Goal: Task Accomplishment & Management: Complete application form

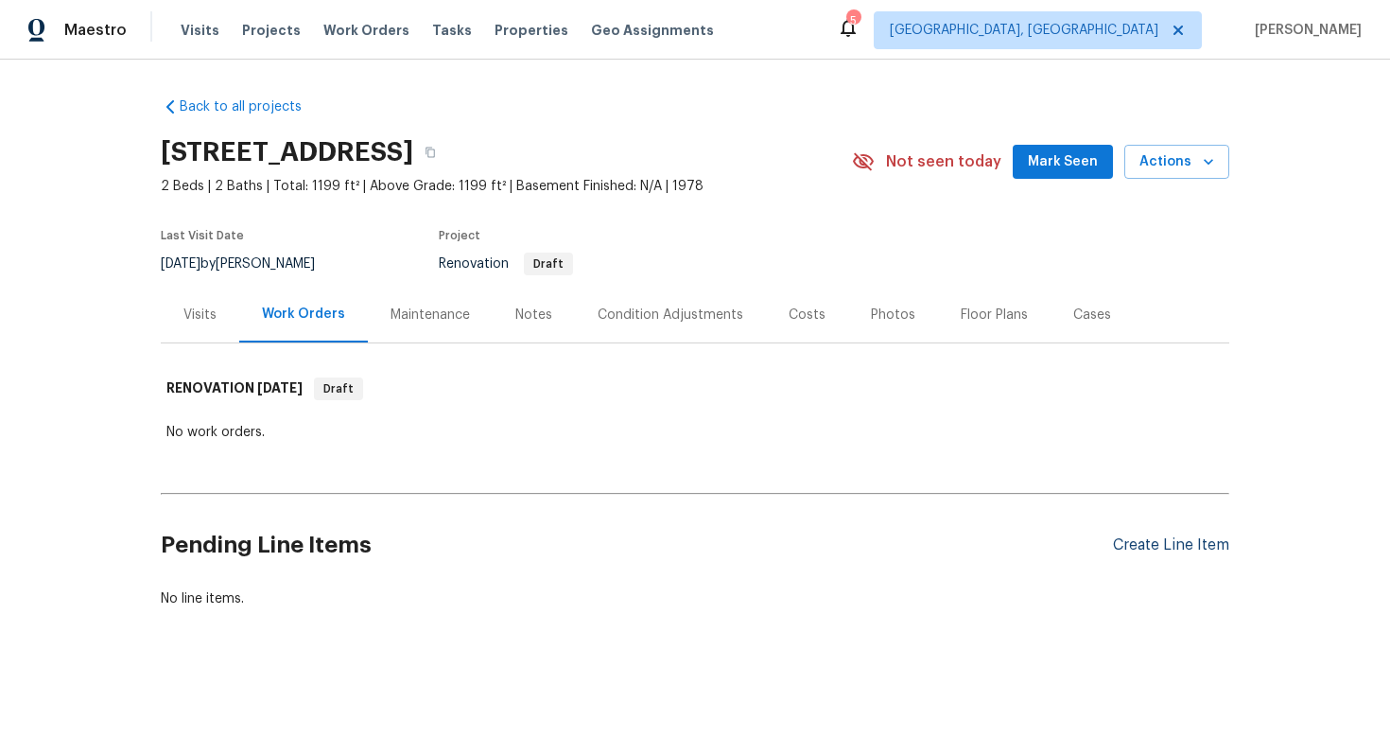
click at [1171, 545] on div "Create Line Item" at bounding box center [1171, 545] width 116 height 18
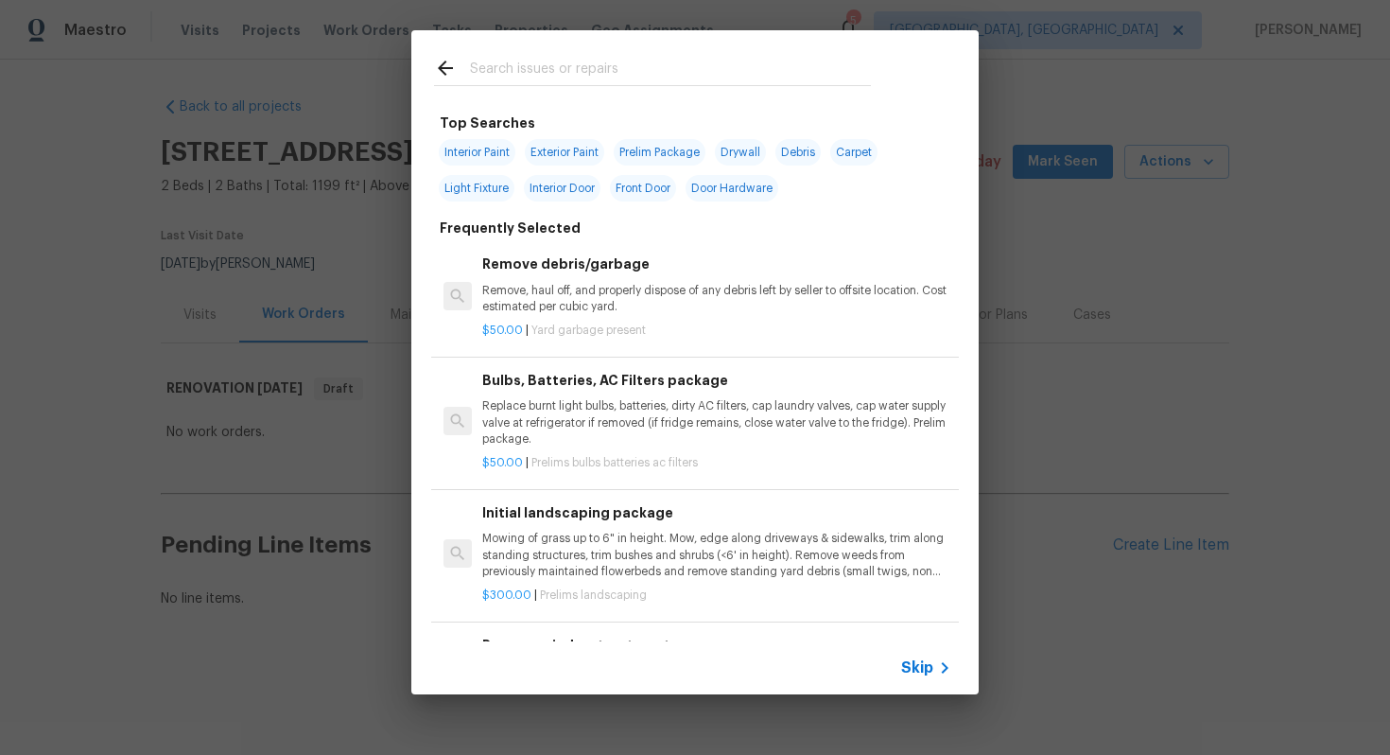
click at [909, 667] on span "Skip" at bounding box center [917, 667] width 32 height 19
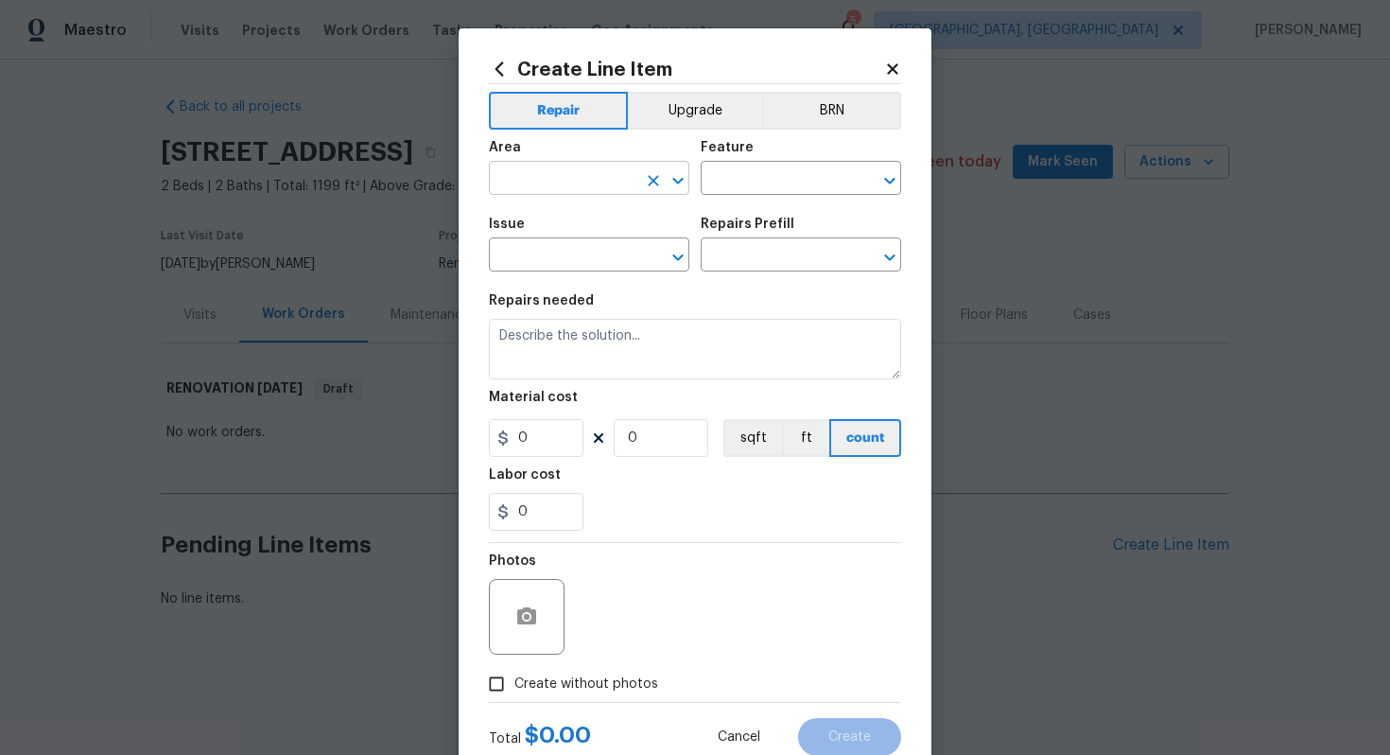
click at [572, 185] on input "text" at bounding box center [563, 180] width 148 height 29
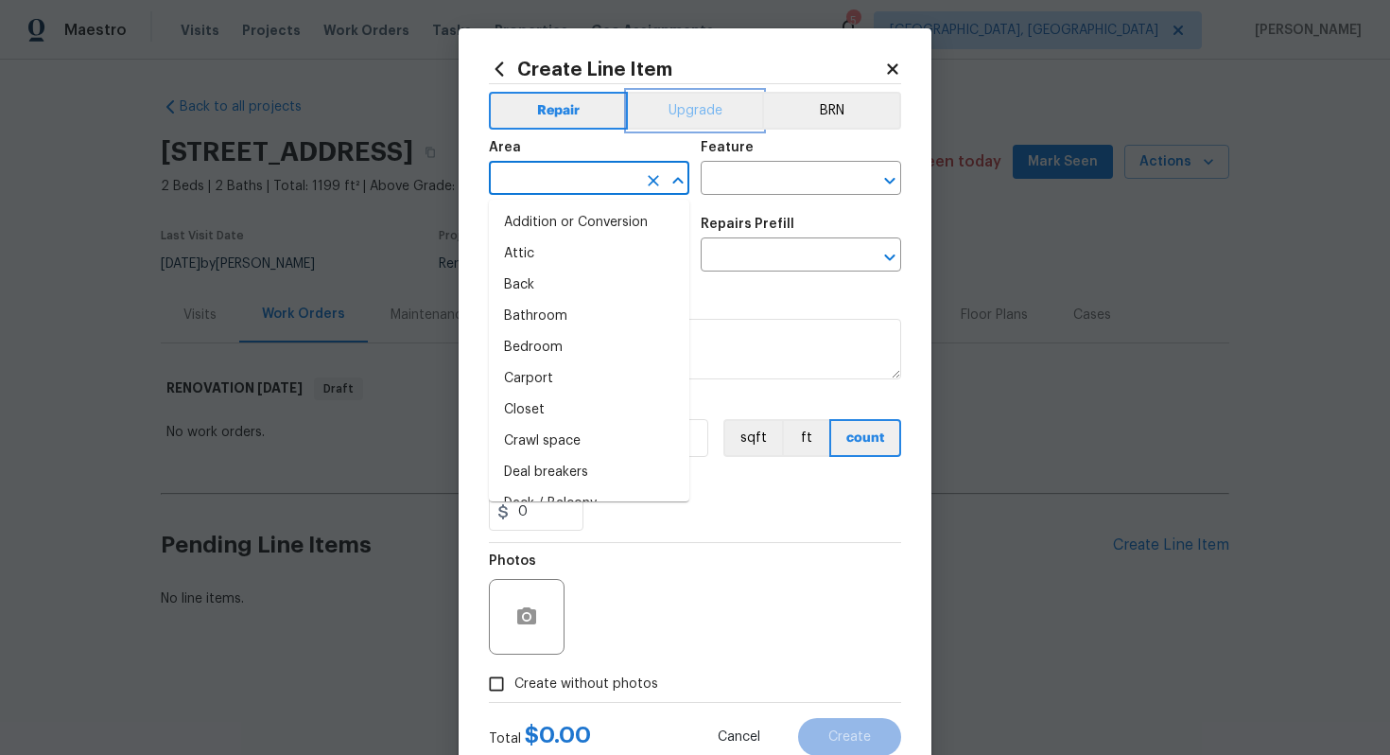
click at [692, 123] on button "Upgrade" at bounding box center [695, 111] width 135 height 38
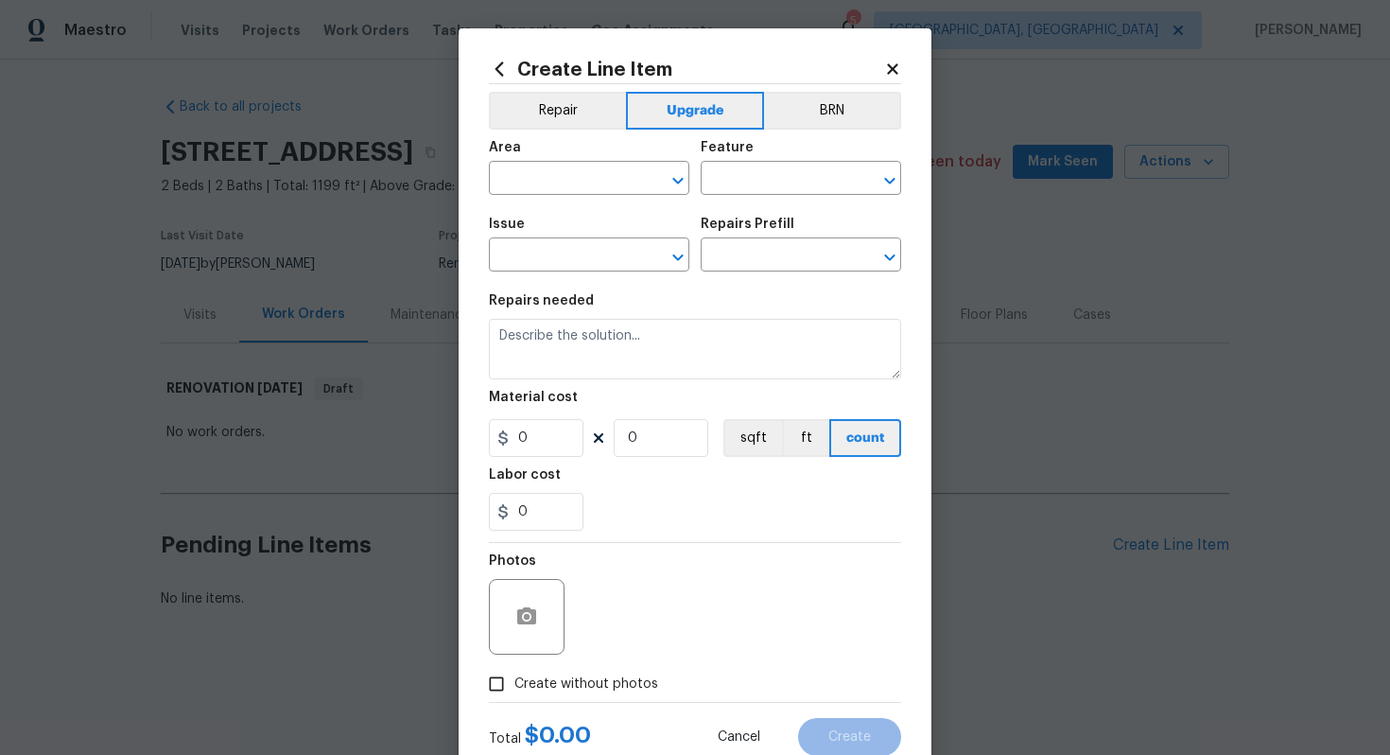
click at [562, 163] on div "Area" at bounding box center [589, 153] width 201 height 25
click at [560, 171] on input "text" at bounding box center [563, 180] width 148 height 29
click at [591, 232] on li "Interior Addition" at bounding box center [589, 222] width 201 height 31
type input "Interior Addition"
click at [652, 179] on icon "Clear" at bounding box center [653, 180] width 11 height 11
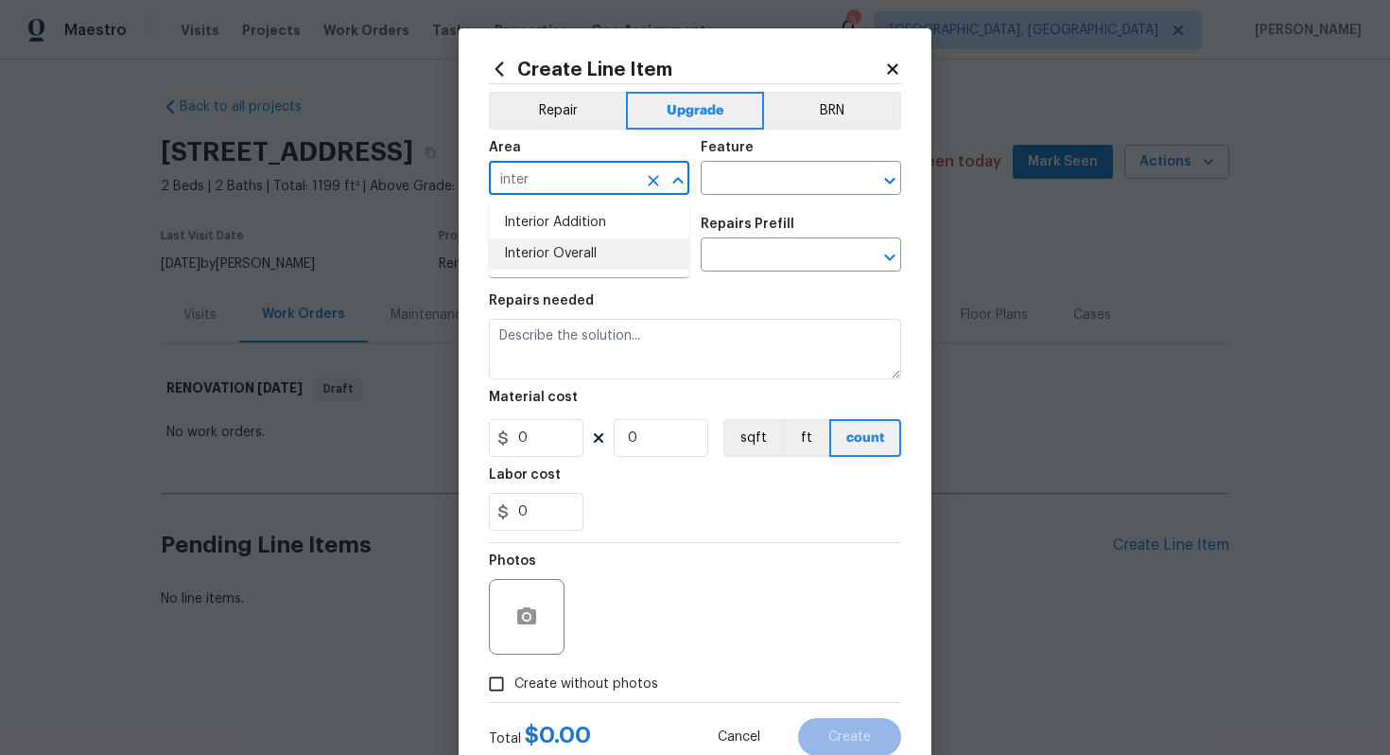
click at [660, 244] on li "Interior Overall" at bounding box center [589, 253] width 201 height 31
type input "Interior Overall"
click at [743, 189] on input "text" at bounding box center [775, 180] width 148 height 29
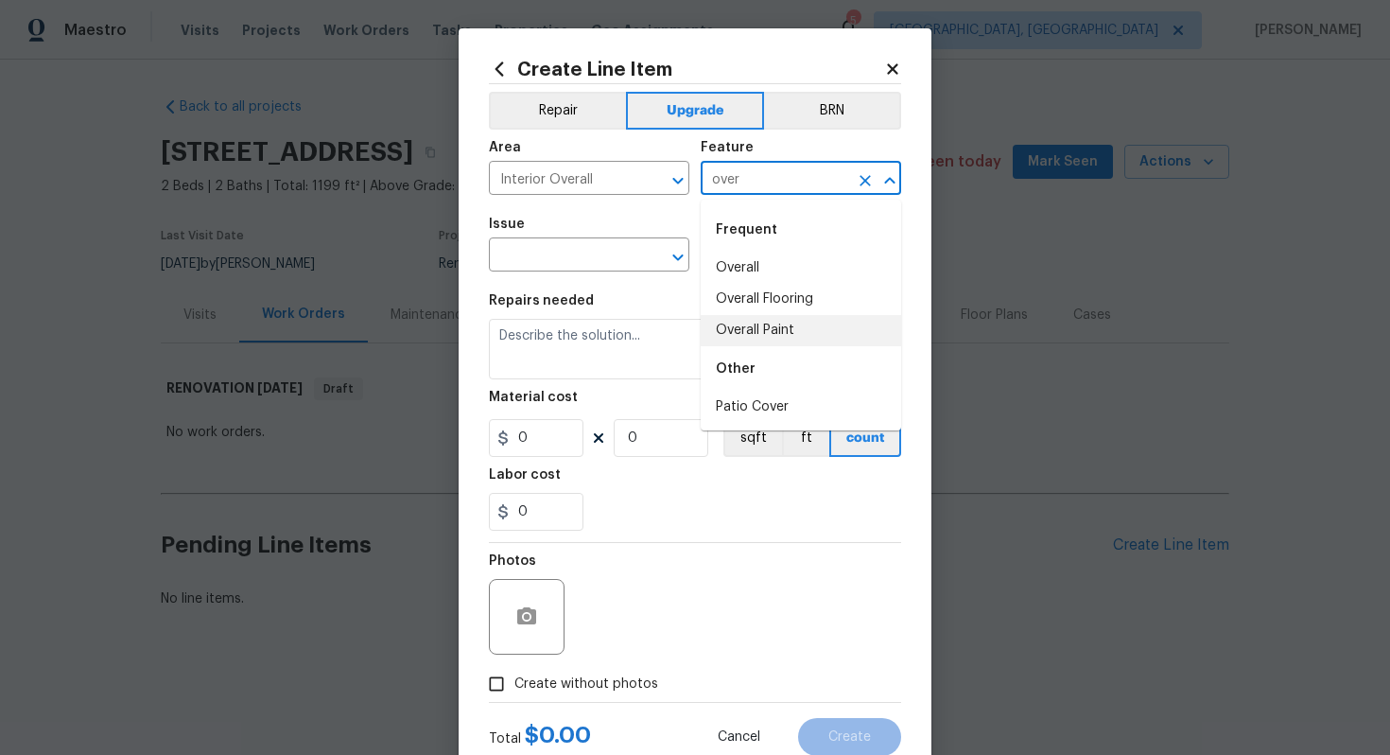
click at [755, 330] on li "Overall Paint" at bounding box center [801, 330] width 201 height 31
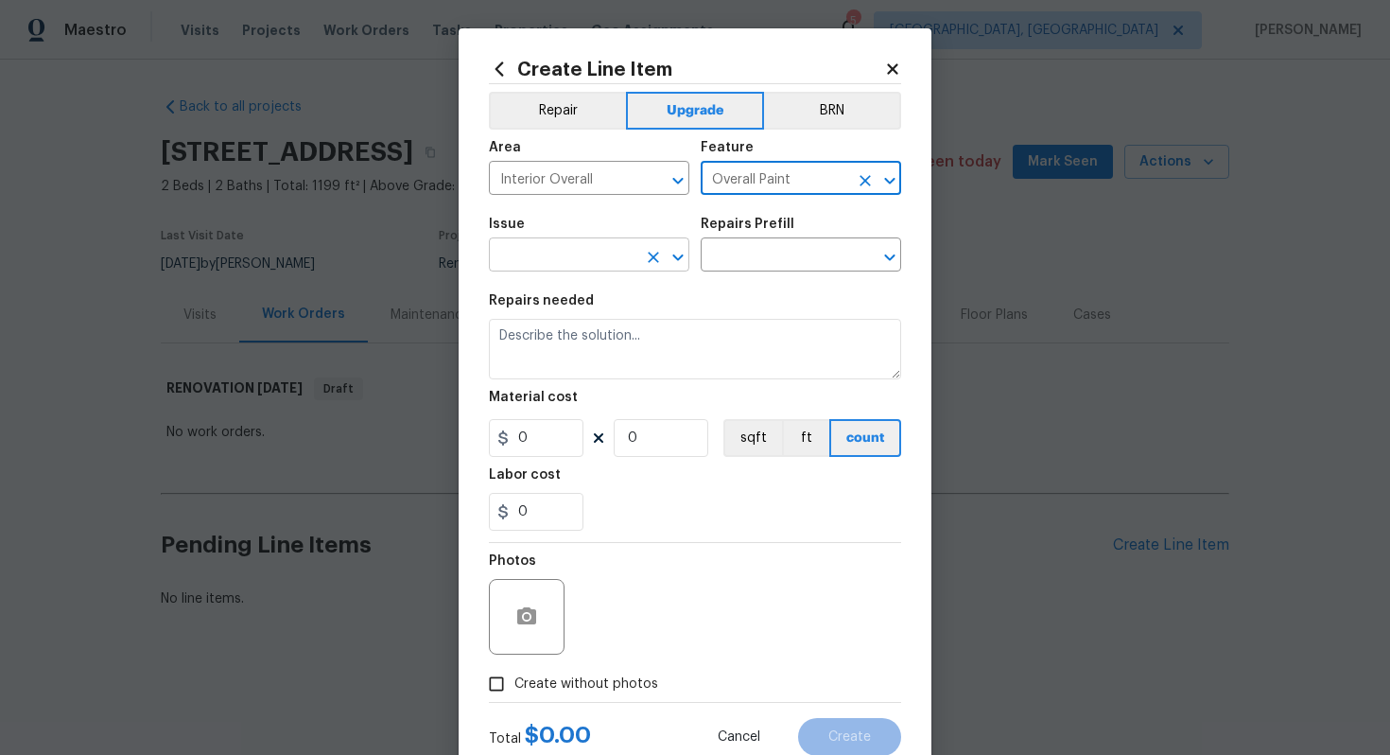
type input "Overall Paint"
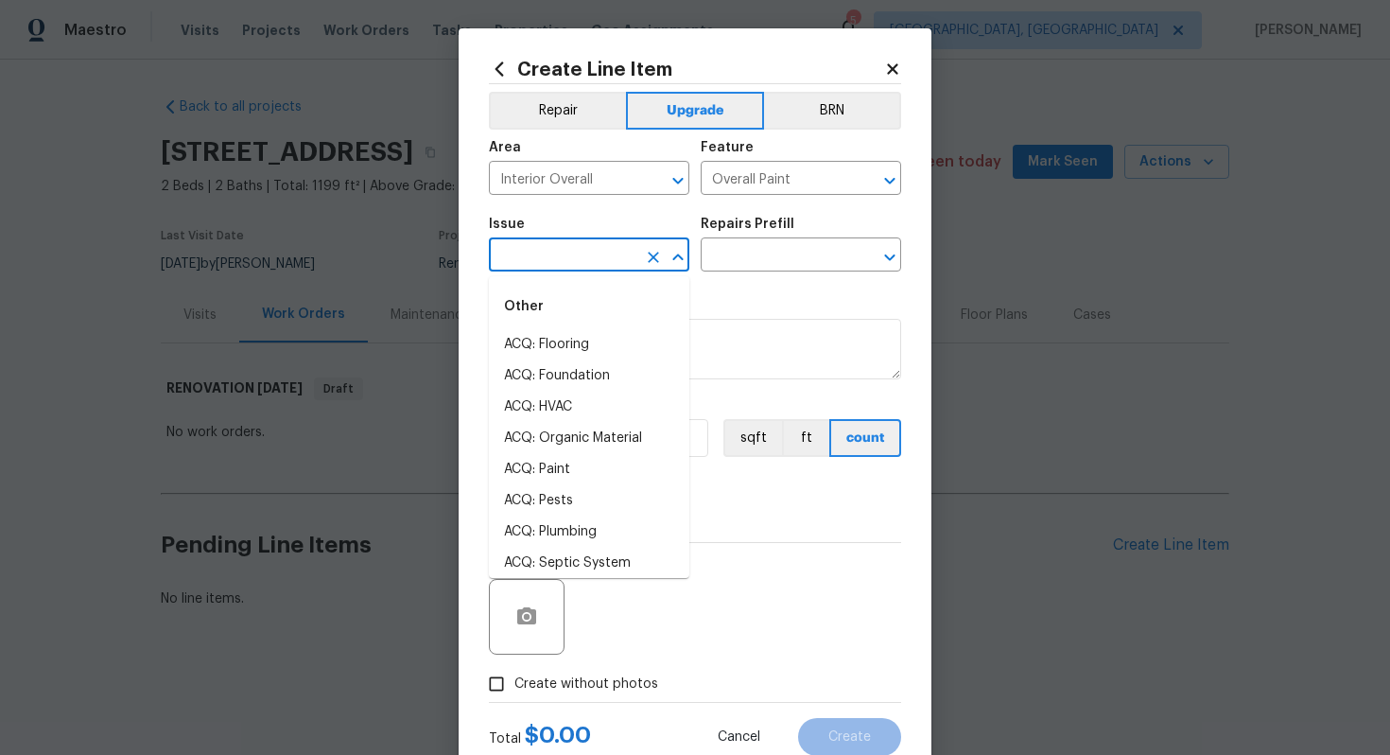
click at [568, 268] on input "text" at bounding box center [563, 256] width 148 height 29
click at [570, 494] on li "Interior Paint" at bounding box center [589, 500] width 201 height 31
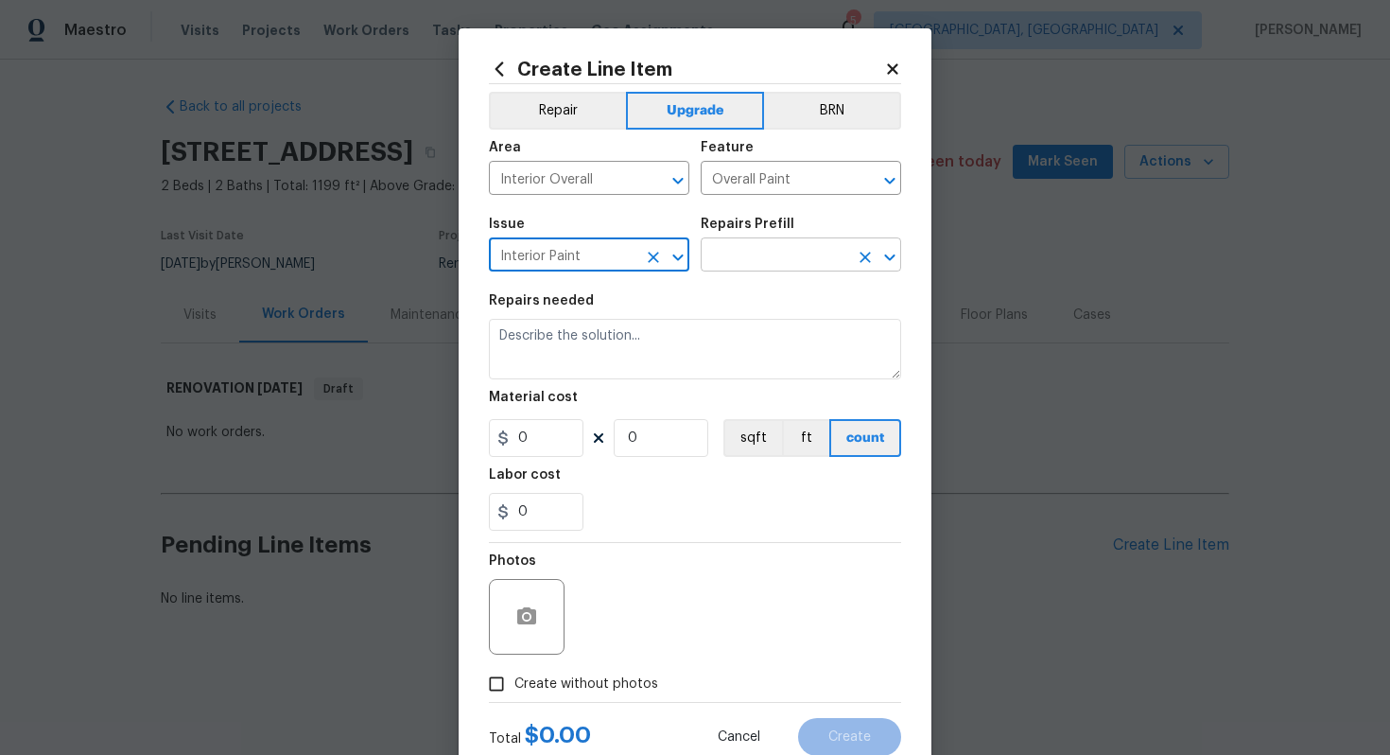
type input "Interior Paint"
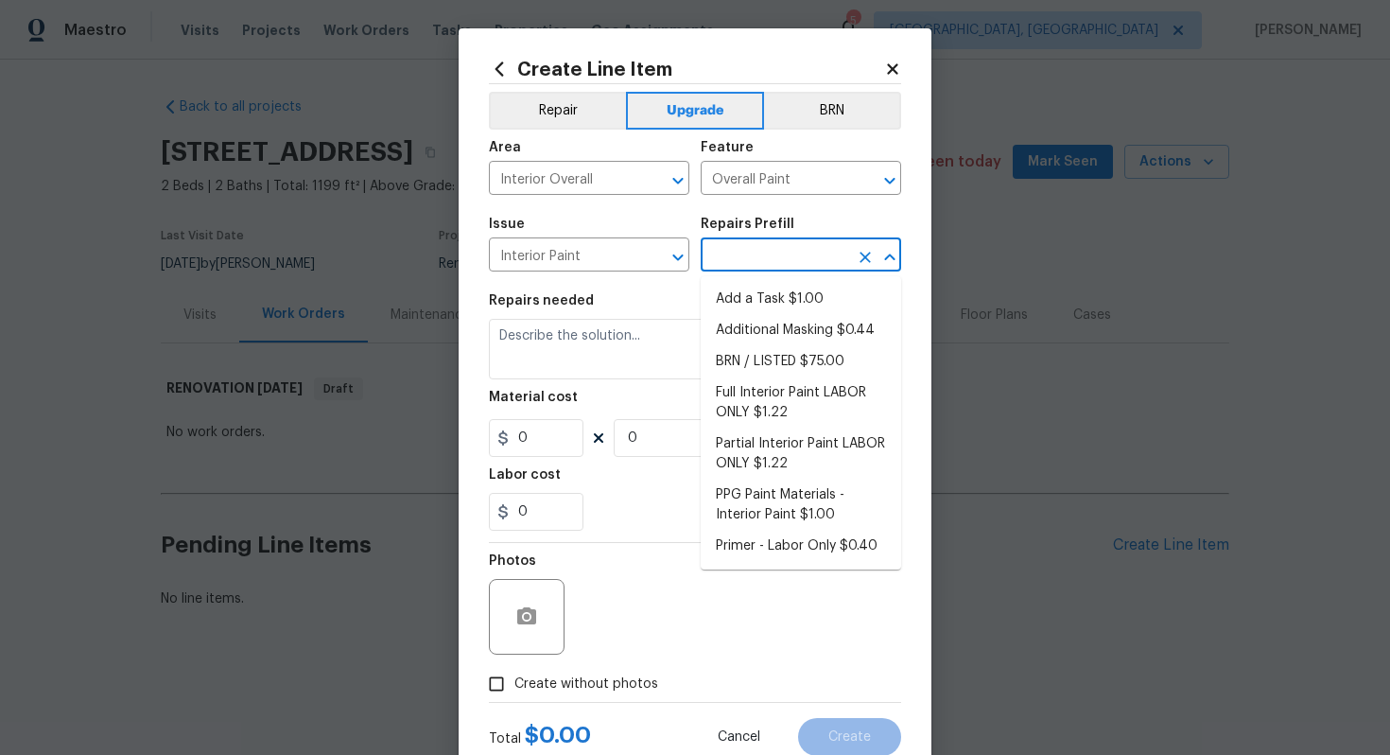
click at [761, 263] on input "text" at bounding box center [775, 256] width 148 height 29
click at [766, 377] on li "Full Interior Paint LABOR ONLY $1.22" at bounding box center [801, 402] width 201 height 51
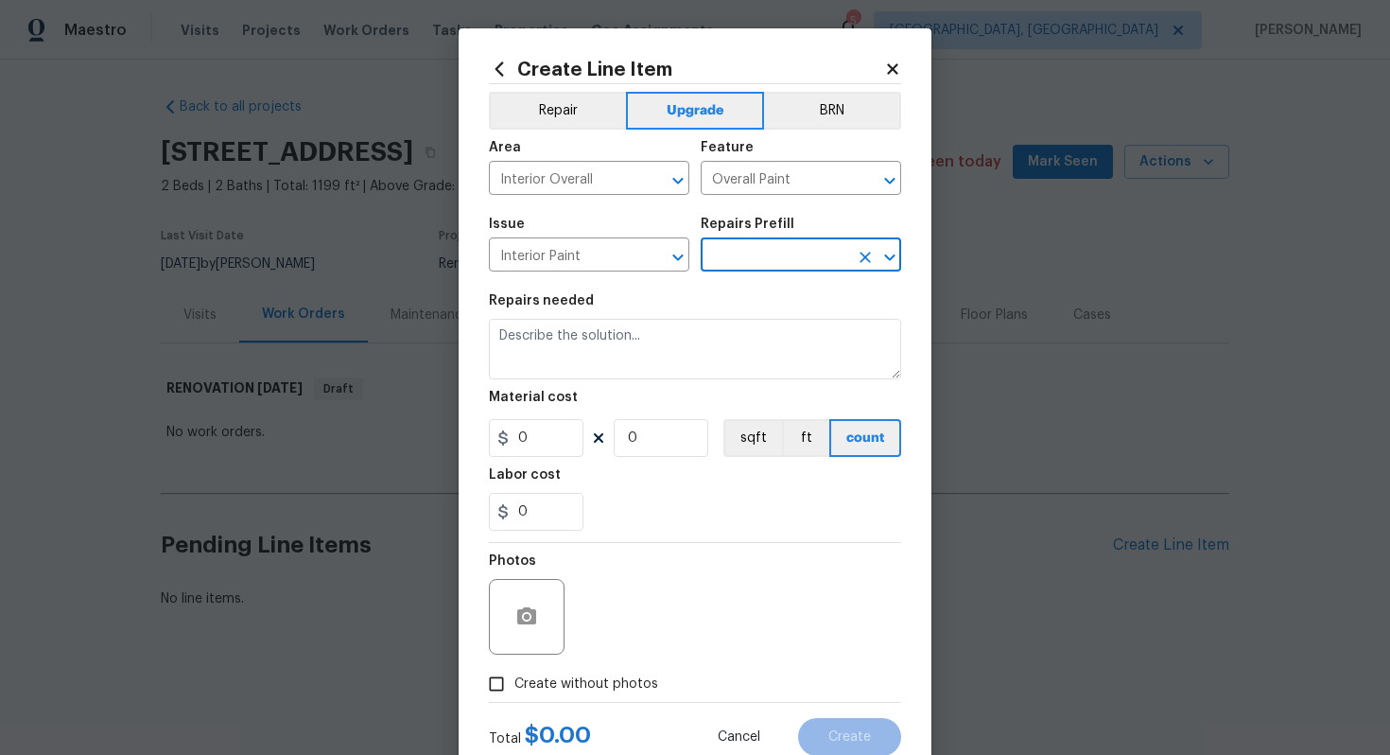
type input "Full Interior Paint LABOR ONLY $1.22"
type textarea "Full Interior paint - (walls, ceilings, trim, and doors) - PAINT PROVIDED BY OP…"
type input "1.22"
type input "1"
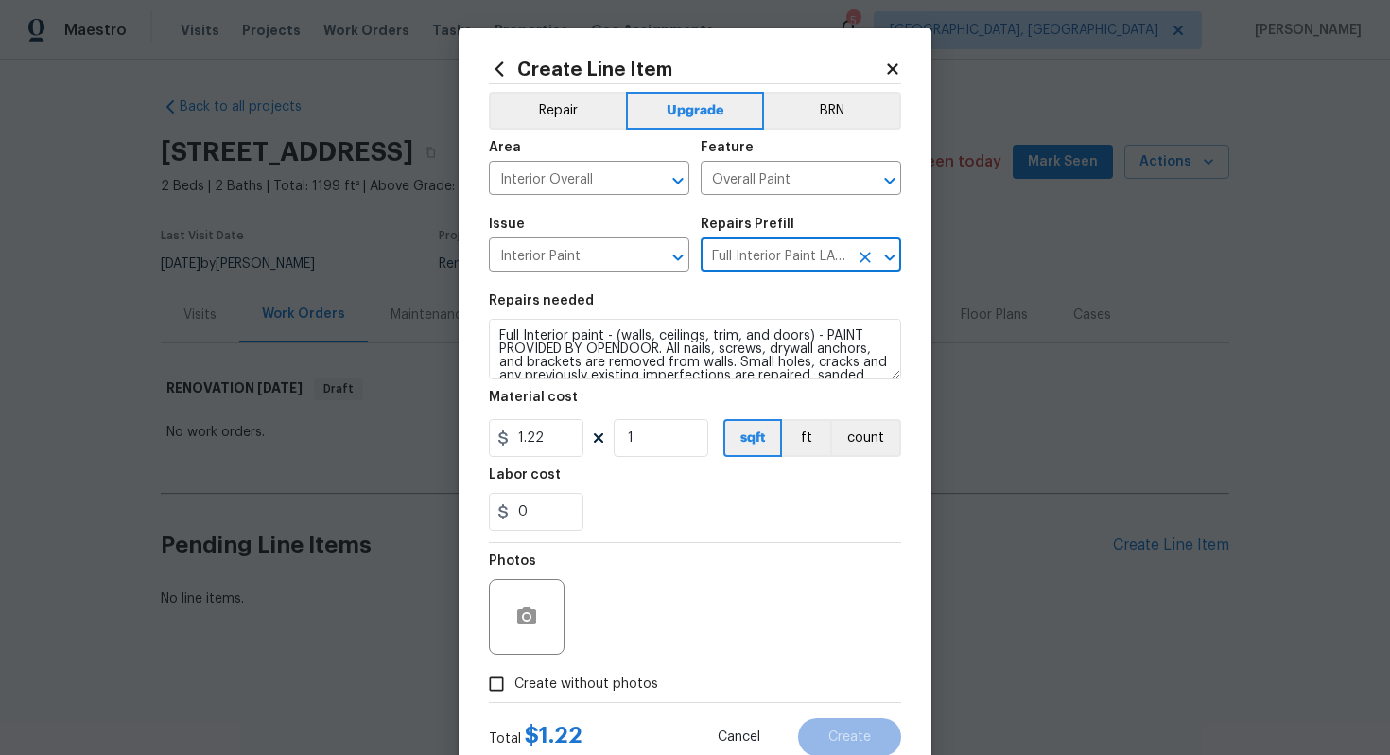
click at [485, 332] on div "Create Line Item Repair Upgrade BRN Area Interior Overall ​ Feature Overall Pai…" at bounding box center [695, 407] width 473 height 758
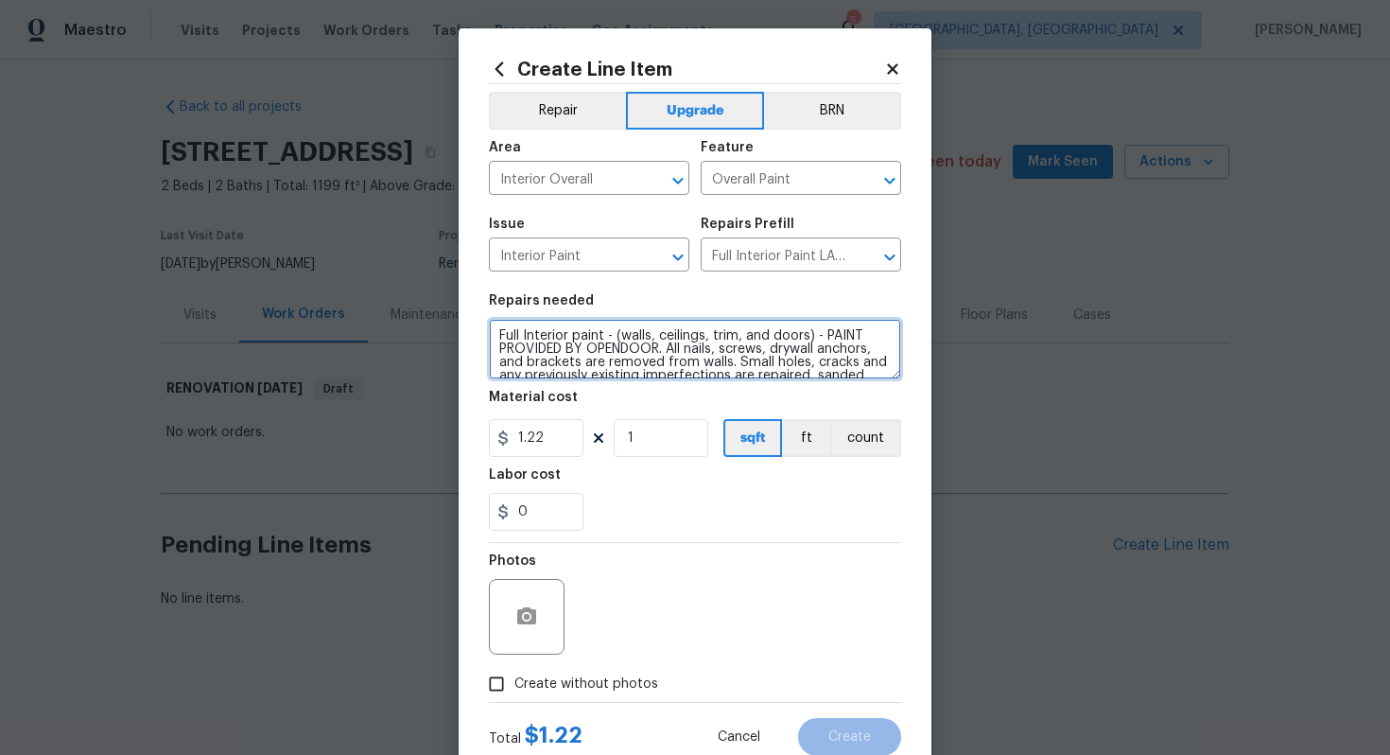
click at [497, 334] on textarea "Full Interior paint - (walls, ceilings, trim, and doors) - PAINT PROVIDED BY OP…" at bounding box center [695, 349] width 412 height 61
type textarea "#sala - Full Interior paint - (walls, ceilings, trim, and doors) - PAINT PROVID…"
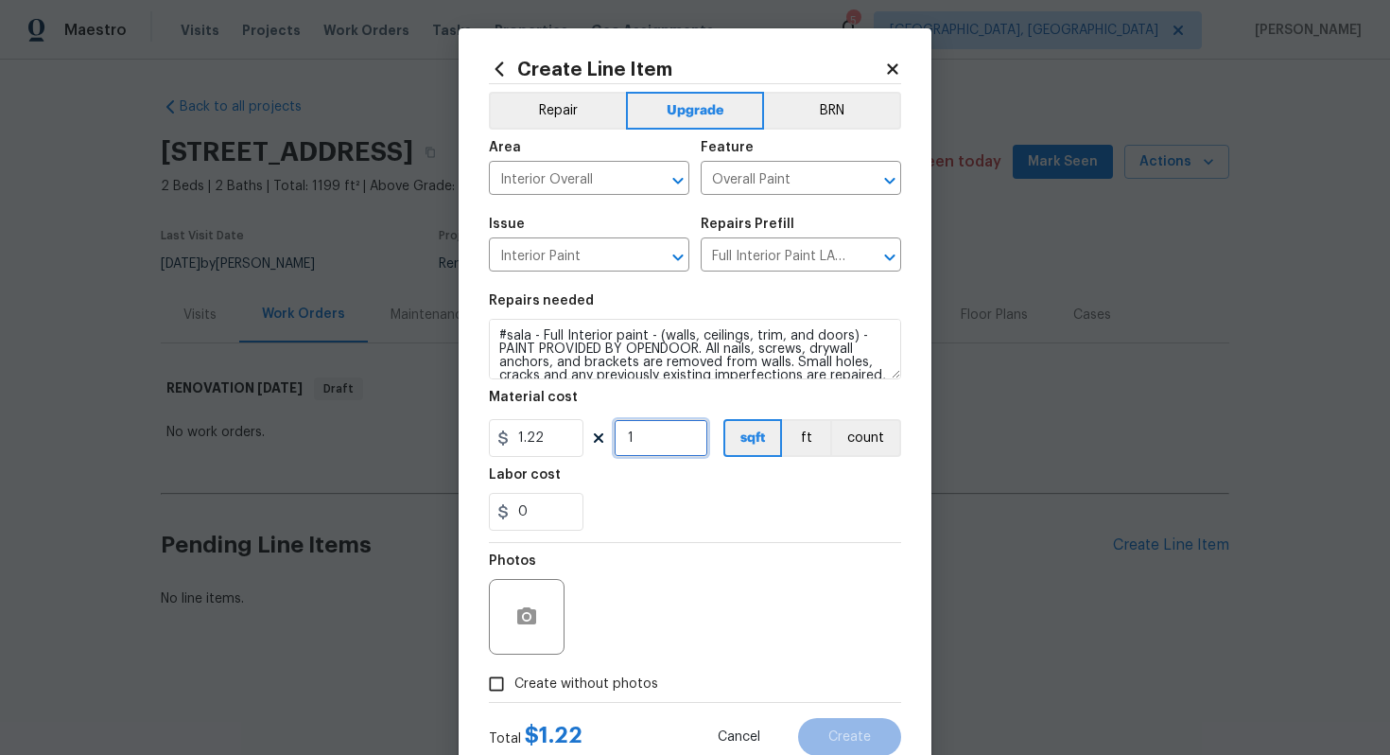
click at [670, 440] on input "1" at bounding box center [661, 438] width 95 height 38
type input "1199"
click at [625, 685] on span "Create without photos" at bounding box center [587, 684] width 144 height 20
click at [515, 685] on input "Create without photos" at bounding box center [497, 684] width 36 height 36
checkbox input "true"
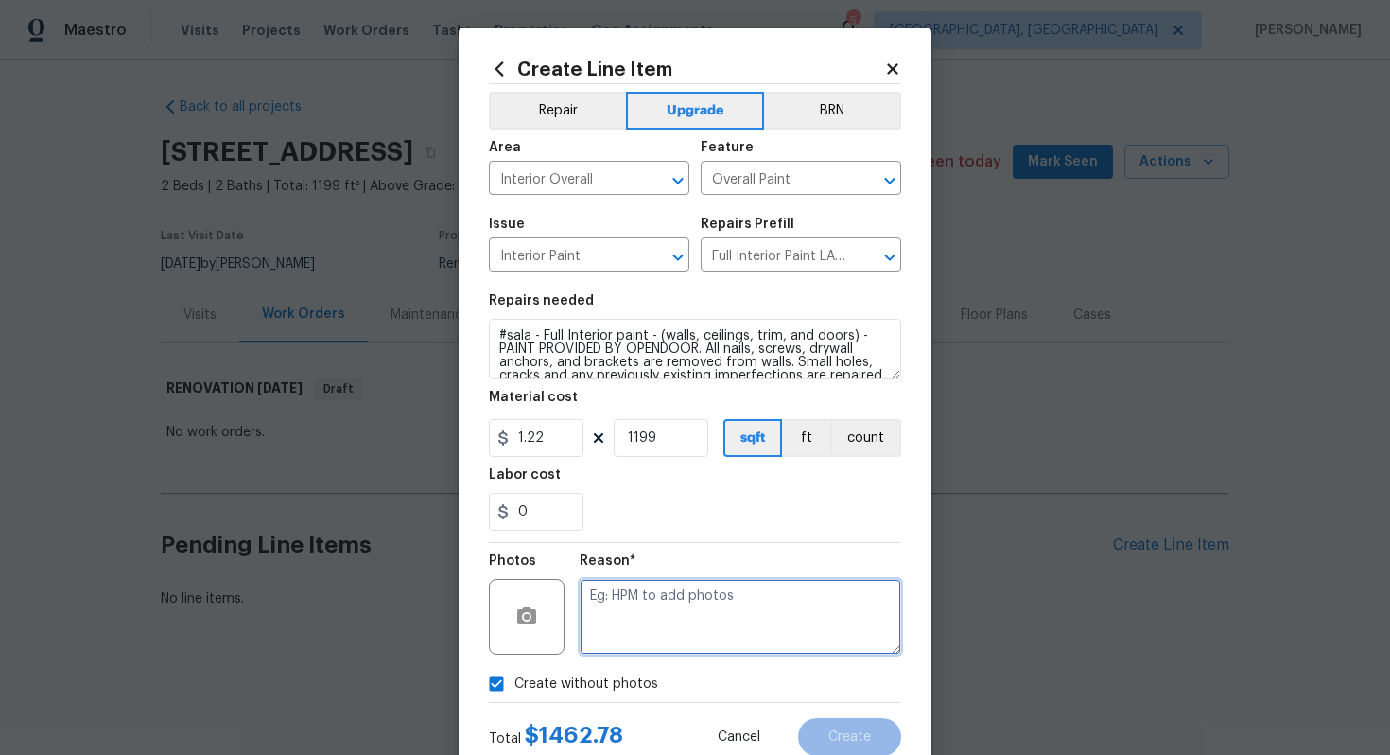
click at [643, 632] on textarea at bounding box center [741, 617] width 322 height 76
type textarea "n/a"
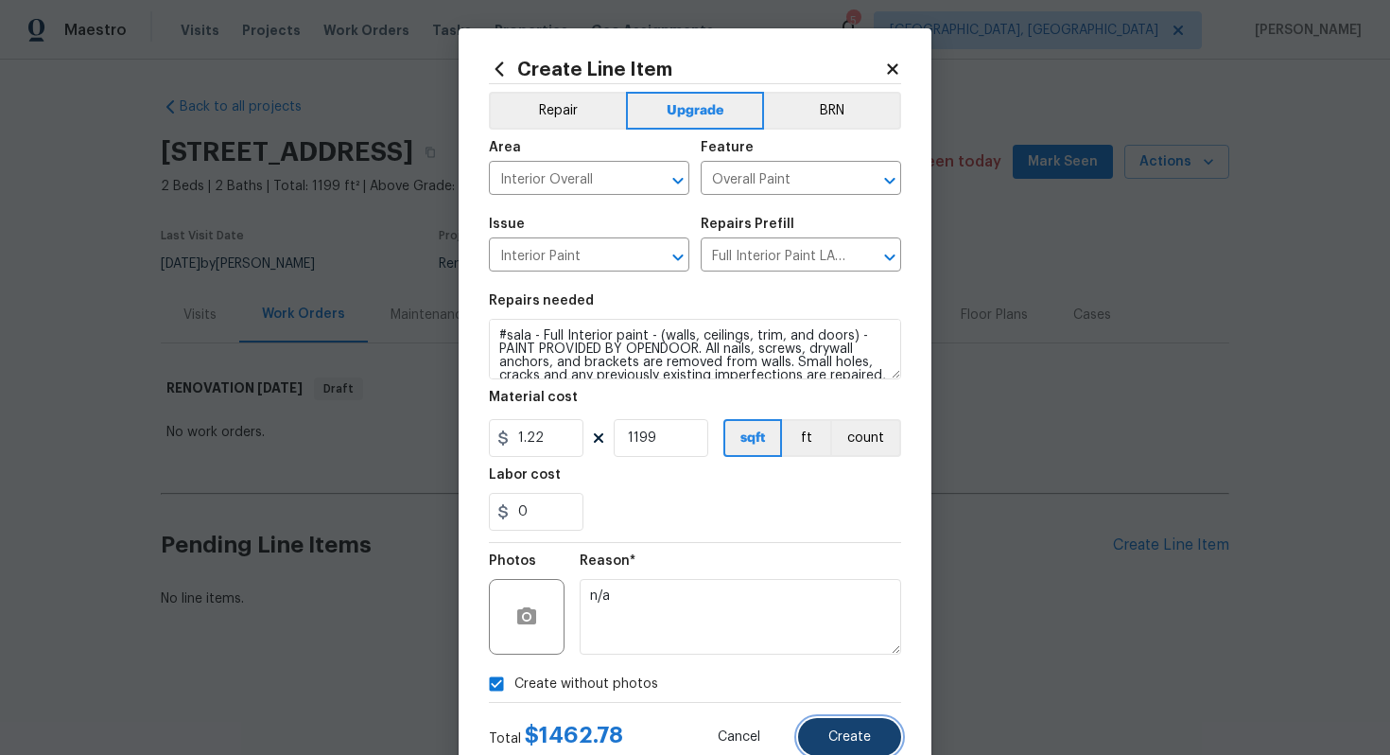
click at [868, 734] on span "Create" at bounding box center [850, 737] width 43 height 14
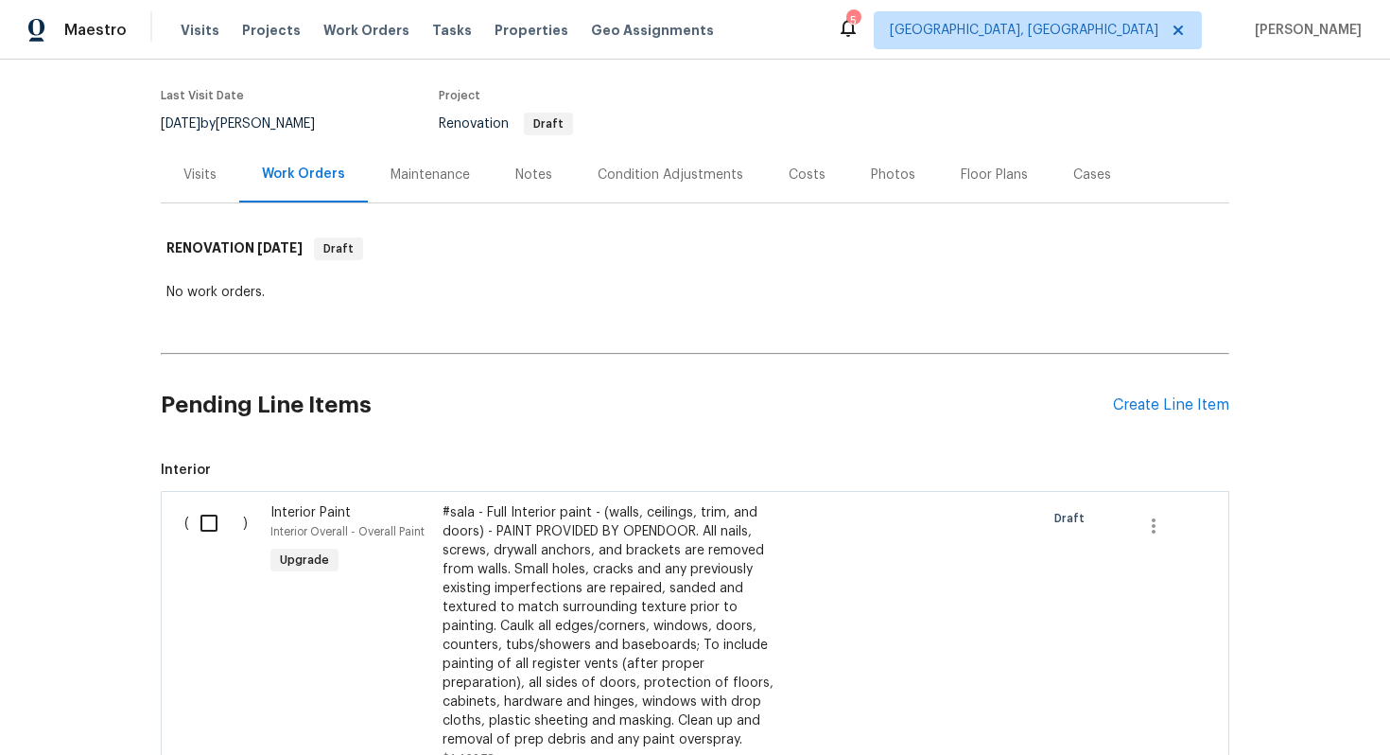
scroll to position [132, 0]
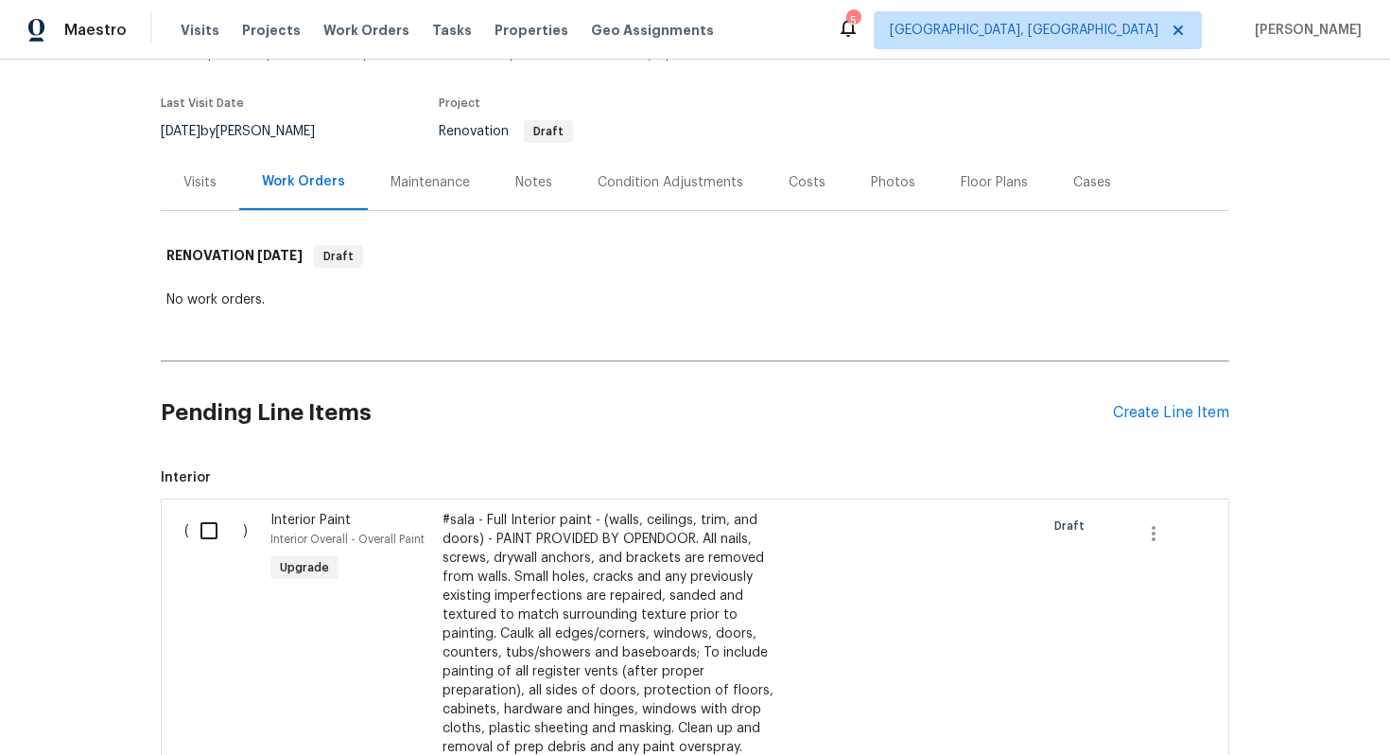
click at [1164, 401] on div "Pending Line Items Create Line Item" at bounding box center [695, 413] width 1069 height 88
click at [1150, 409] on div "Create Line Item" at bounding box center [1171, 413] width 116 height 18
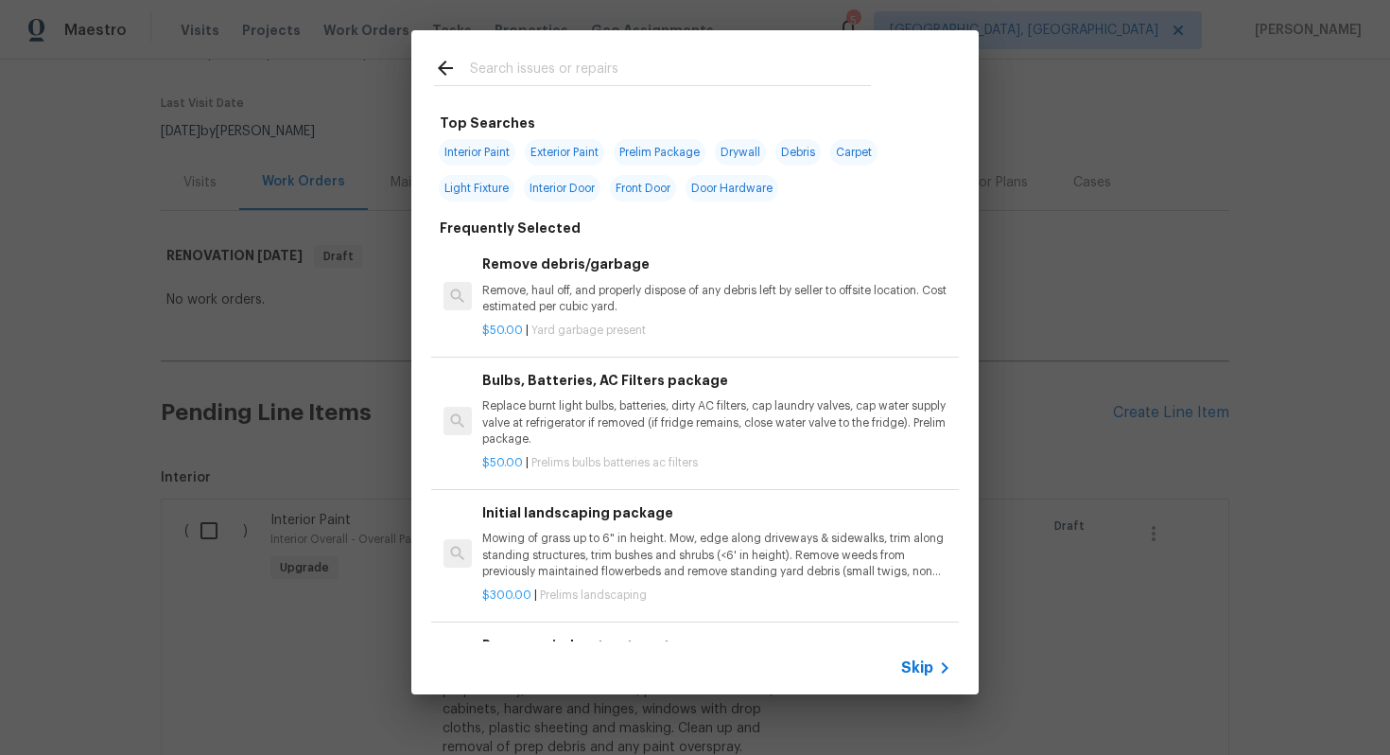
click at [924, 664] on span "Skip" at bounding box center [917, 667] width 32 height 19
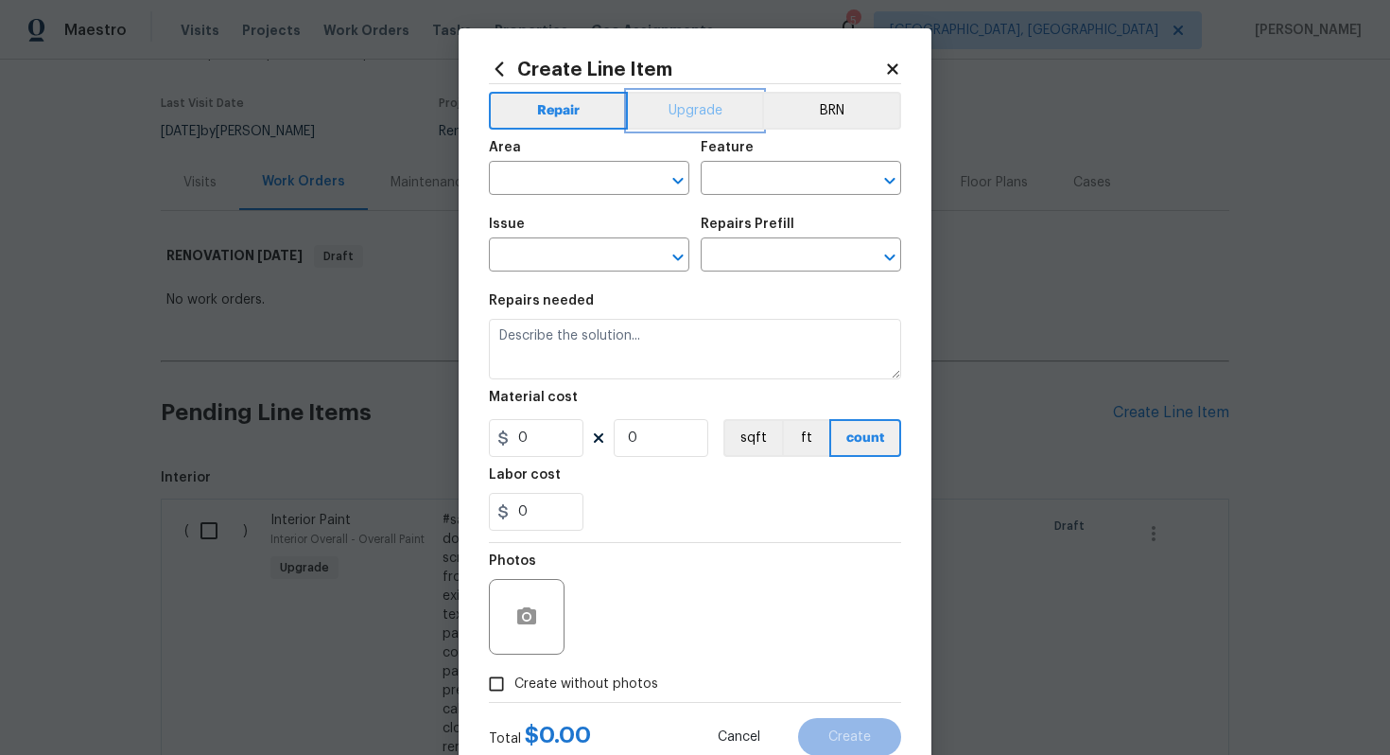
click at [668, 101] on button "Upgrade" at bounding box center [695, 111] width 135 height 38
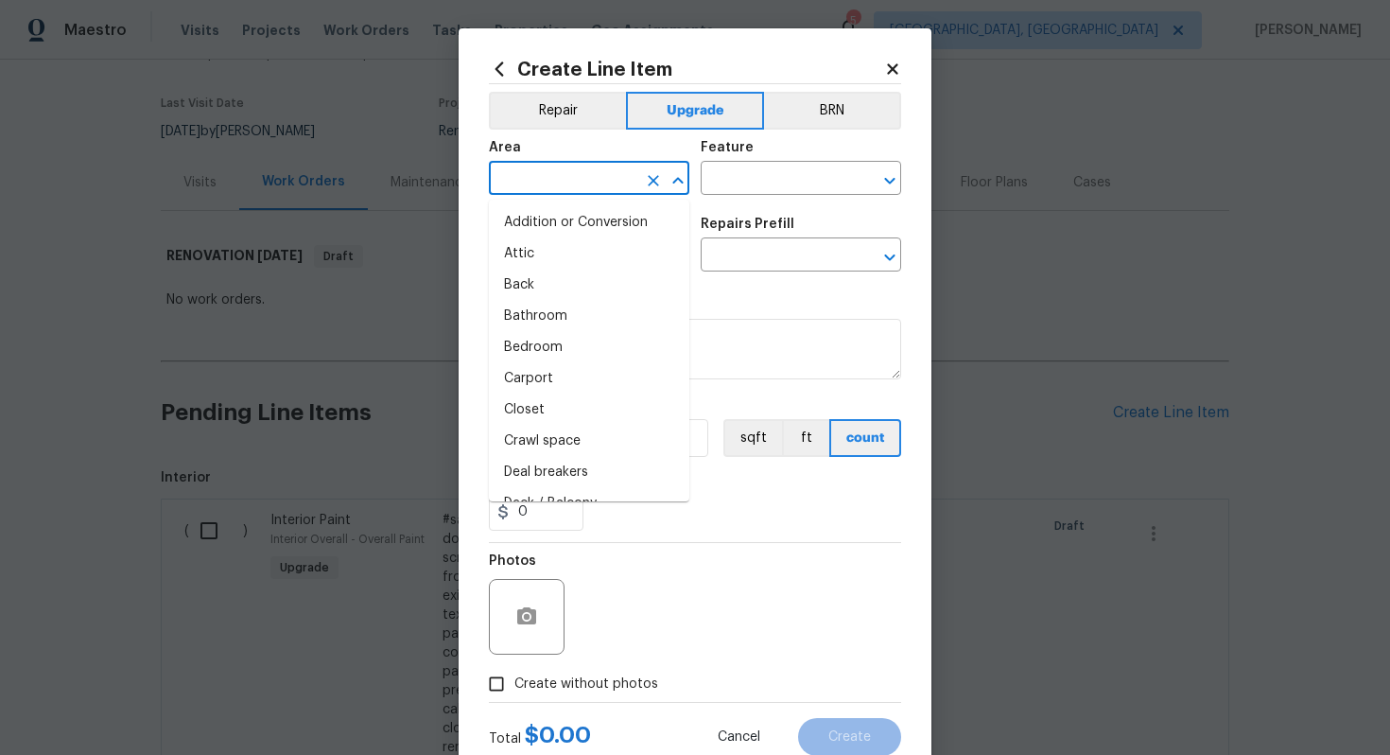
click at [552, 178] on input "text" at bounding box center [563, 180] width 148 height 29
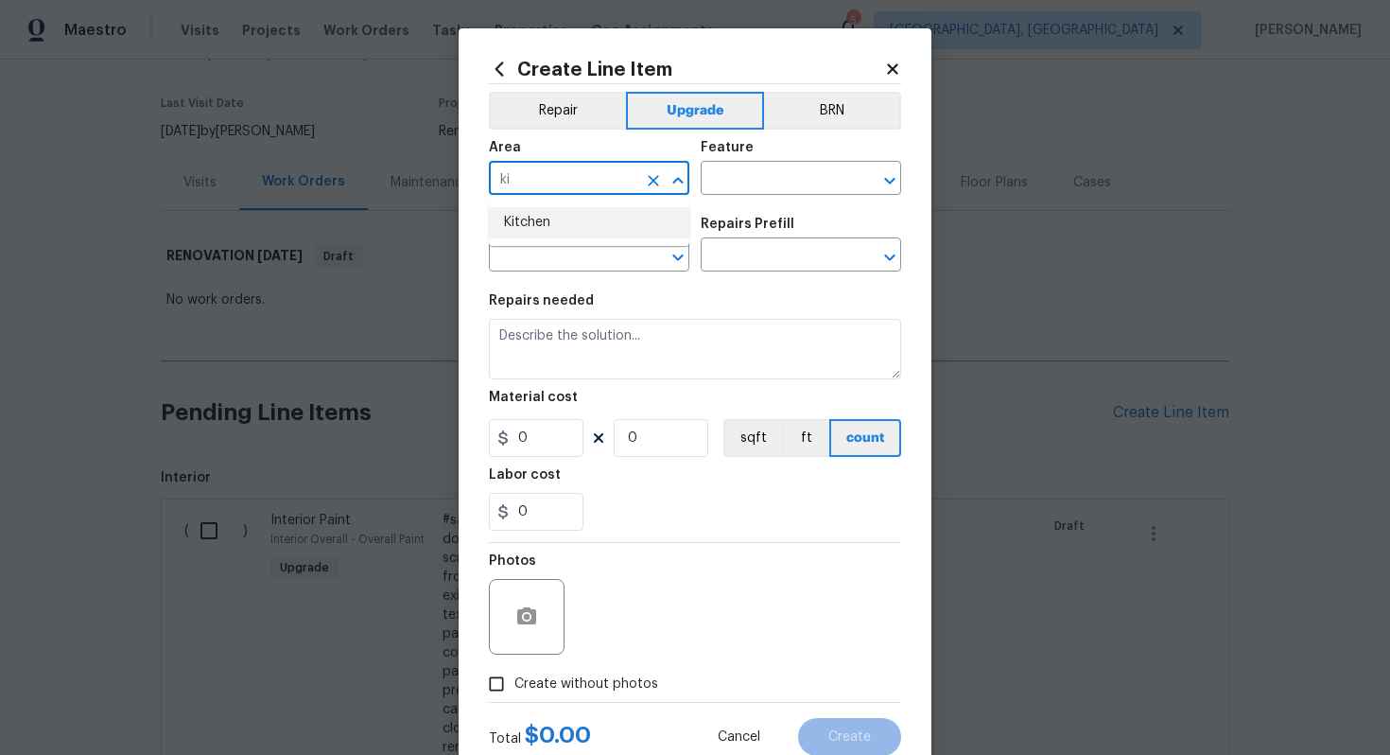
click at [561, 226] on li "Kitchen" at bounding box center [589, 222] width 201 height 31
type input "Kitchen"
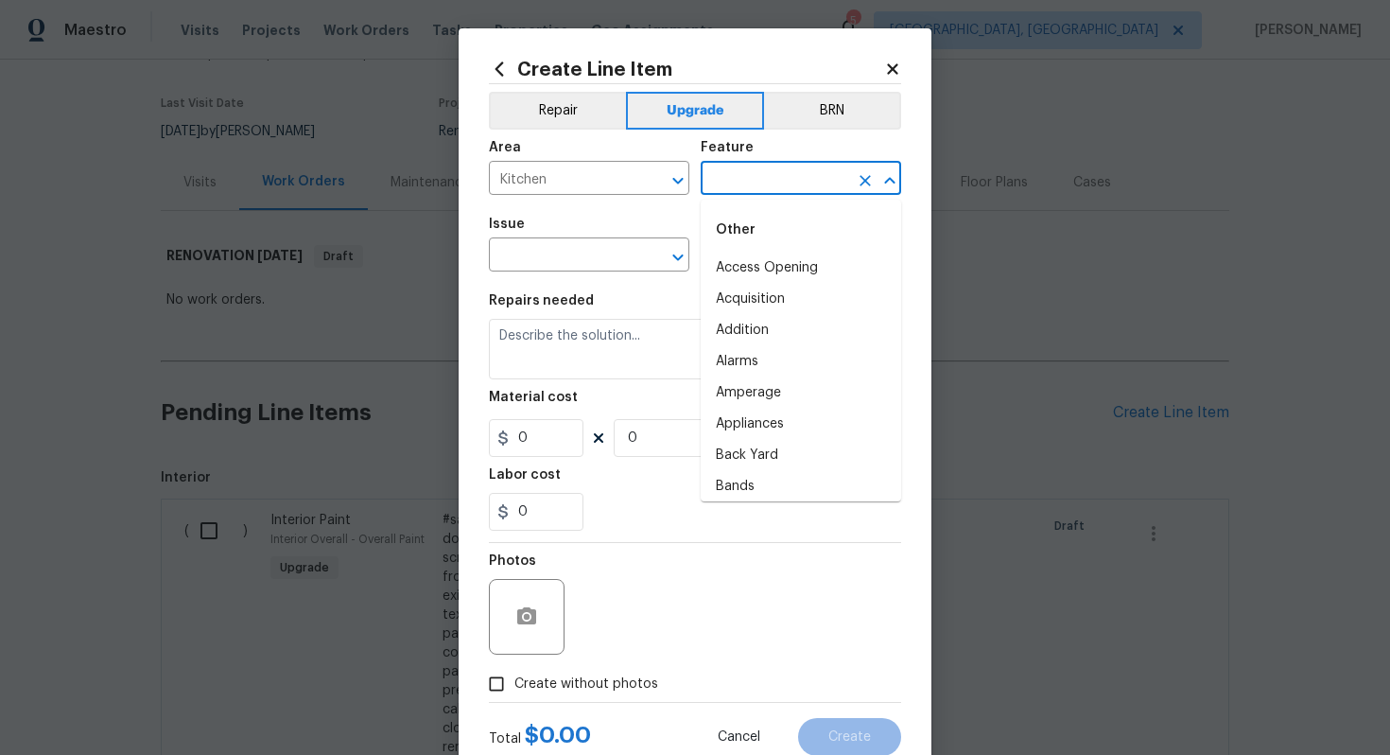
click at [782, 183] on input "text" at bounding box center [775, 180] width 148 height 29
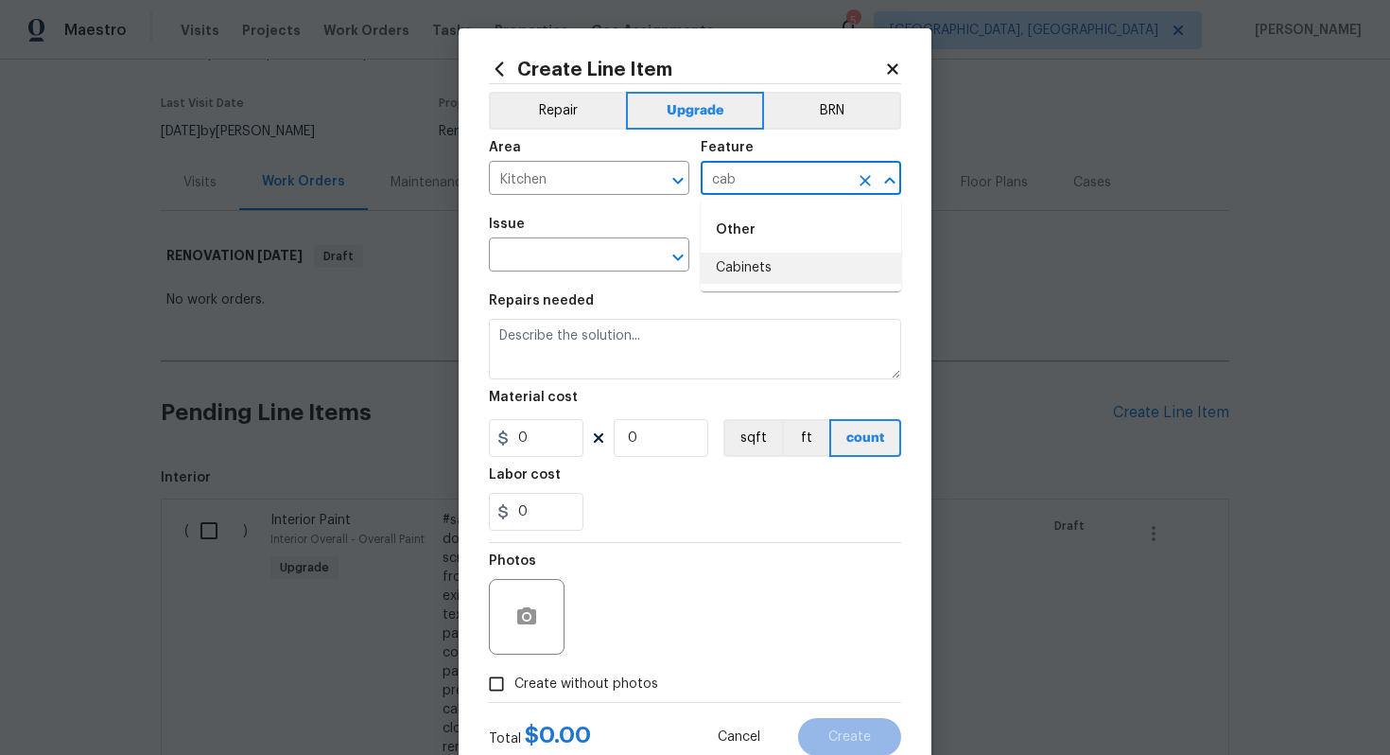
click at [775, 259] on li "Cabinets" at bounding box center [801, 268] width 201 height 31
type input "Cabinets"
click at [583, 254] on input "text" at bounding box center [563, 256] width 148 height 29
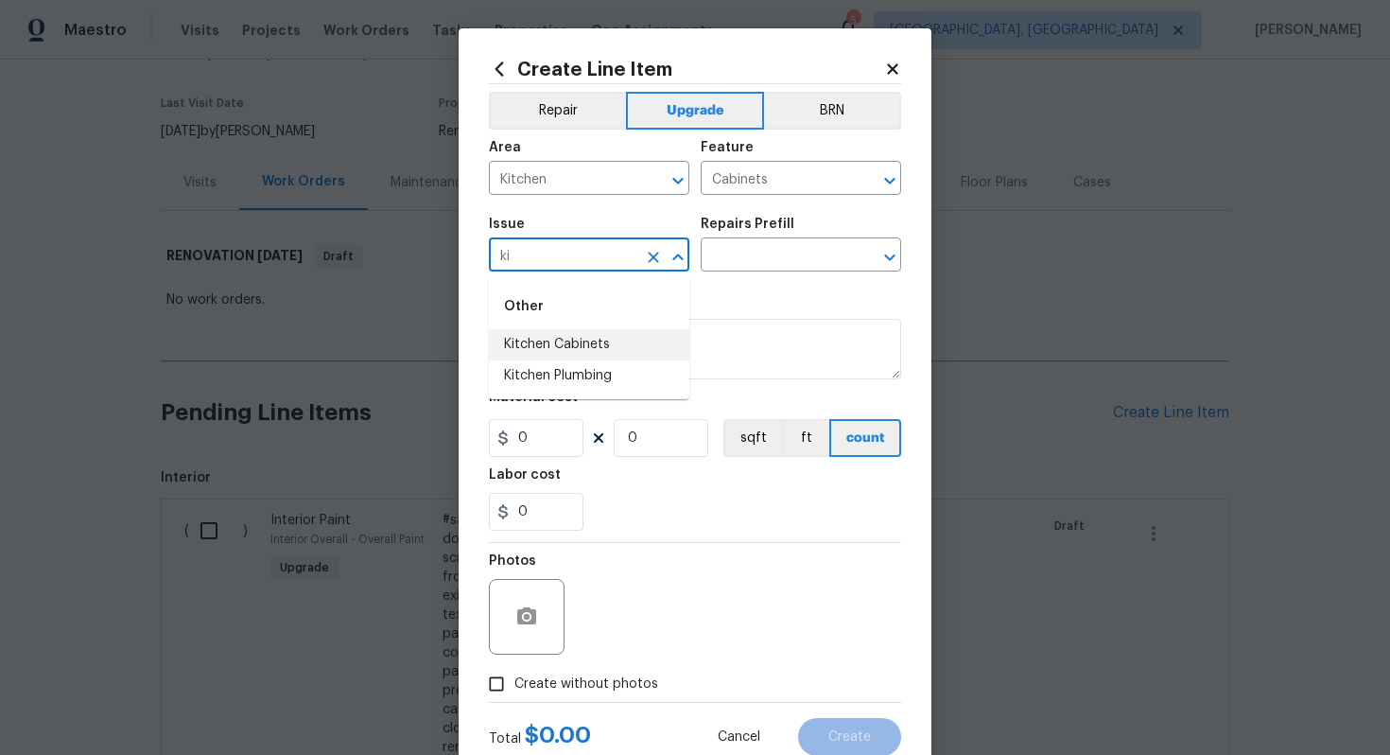
click at [586, 356] on li "Kitchen Cabinets" at bounding box center [589, 344] width 201 height 31
type input "Kitchen Cabinets"
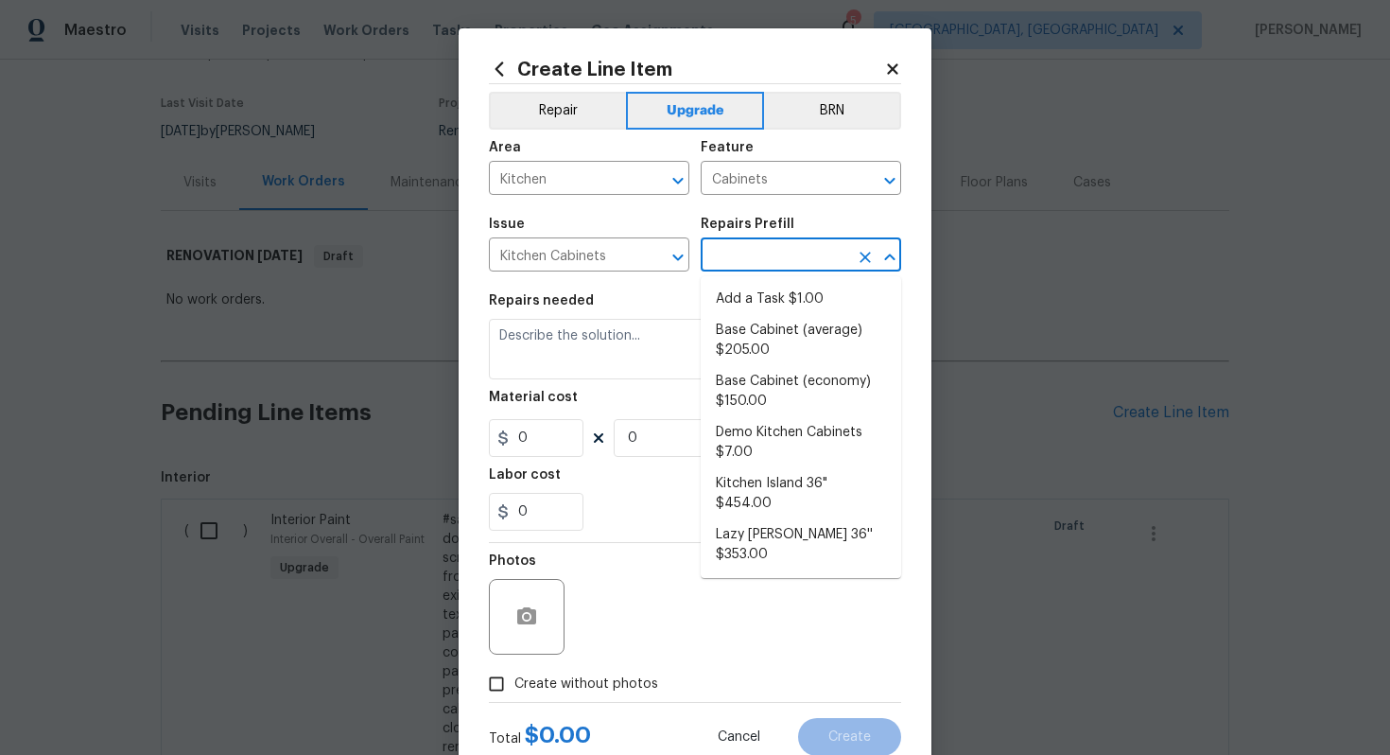
click at [772, 251] on input "text" at bounding box center [775, 256] width 148 height 29
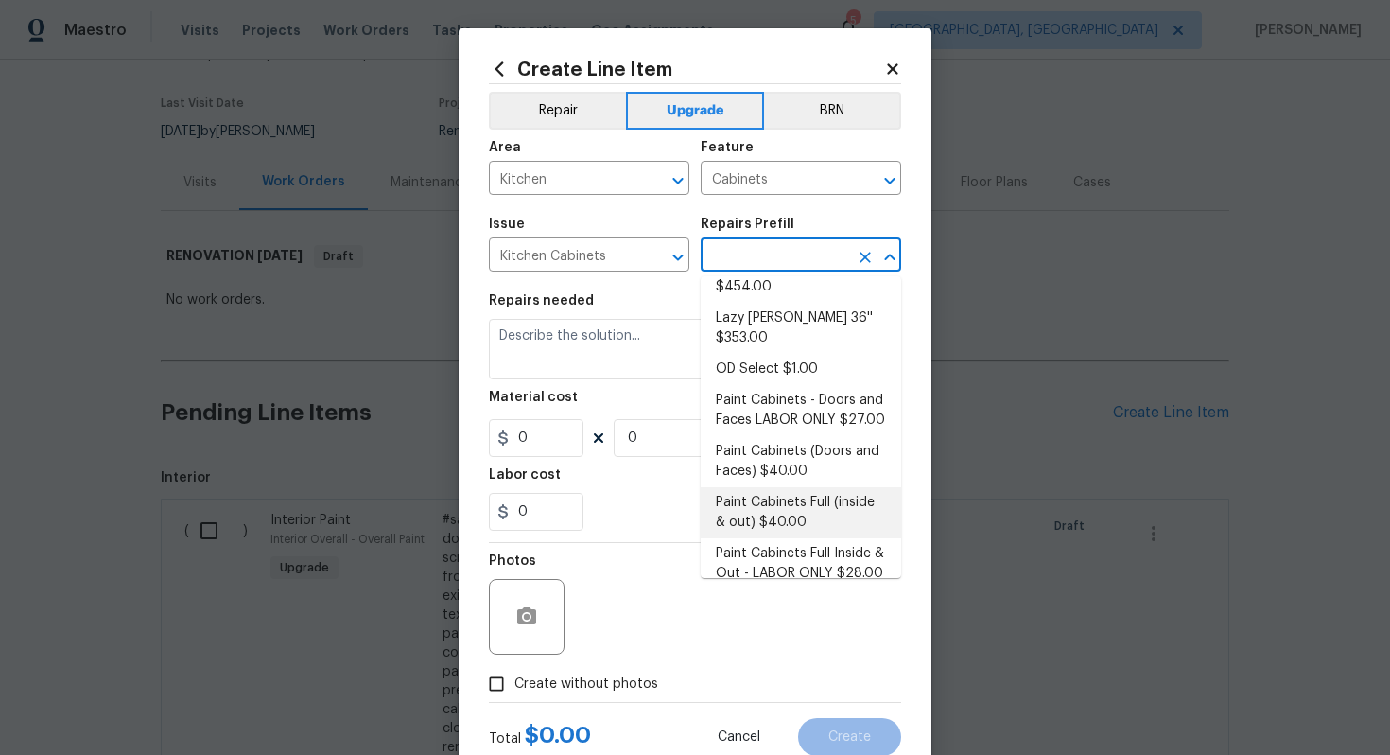
scroll to position [260, 0]
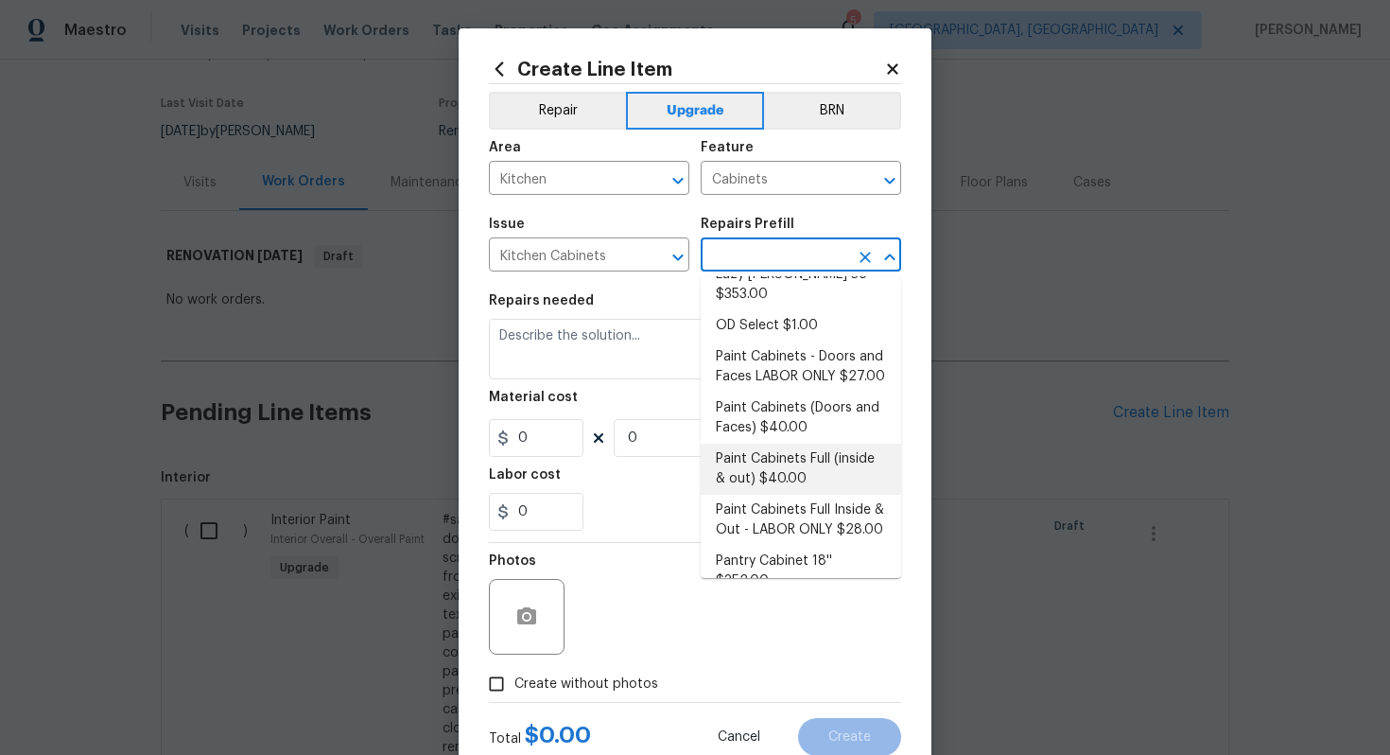
click at [845, 444] on li "Paint Cabinets Full (inside & out) $40.00" at bounding box center [801, 469] width 201 height 51
type input "Paint Cabinets Full (inside & out) $40.00"
type textarea "Prep, sand, mask and apply 2 coats of paint to the kitchen cabinet doors, inter…"
type input "40"
type input "1"
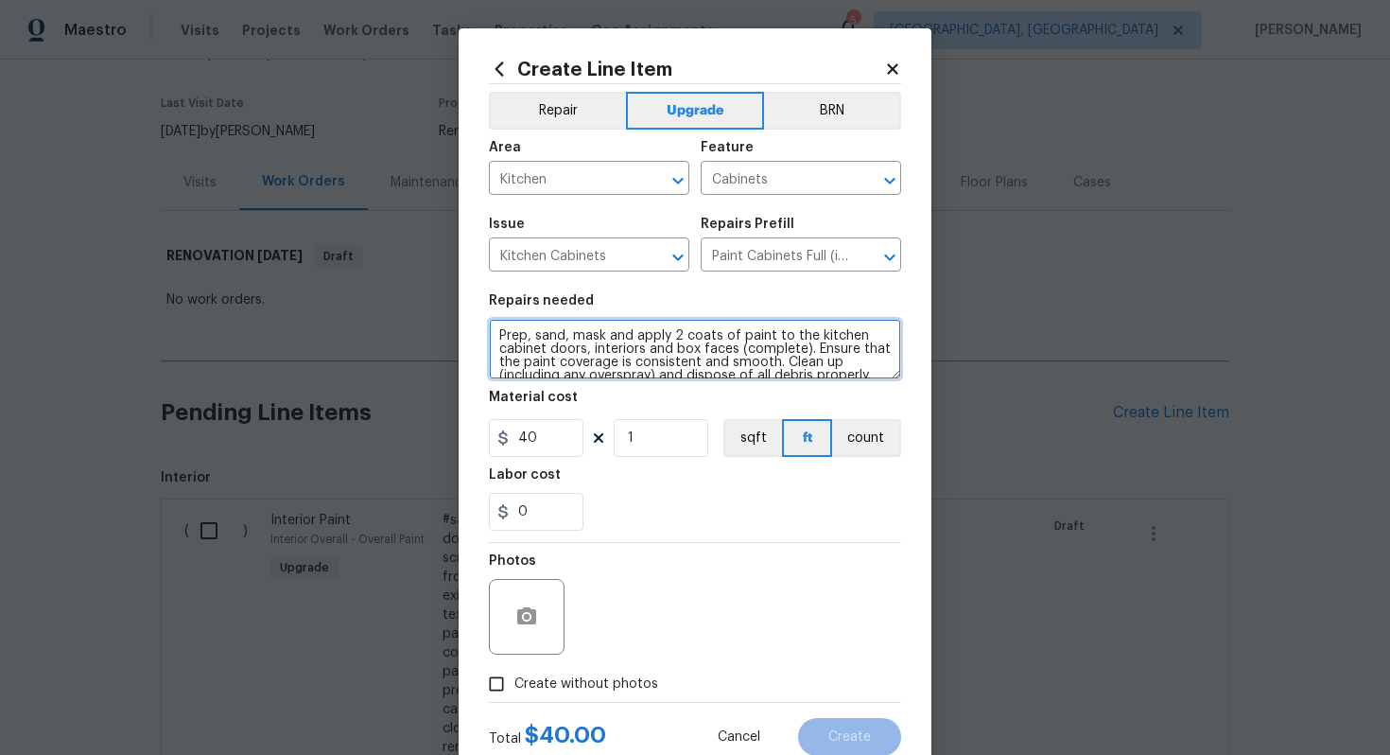
click at [494, 333] on textarea "Prep, sand, mask and apply 2 coats of paint to the kitchen cabinet doors, inter…" at bounding box center [695, 349] width 412 height 61
type textarea "#sala - Prep, sand, mask and apply 2 coats of paint to the kitchen cabinet door…"
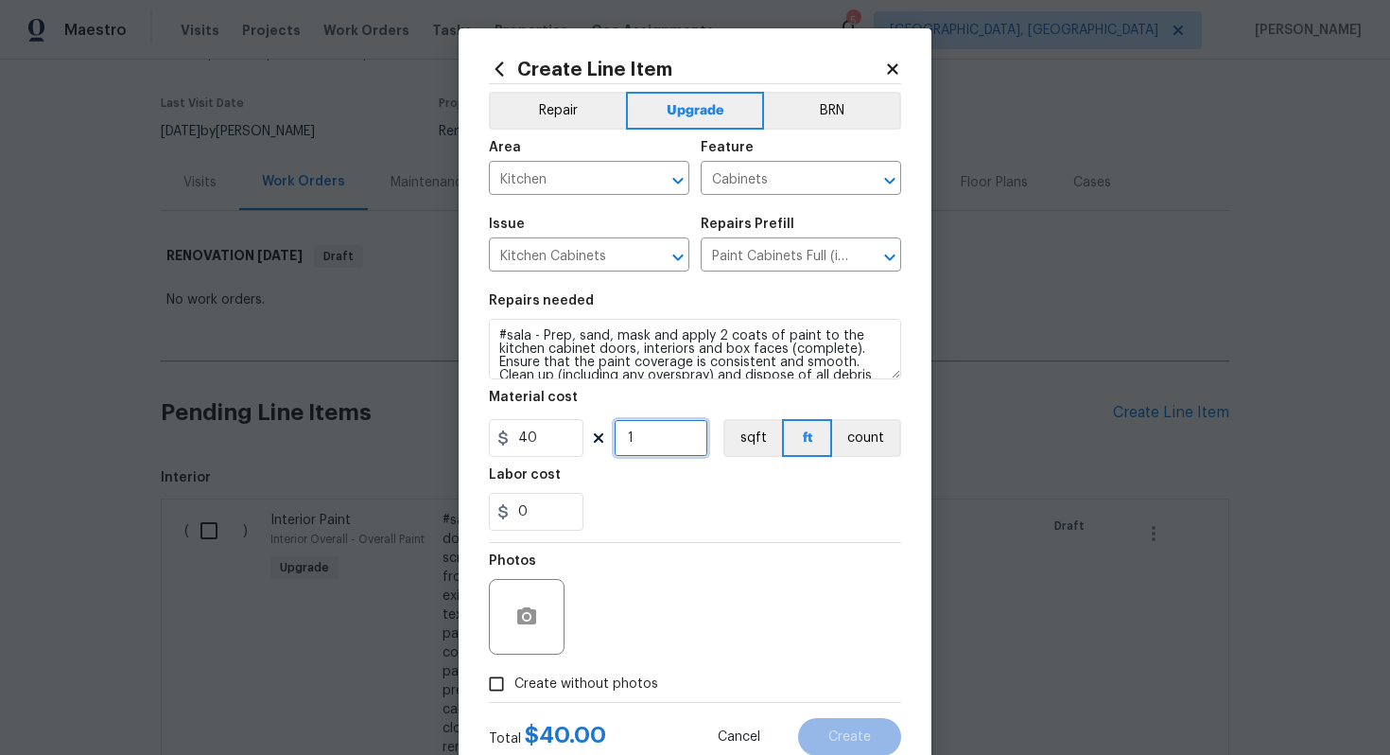
click at [689, 441] on input "1" at bounding box center [661, 438] width 95 height 38
type input "60"
click at [582, 691] on span "Create without photos" at bounding box center [587, 684] width 144 height 20
click at [515, 691] on input "Create without photos" at bounding box center [497, 684] width 36 height 36
click at [638, 667] on label "Create without photos" at bounding box center [569, 684] width 180 height 36
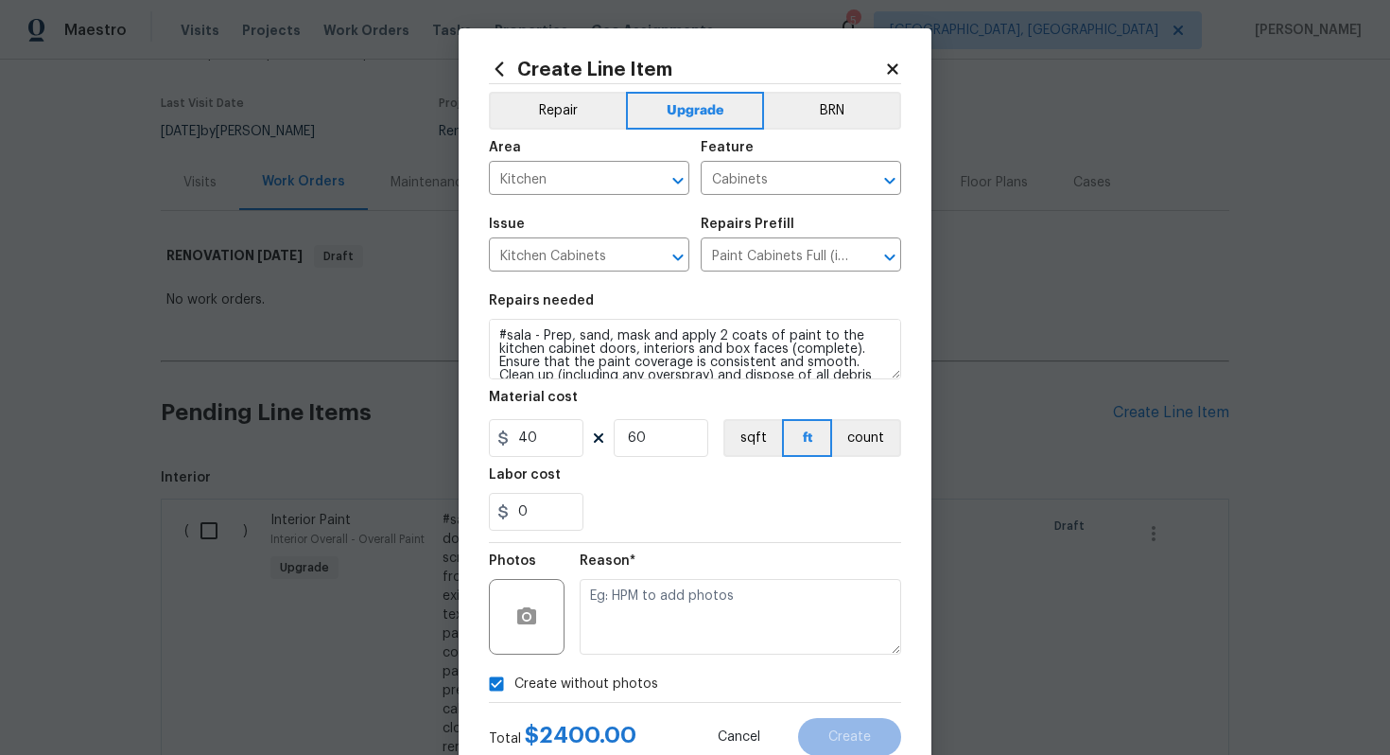
click at [515, 667] on input "Create without photos" at bounding box center [497, 684] width 36 height 36
click at [593, 674] on span "Create without photos" at bounding box center [587, 684] width 144 height 20
click at [515, 674] on input "Create without photos" at bounding box center [497, 684] width 36 height 36
checkbox input "true"
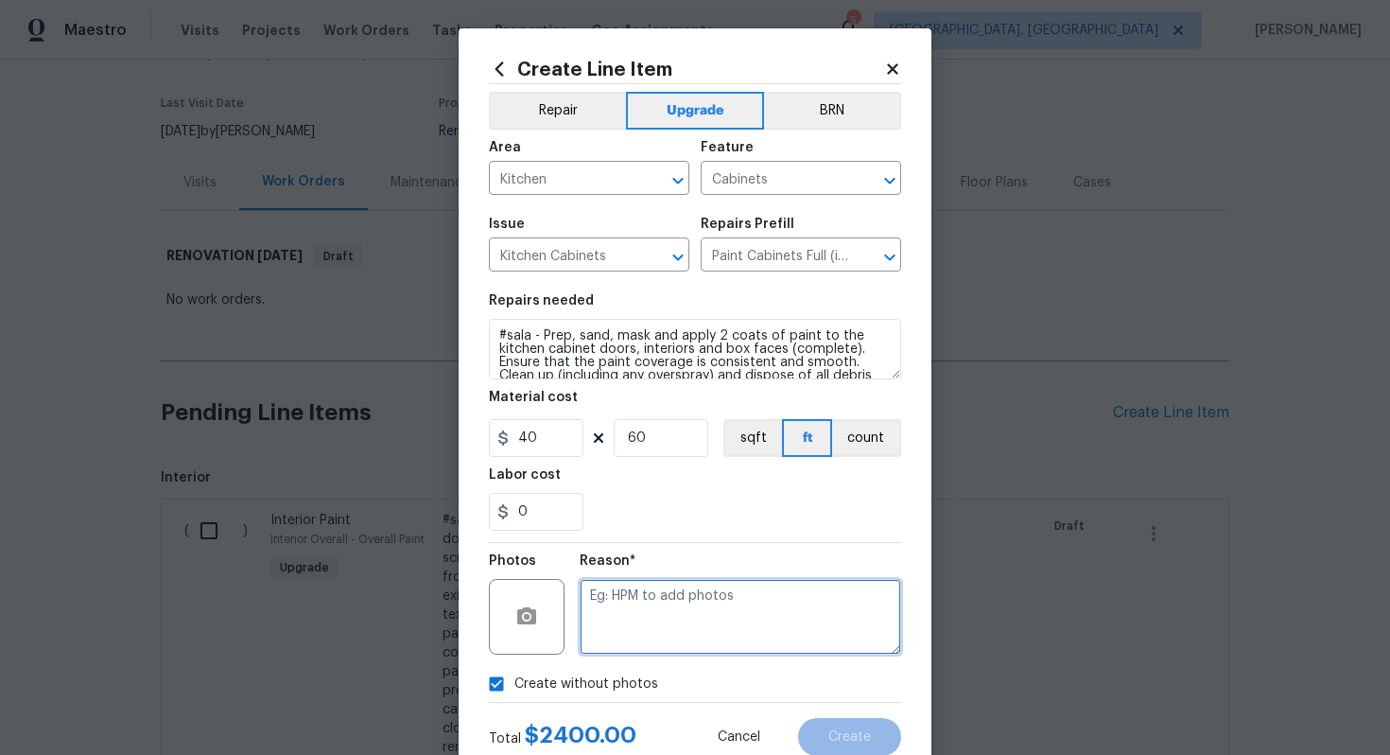
click at [676, 593] on textarea at bounding box center [741, 617] width 322 height 76
type textarea "n/a"
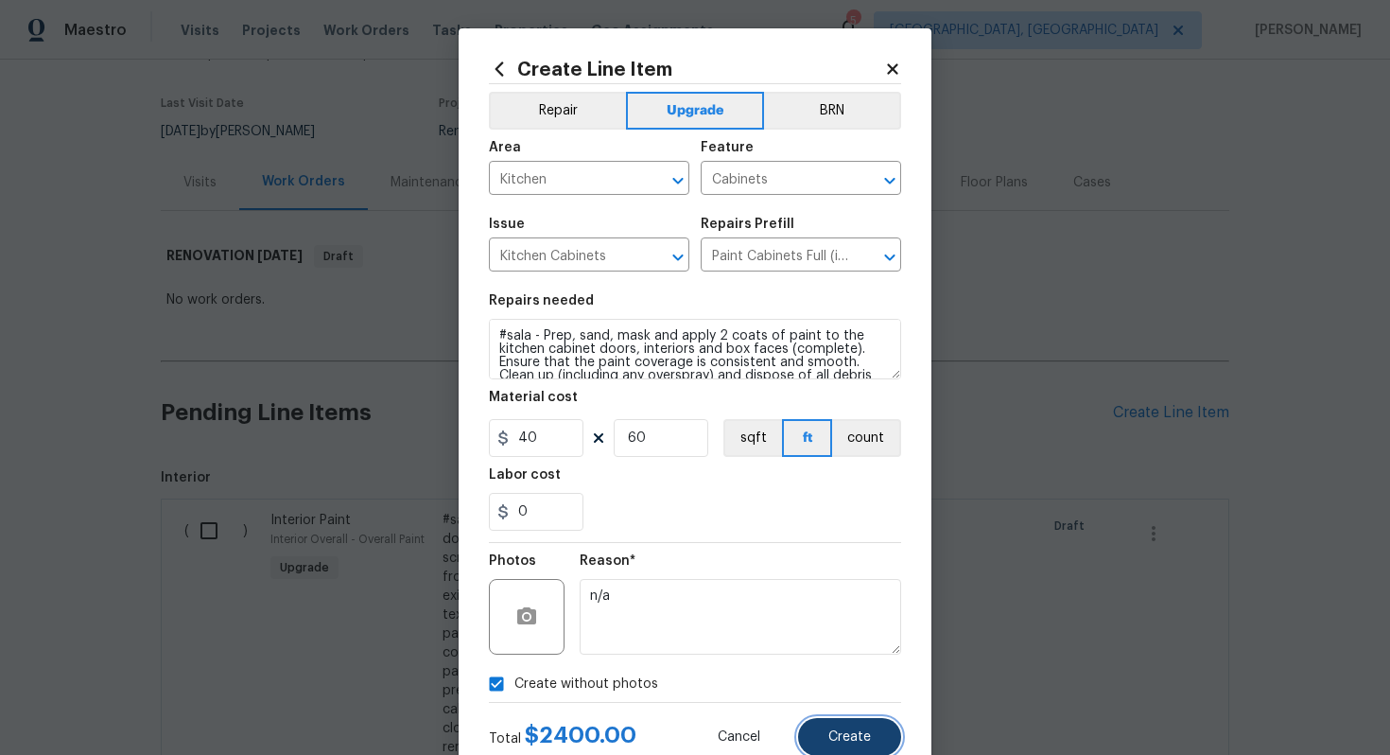
click at [835, 737] on span "Create" at bounding box center [850, 737] width 43 height 14
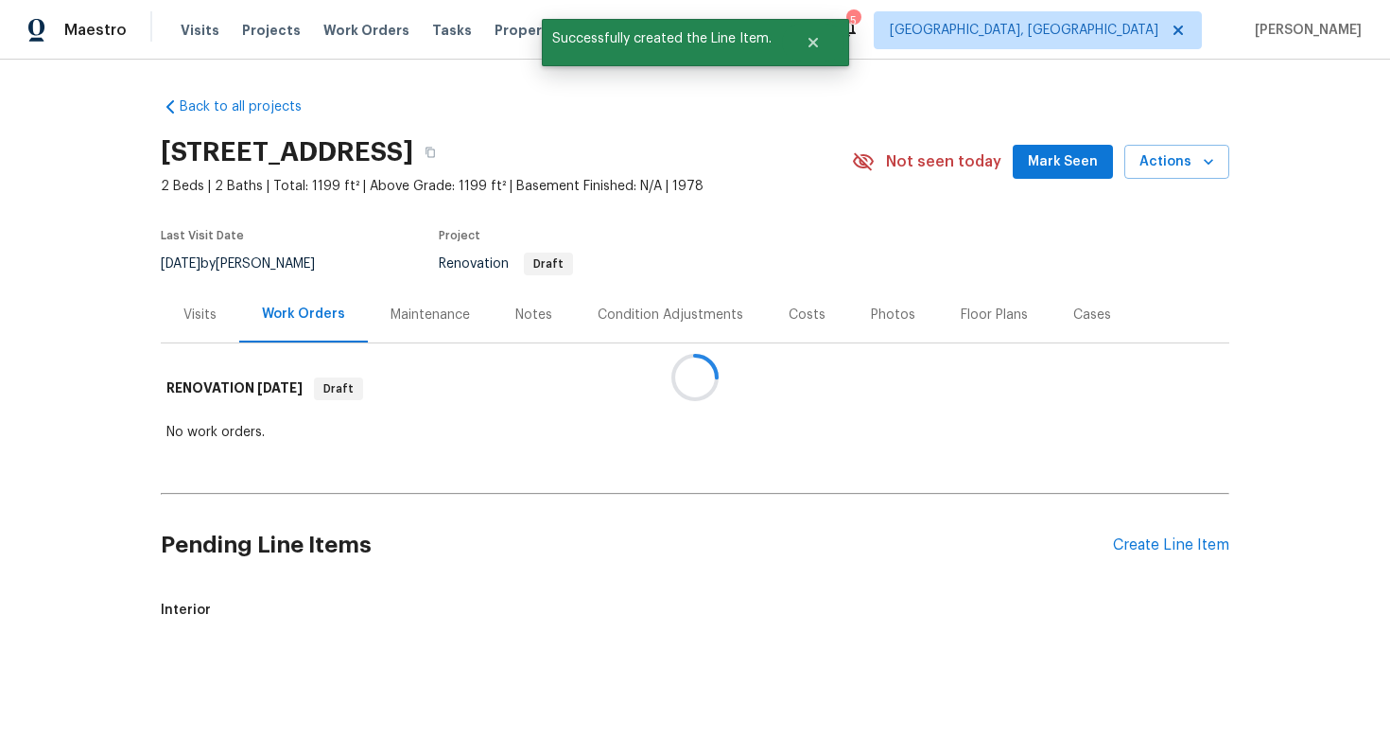
scroll to position [0, 0]
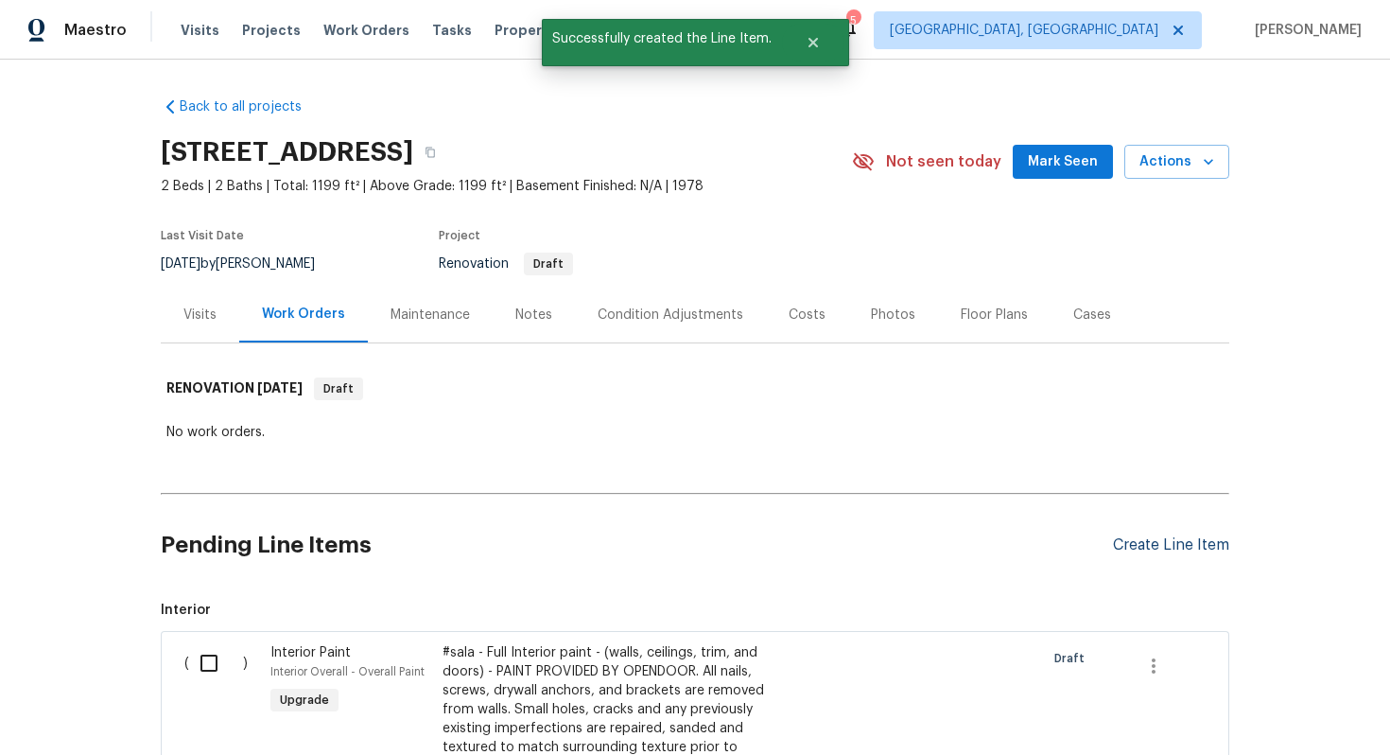
click at [1157, 543] on div "Create Line Item" at bounding box center [1171, 545] width 116 height 18
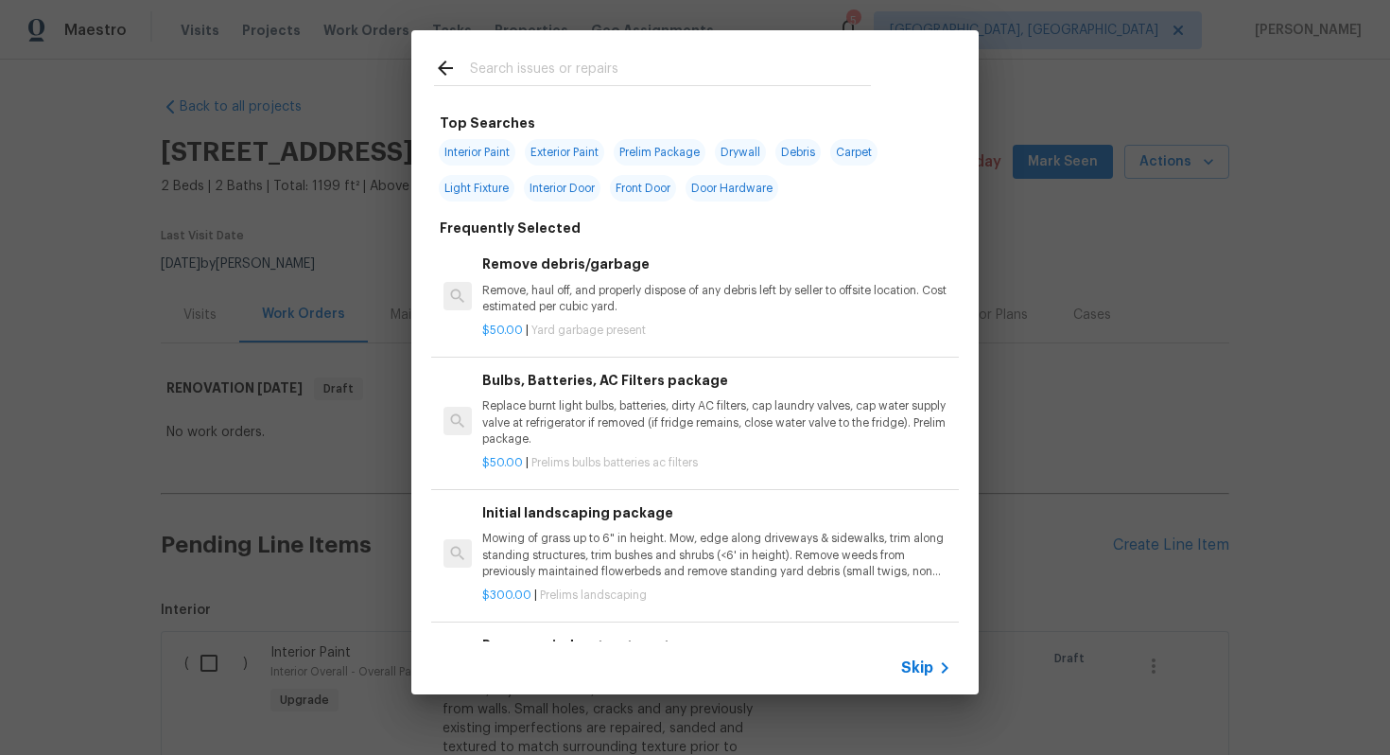
click at [919, 666] on span "Skip" at bounding box center [917, 667] width 32 height 19
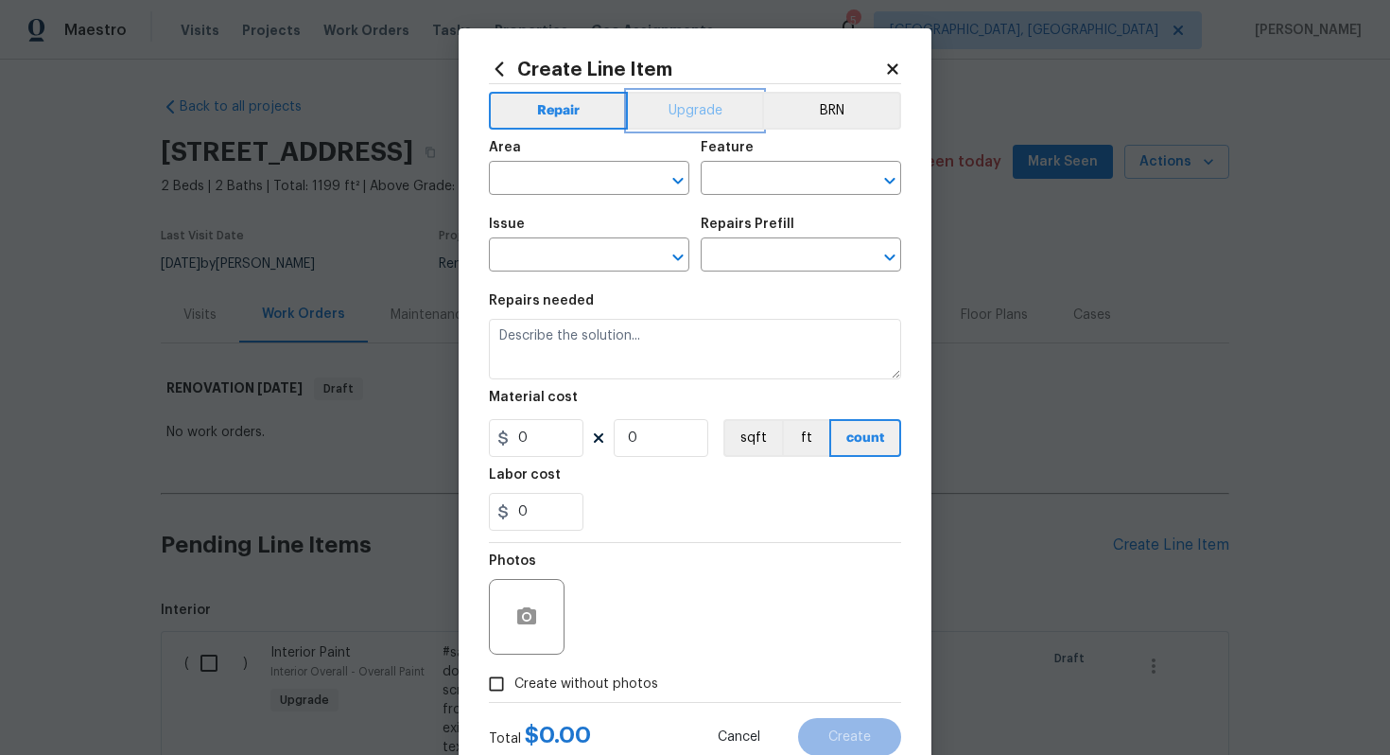
click at [694, 98] on button "Upgrade" at bounding box center [695, 111] width 135 height 38
click at [546, 188] on input "text" at bounding box center [563, 180] width 148 height 29
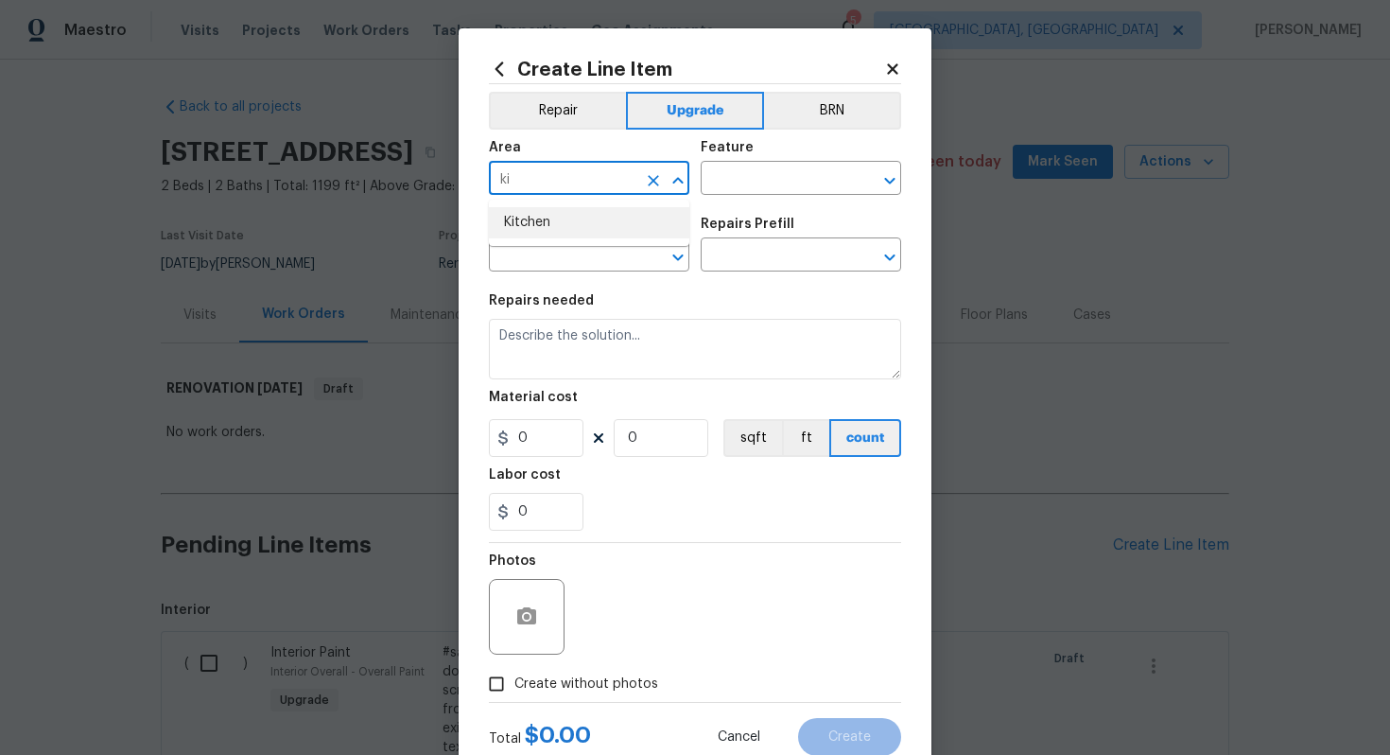
click at [587, 234] on li "Kitchen" at bounding box center [589, 222] width 201 height 31
type input "Kitchen"
click at [728, 179] on input "text" at bounding box center [775, 180] width 148 height 29
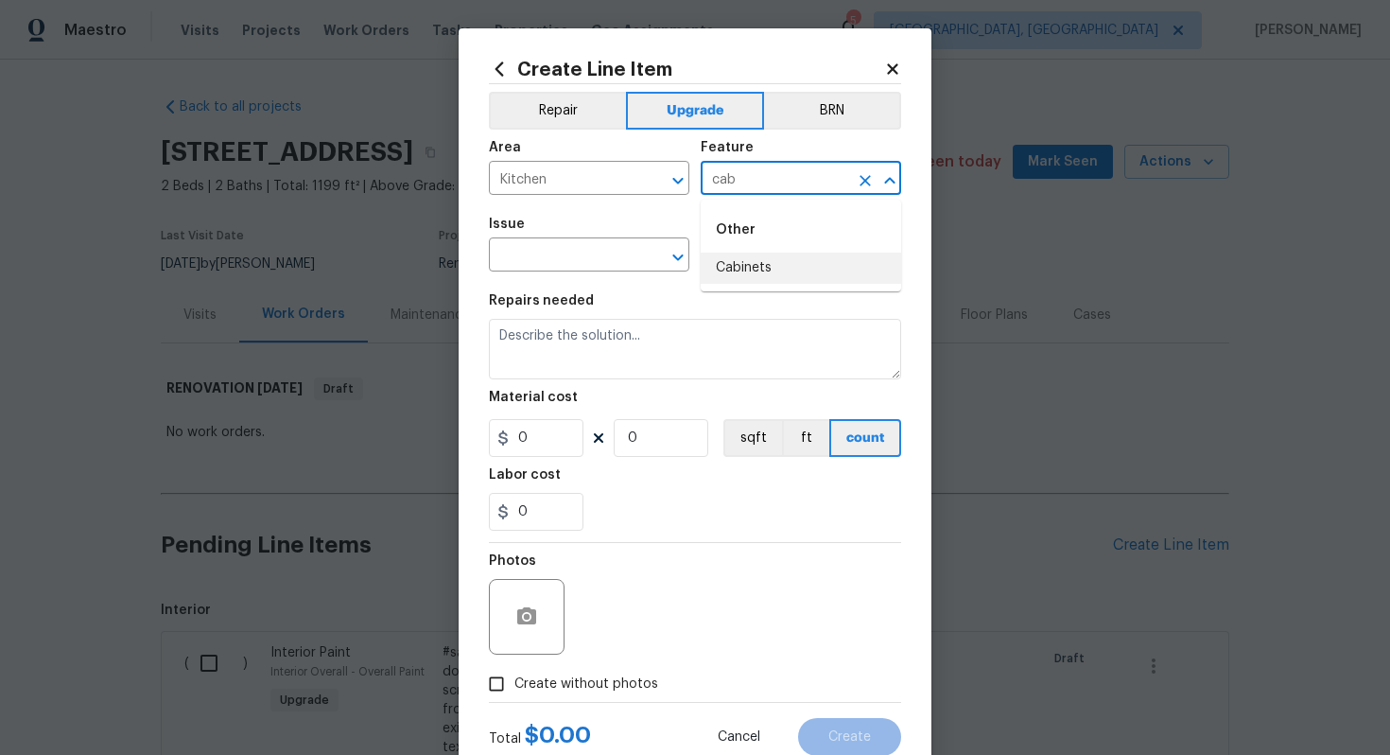
click at [745, 276] on li "Cabinets" at bounding box center [801, 268] width 201 height 31
type input "Cabinets"
click at [582, 258] on input "text" at bounding box center [563, 256] width 148 height 29
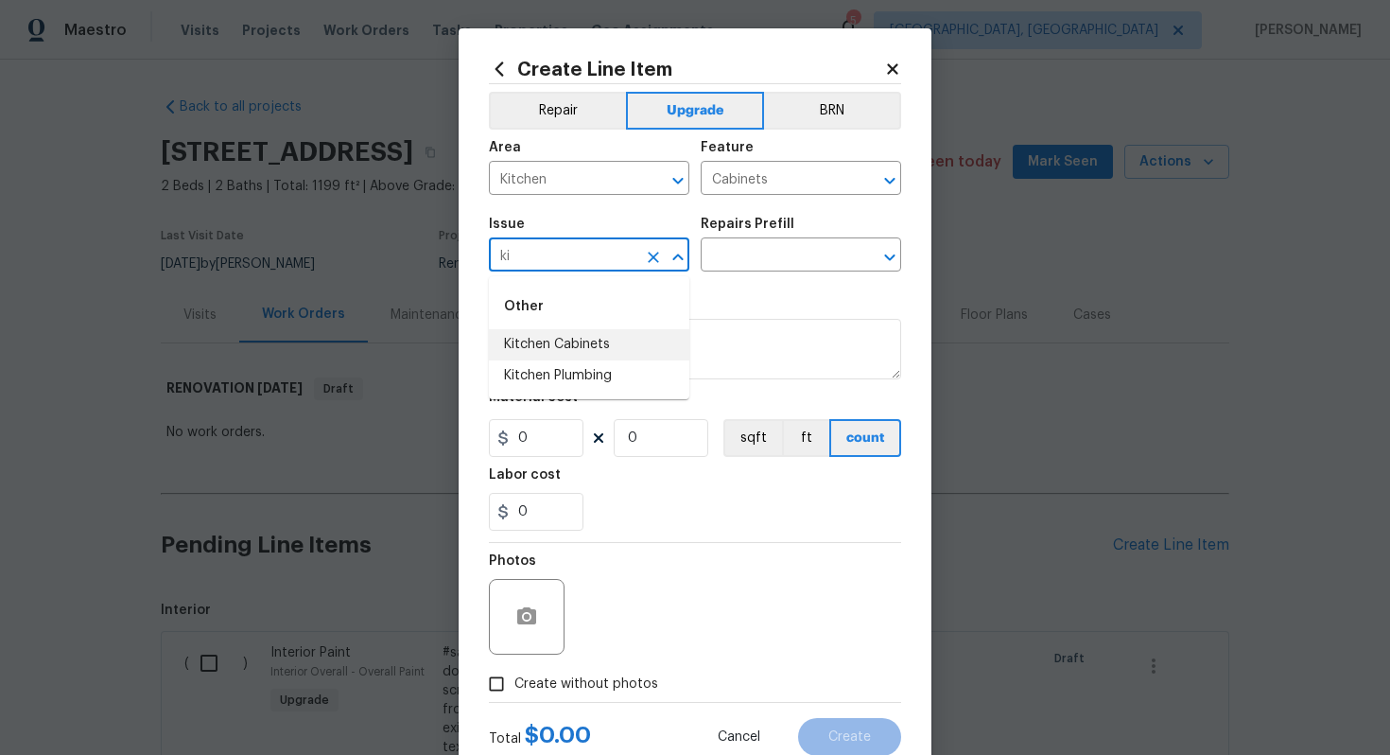
click at [651, 333] on li "Kitchen Cabinets" at bounding box center [589, 344] width 201 height 31
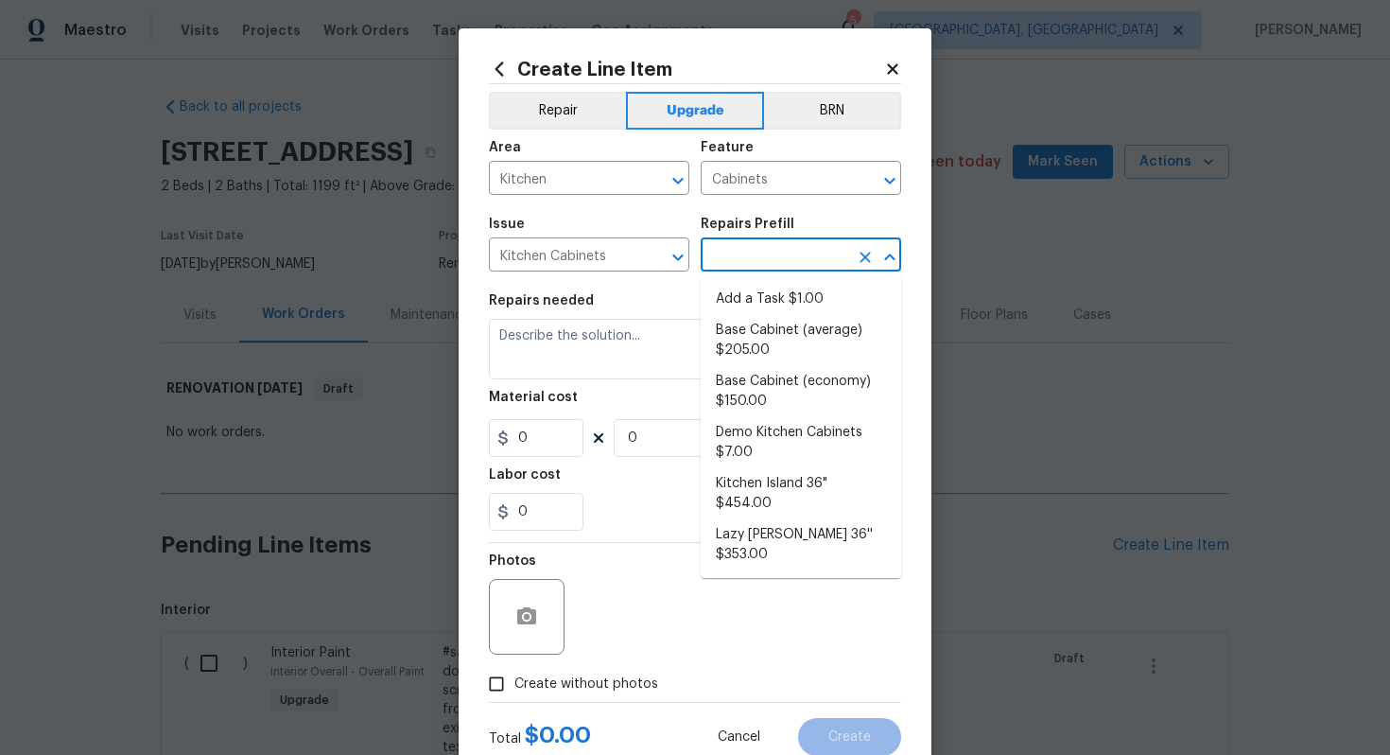
click at [733, 262] on input "text" at bounding box center [775, 256] width 148 height 29
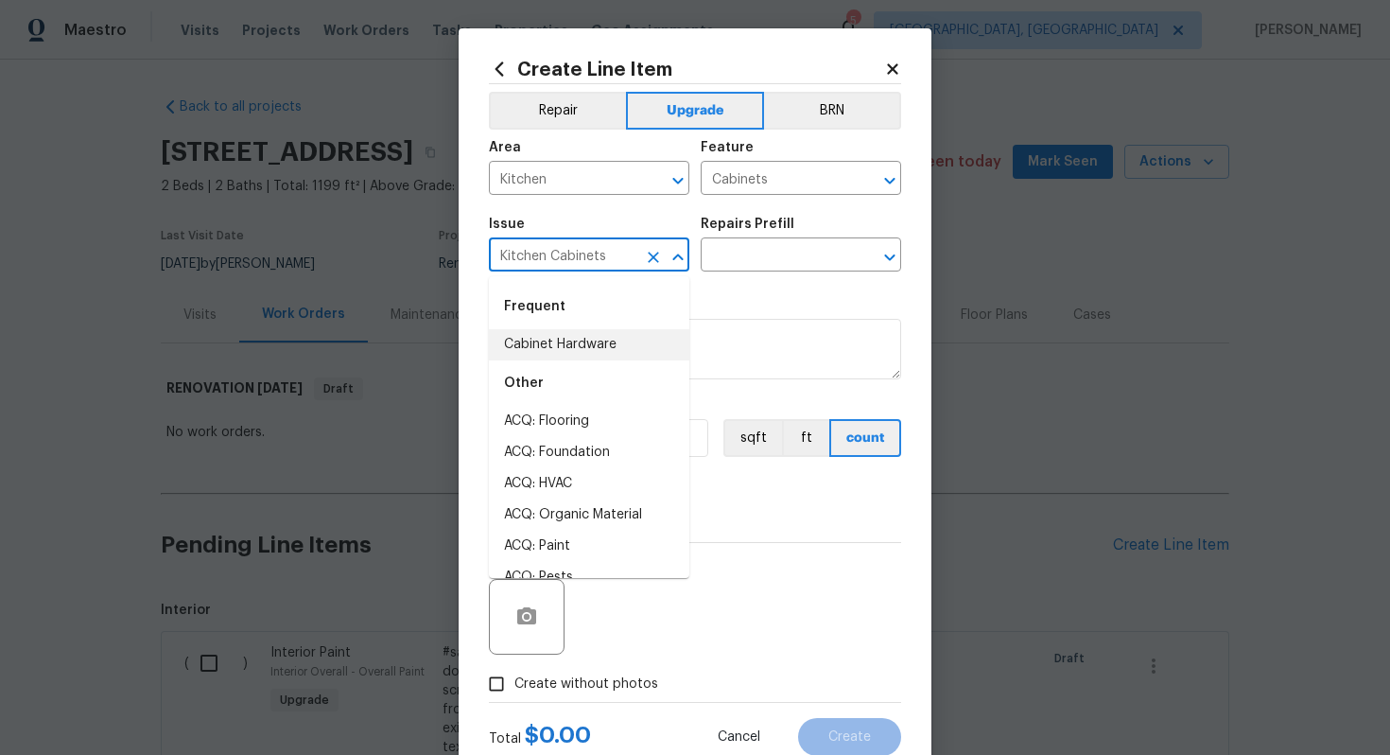
click at [596, 255] on input "Kitchen Cabinets" at bounding box center [563, 256] width 148 height 29
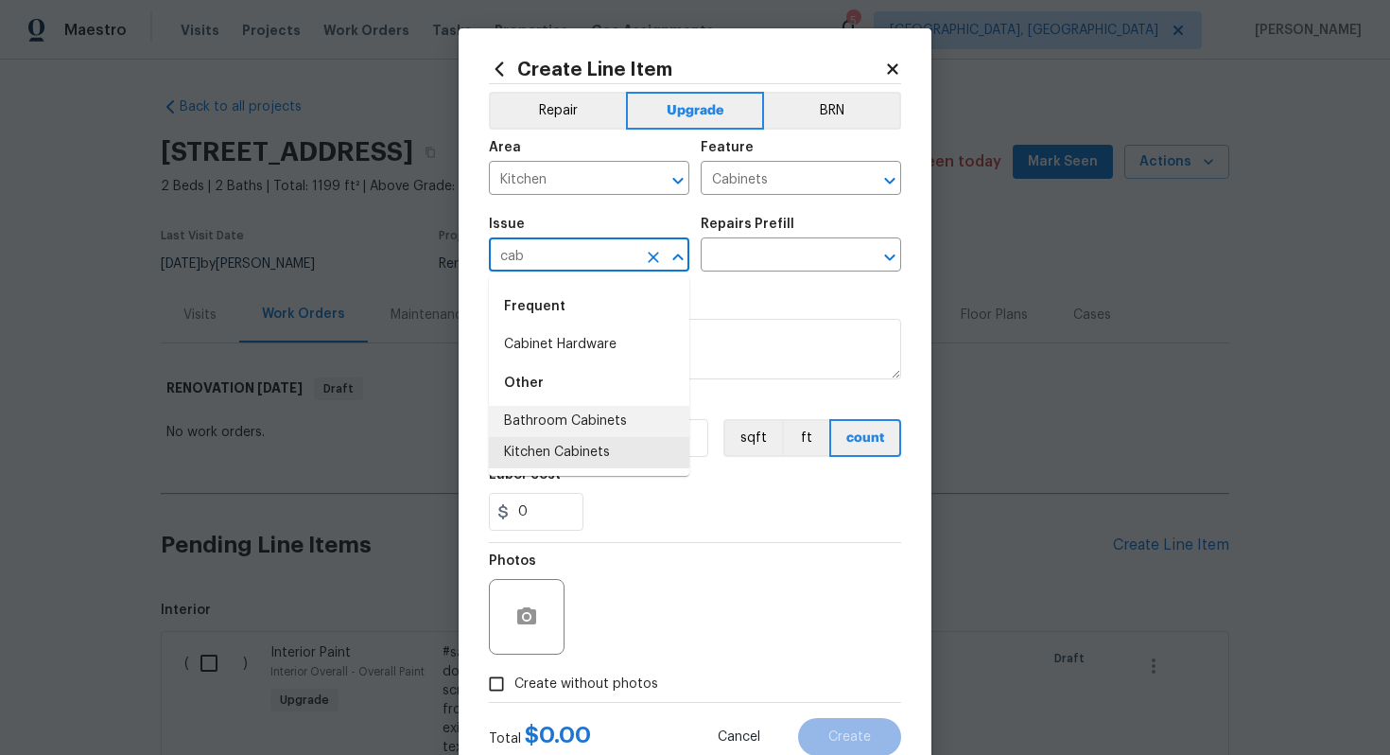
click at [570, 364] on div "Other" at bounding box center [589, 382] width 201 height 45
click at [572, 346] on li "Cabinet Hardware" at bounding box center [589, 344] width 201 height 31
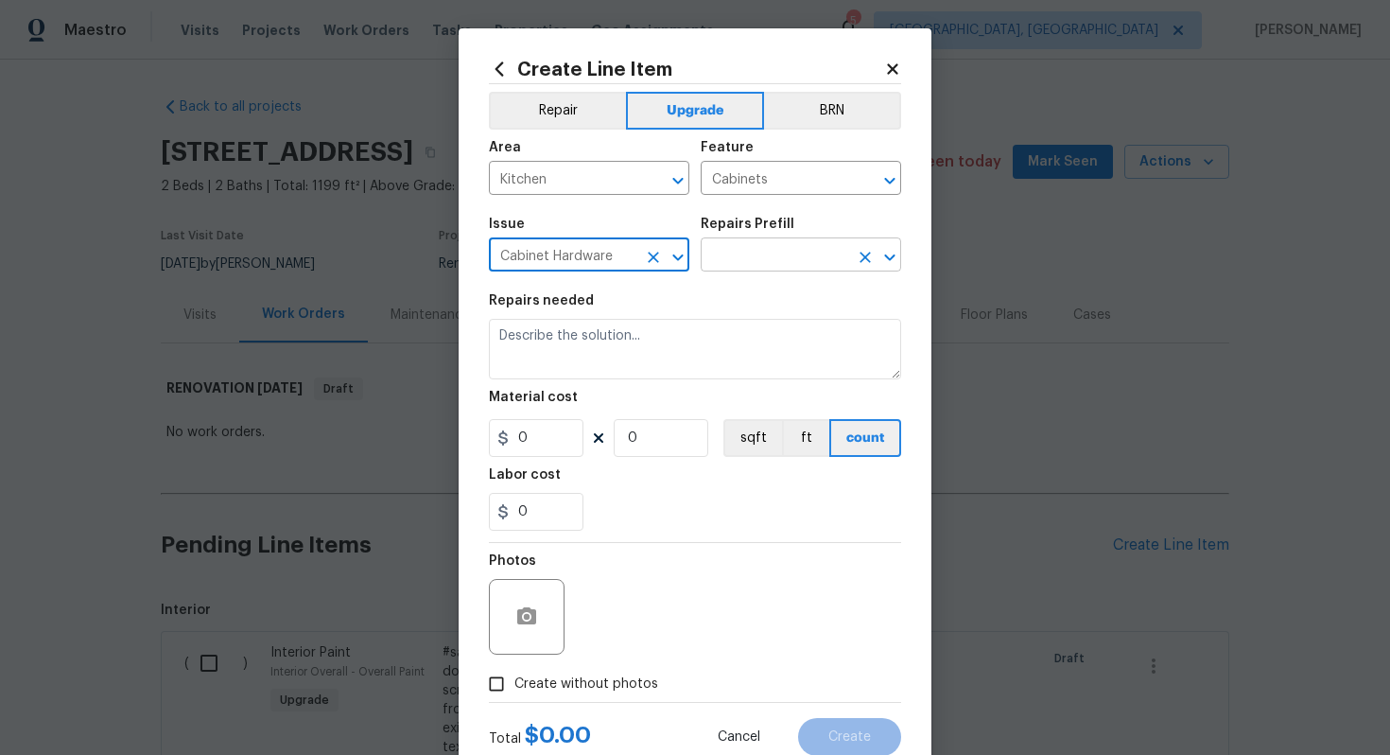
type input "Cabinet Hardware"
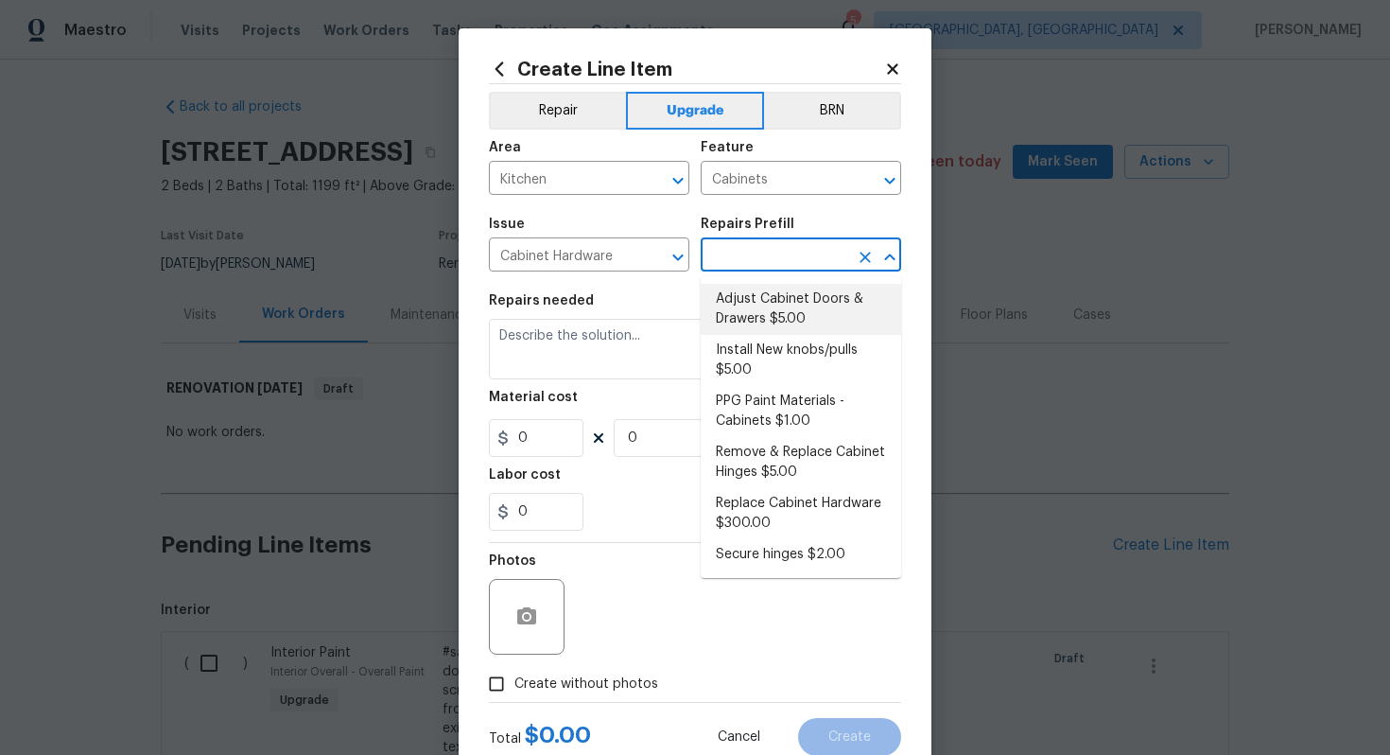
click at [777, 245] on input "text" at bounding box center [775, 256] width 148 height 29
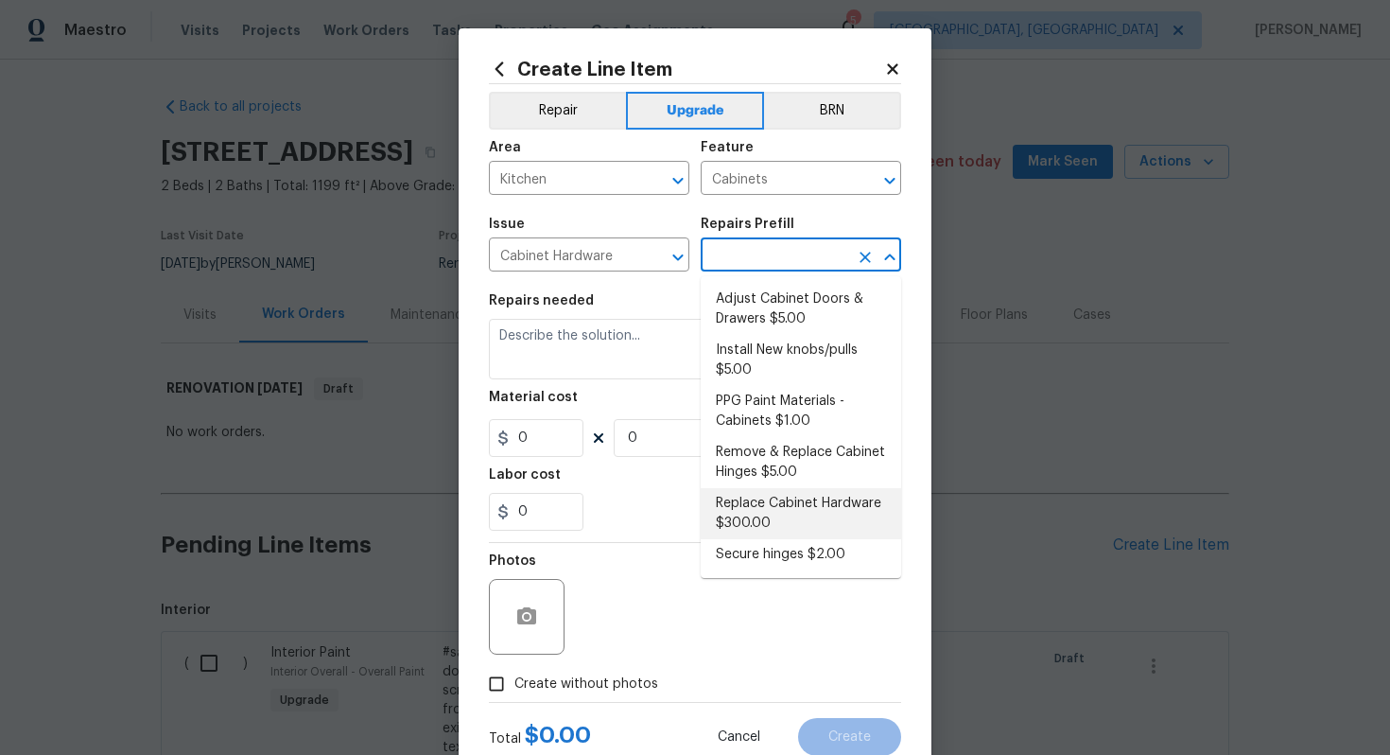
click at [847, 505] on li "Replace Cabinet Hardware $300.00" at bounding box center [801, 513] width 201 height 51
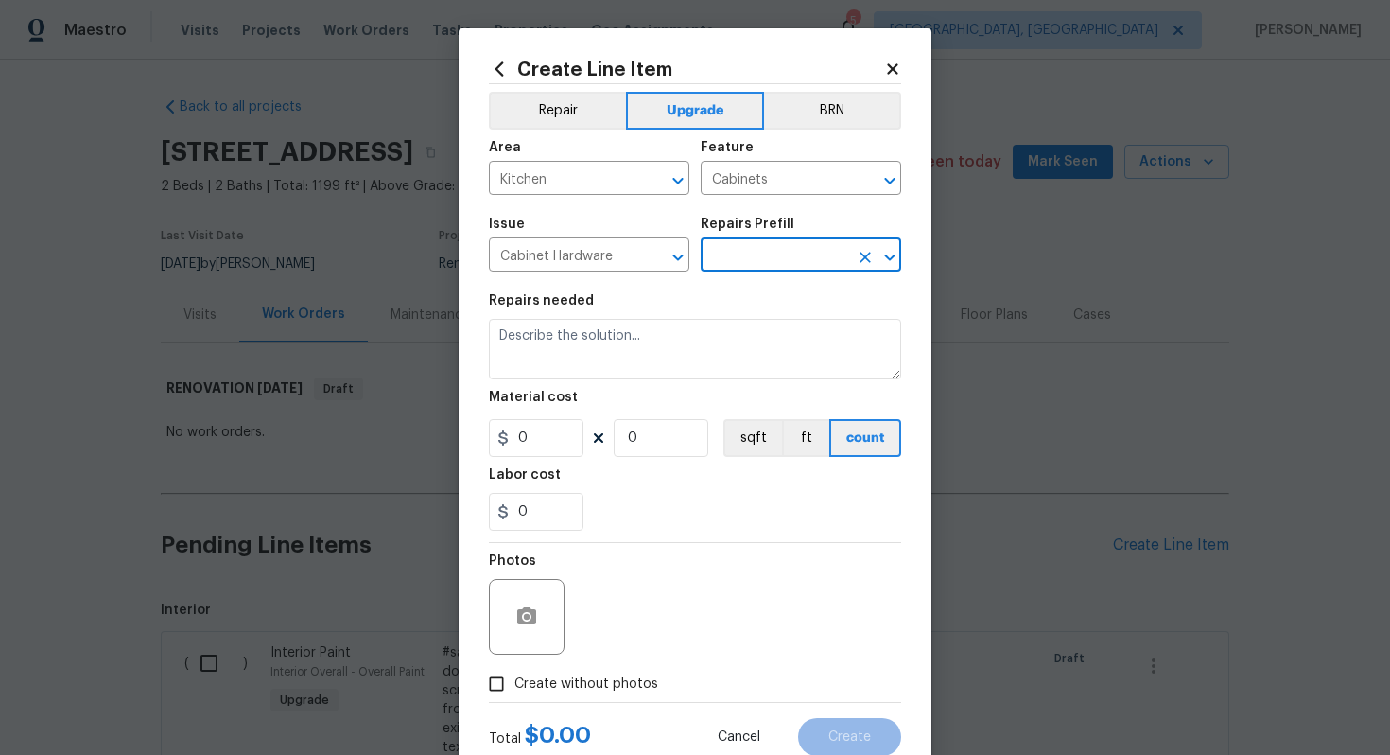
type input "Replace Cabinet Hardware $300.00"
type textarea "Replace cabinet hardware with new hinges and pulls. HPM to provide specs"
type input "300"
type input "1"
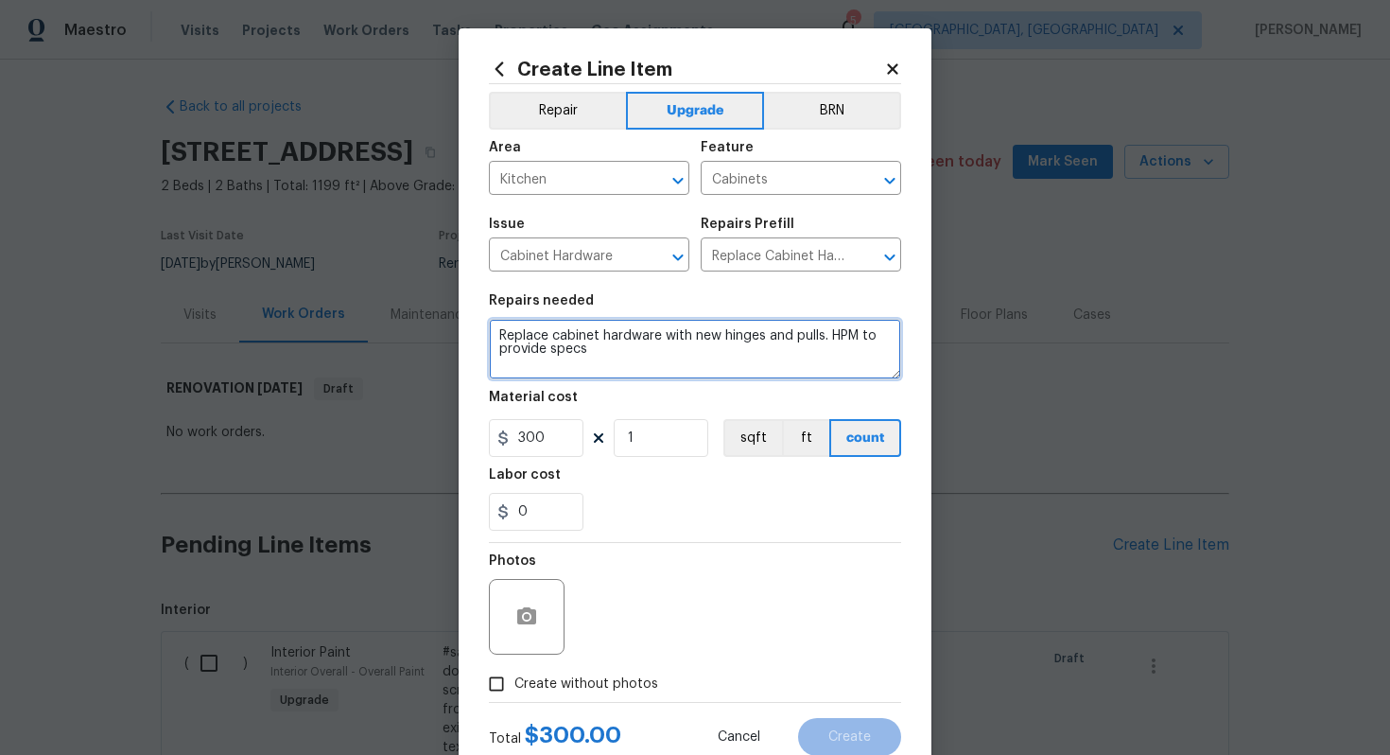
click at [492, 334] on textarea "Replace cabinet hardware with new hinges and pulls. HPM to provide specs" at bounding box center [695, 349] width 412 height 61
type textarea "#sala - Replace cabinet hardware with new hinges and pulls. HPM to provide specs"
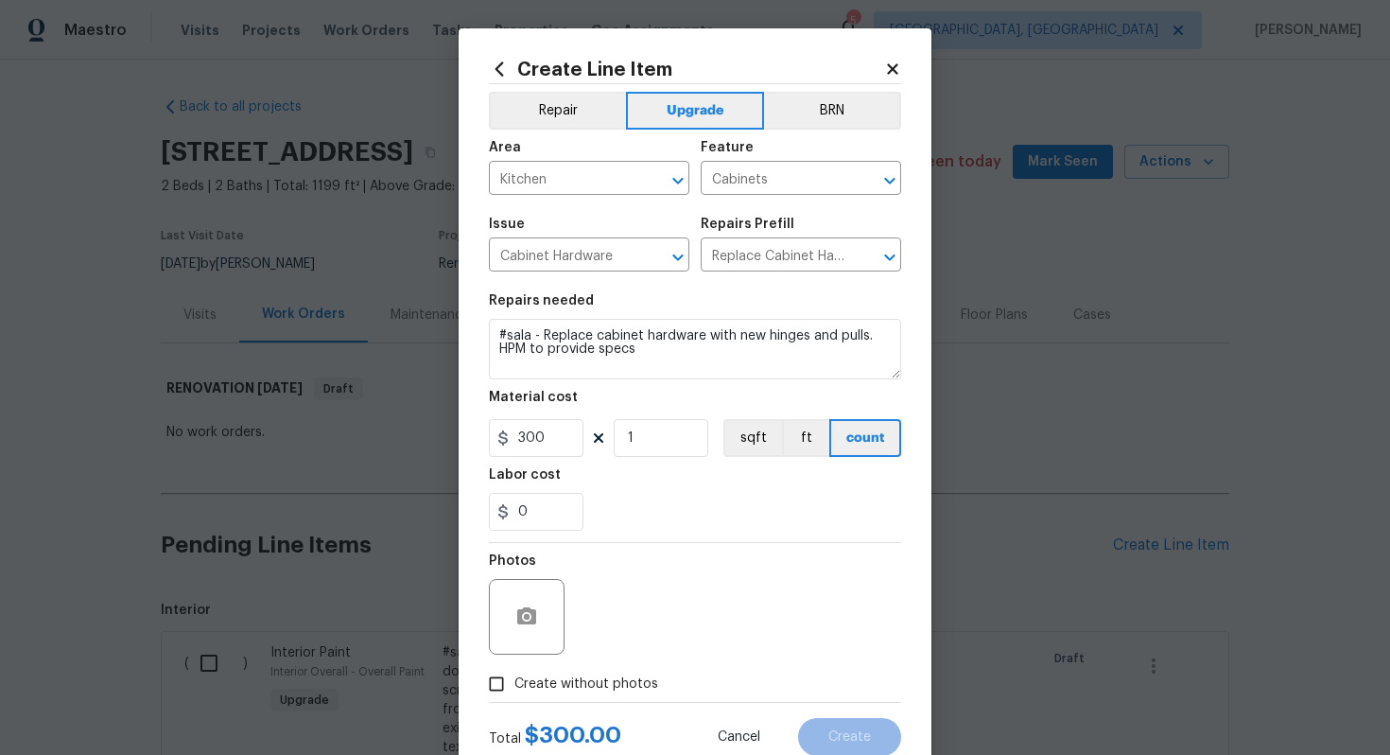
click at [553, 693] on span "Create without photos" at bounding box center [587, 684] width 144 height 20
click at [515, 693] on input "Create without photos" at bounding box center [497, 684] width 36 height 36
checkbox input "true"
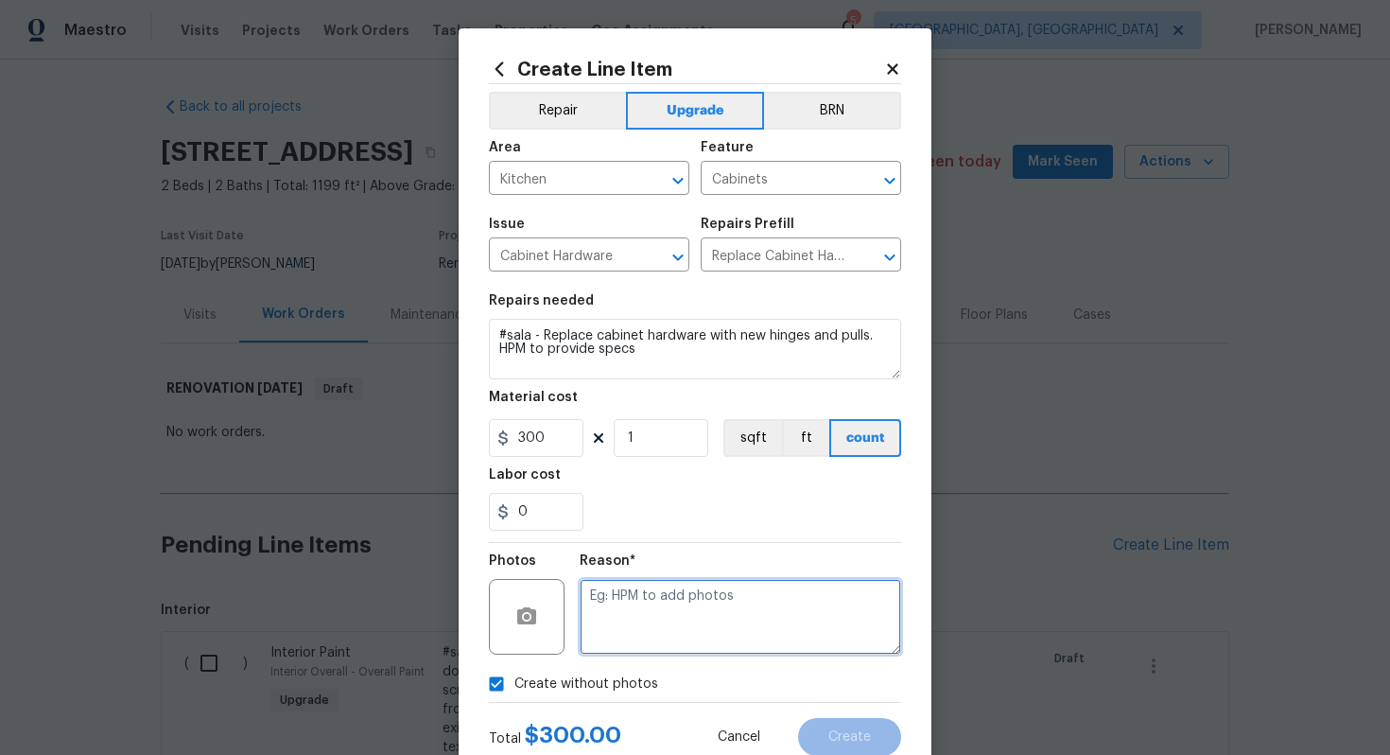
click at [639, 590] on textarea at bounding box center [741, 617] width 322 height 76
type textarea "n/a"
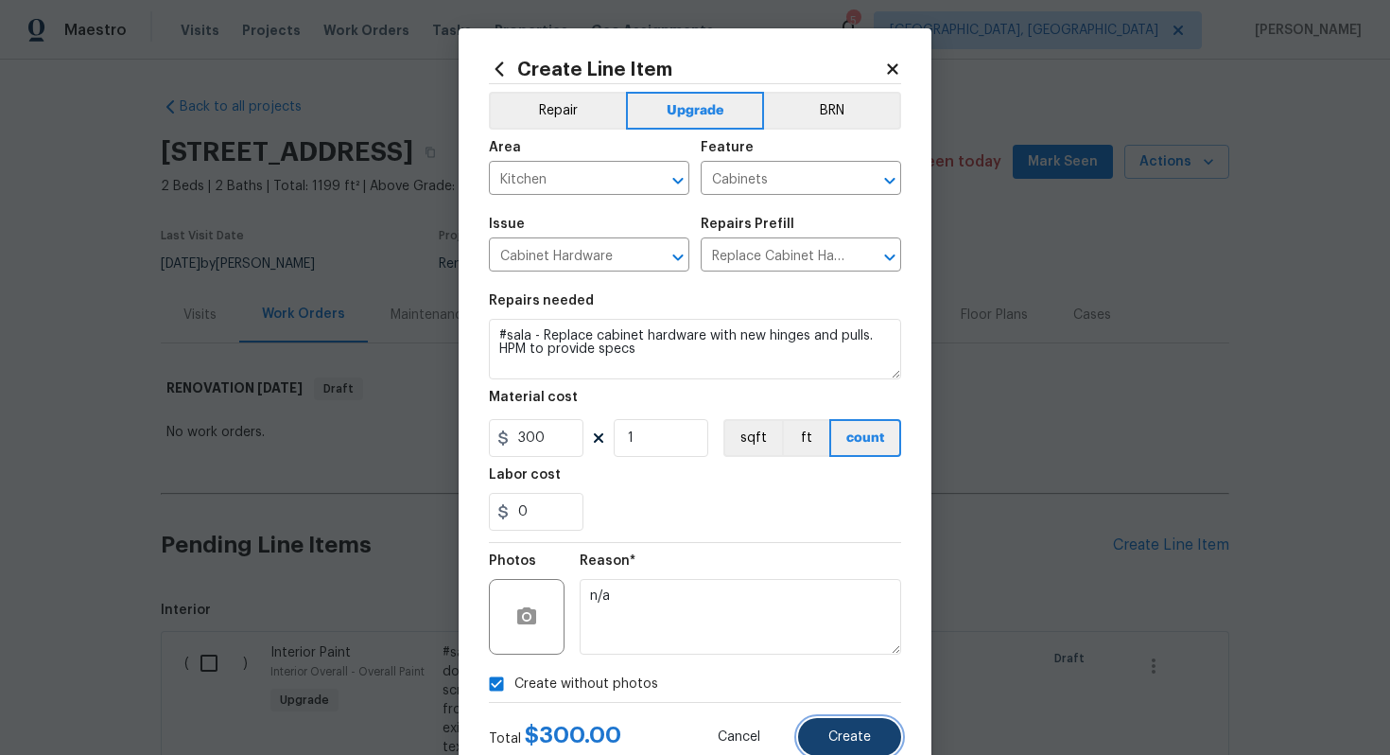
click at [847, 733] on span "Create" at bounding box center [850, 737] width 43 height 14
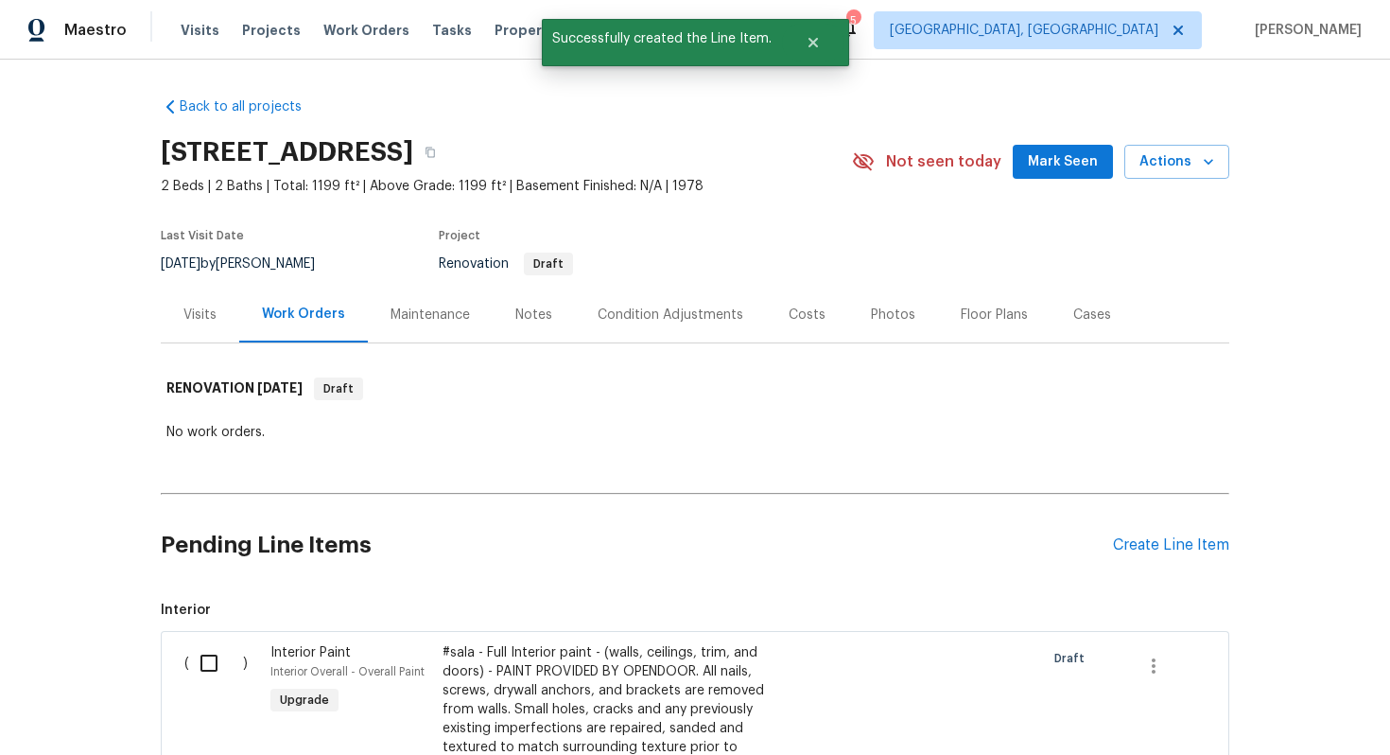
click at [1153, 554] on div "Pending Line Items Create Line Item" at bounding box center [695, 545] width 1069 height 88
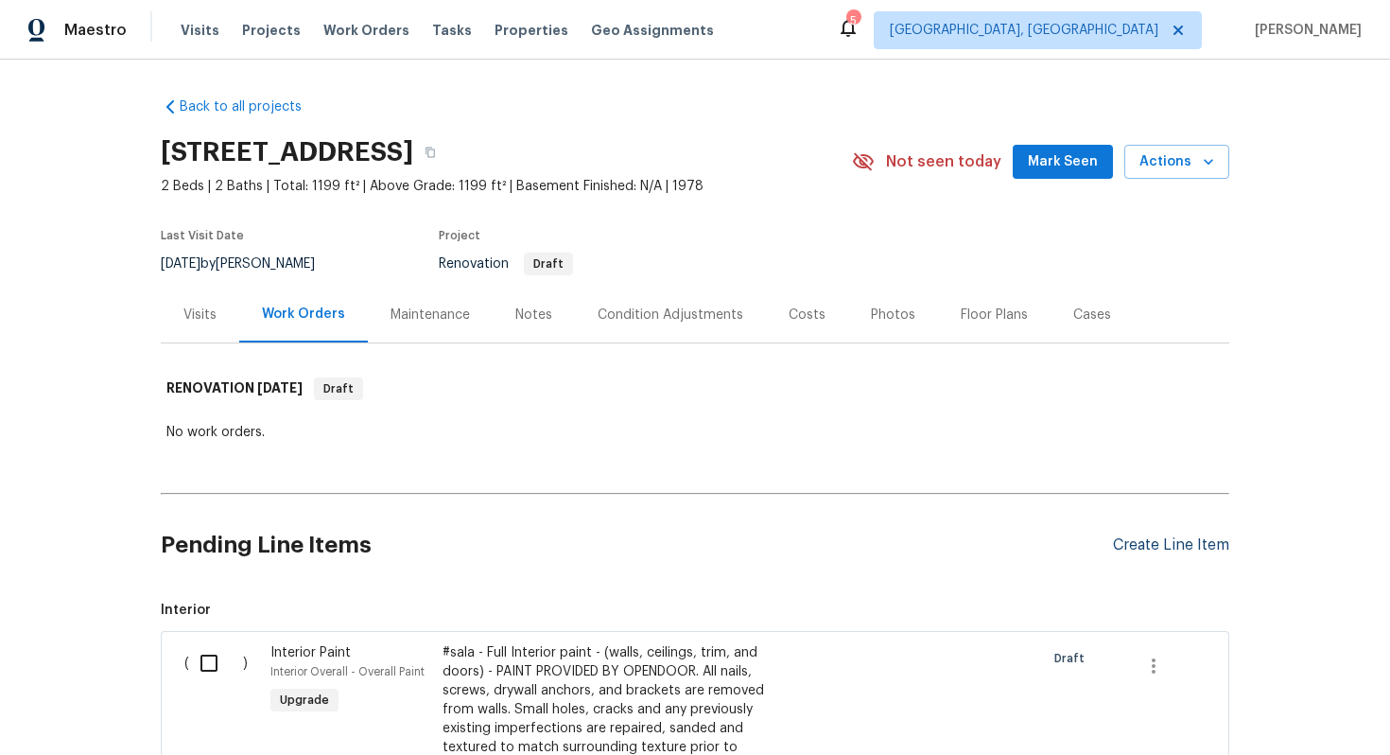
click at [1139, 545] on div "Create Line Item" at bounding box center [1171, 545] width 116 height 18
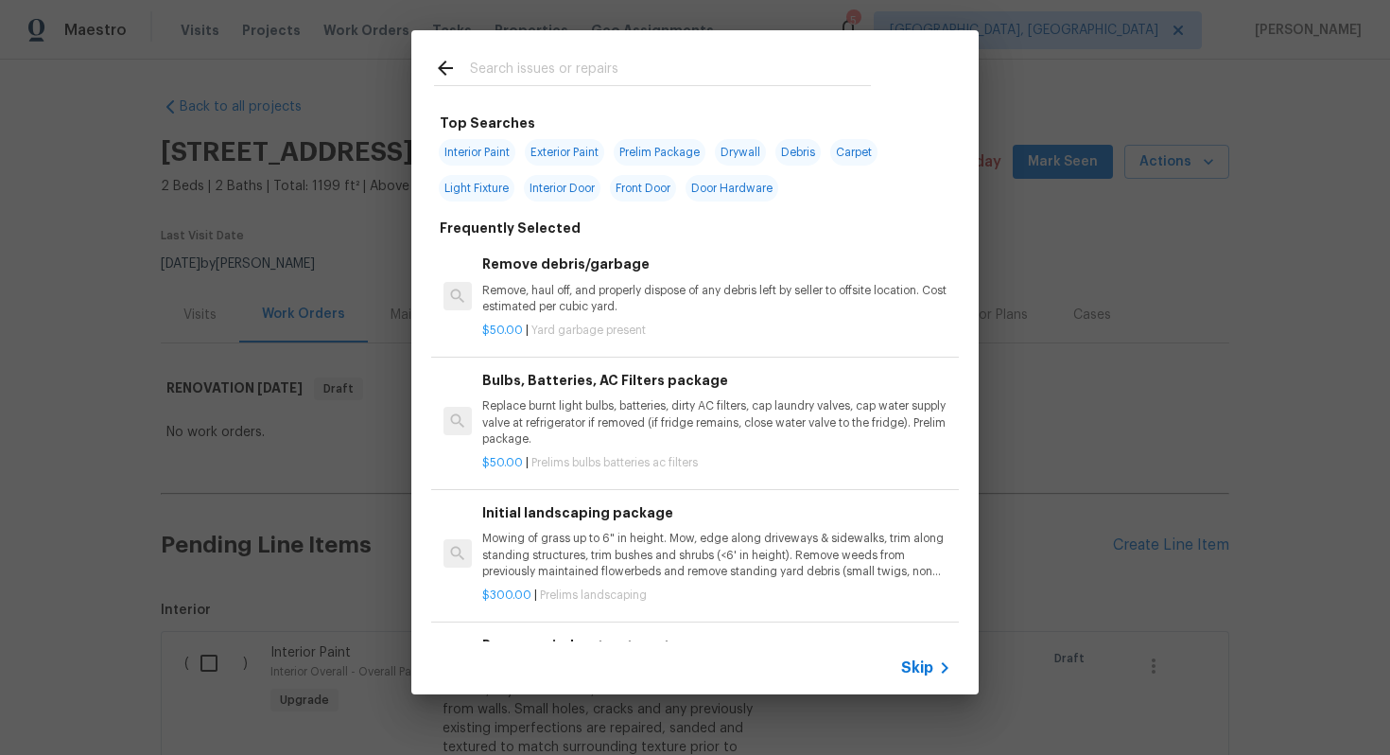
click at [921, 664] on span "Skip" at bounding box center [917, 667] width 32 height 19
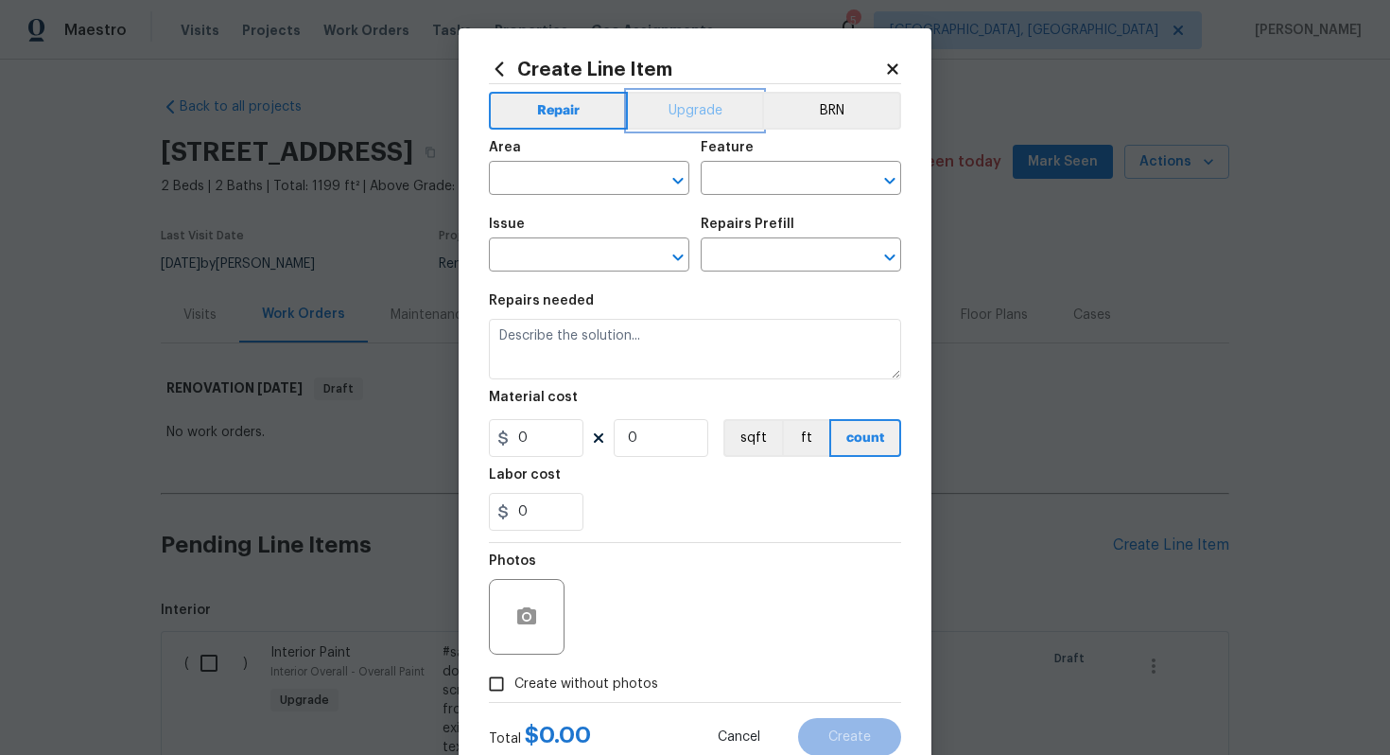
click at [723, 122] on button "Upgrade" at bounding box center [695, 111] width 135 height 38
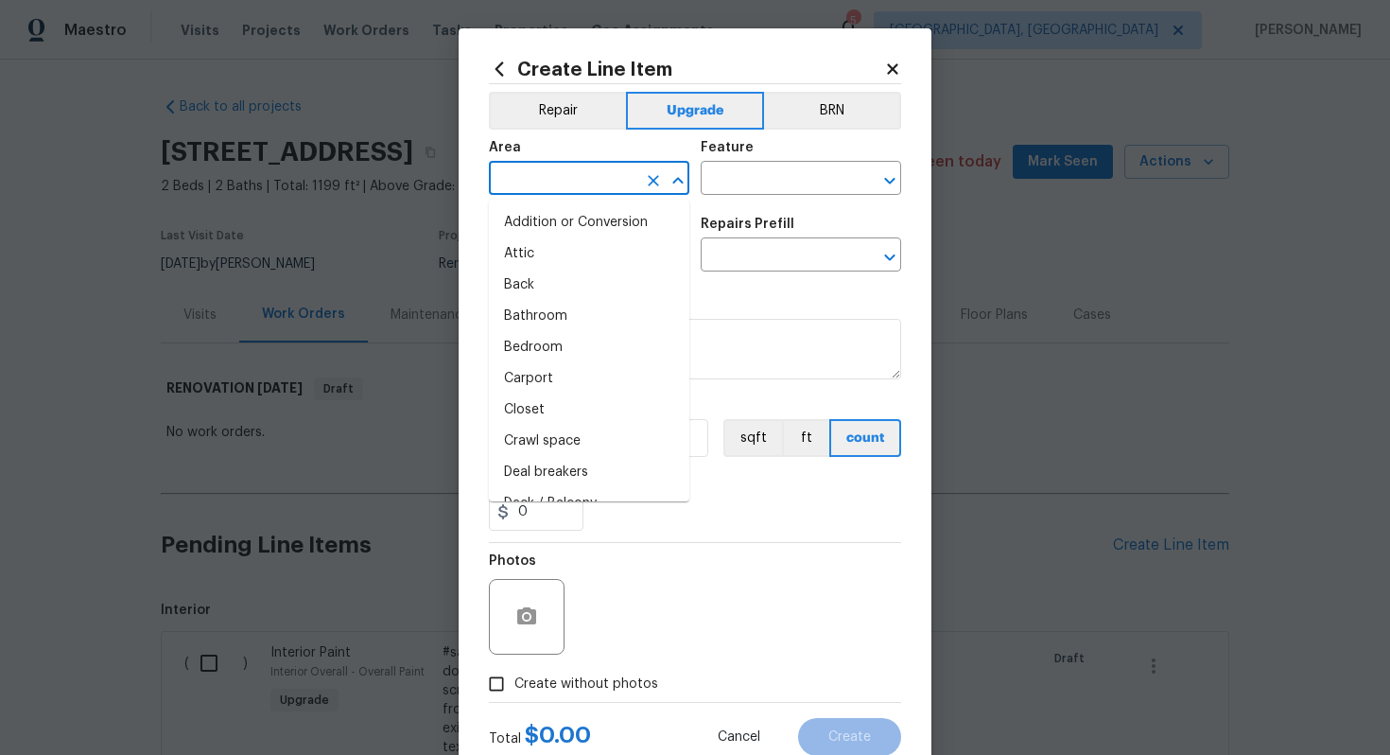
click at [545, 189] on input "text" at bounding box center [563, 180] width 148 height 29
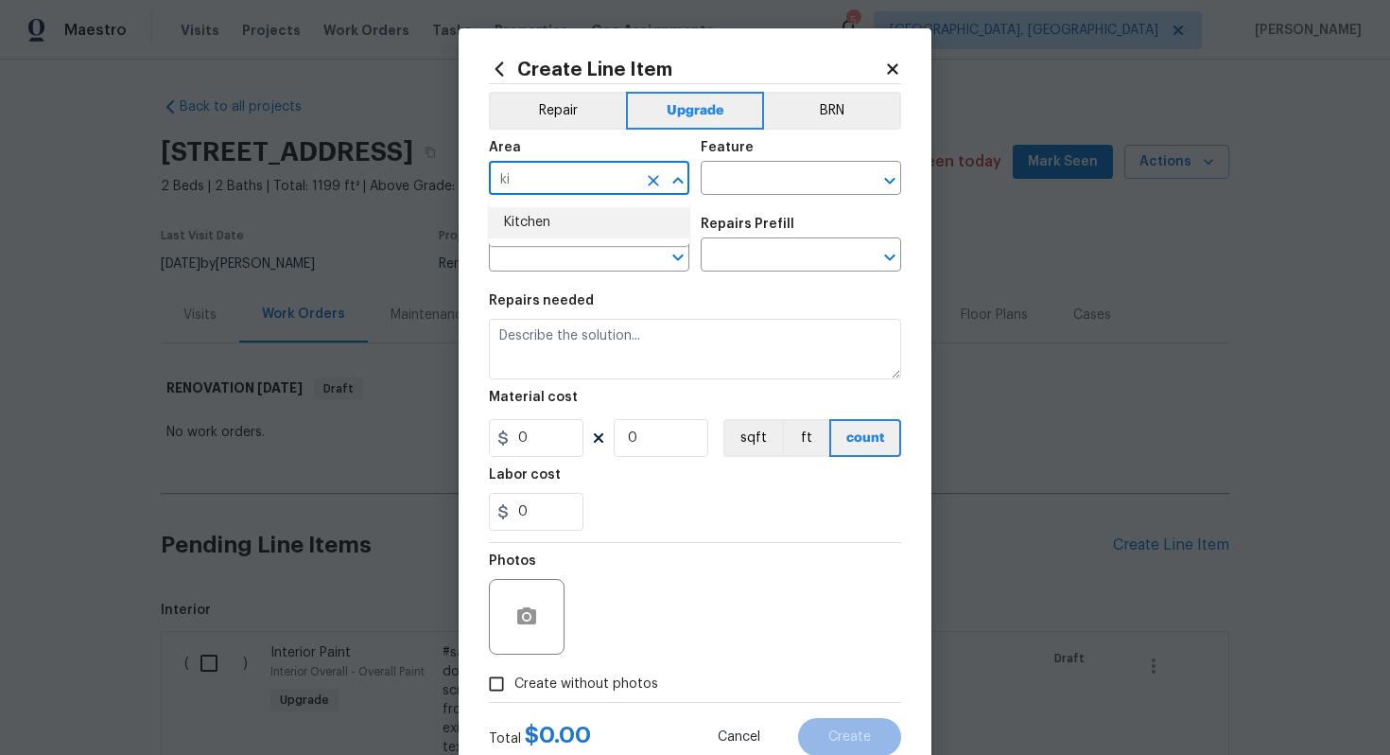
click at [578, 222] on li "Kitchen" at bounding box center [589, 222] width 201 height 31
type input "Kitchen"
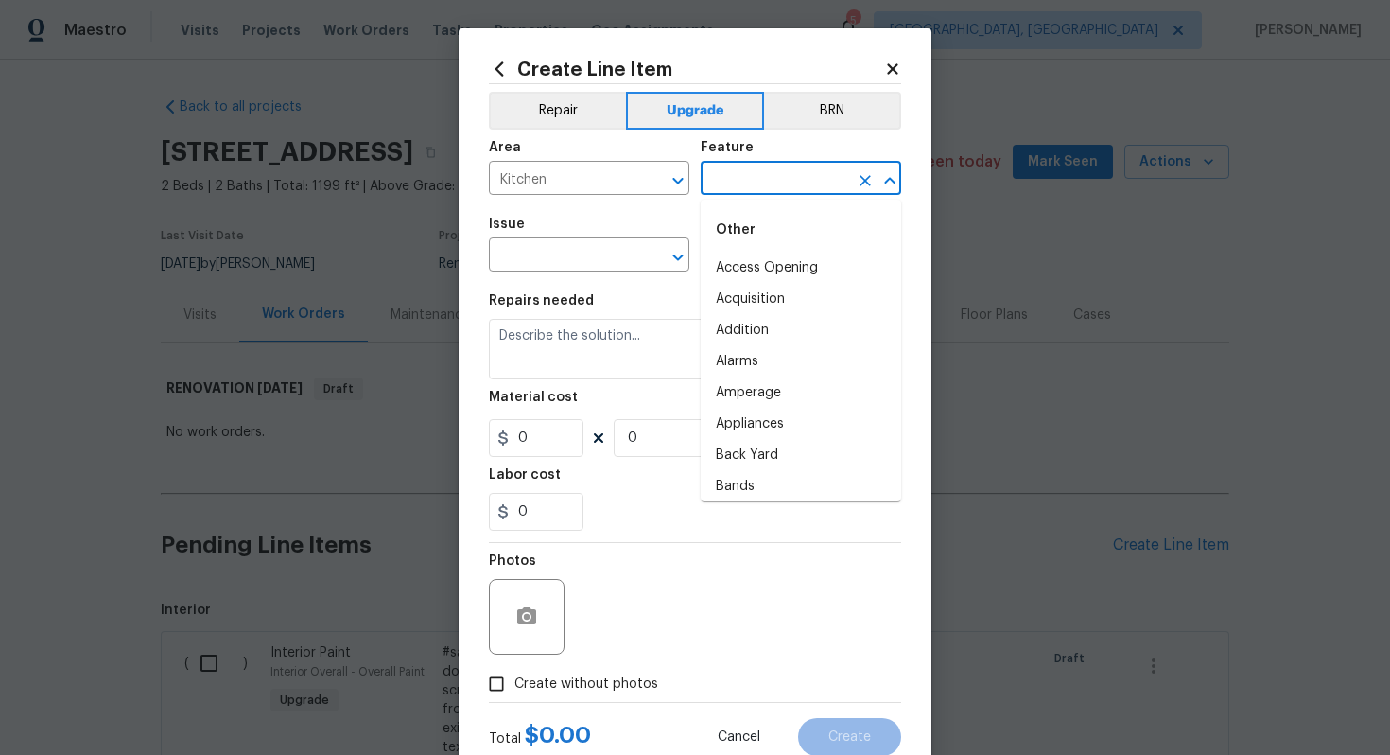
click at [750, 190] on input "text" at bounding box center [775, 180] width 148 height 29
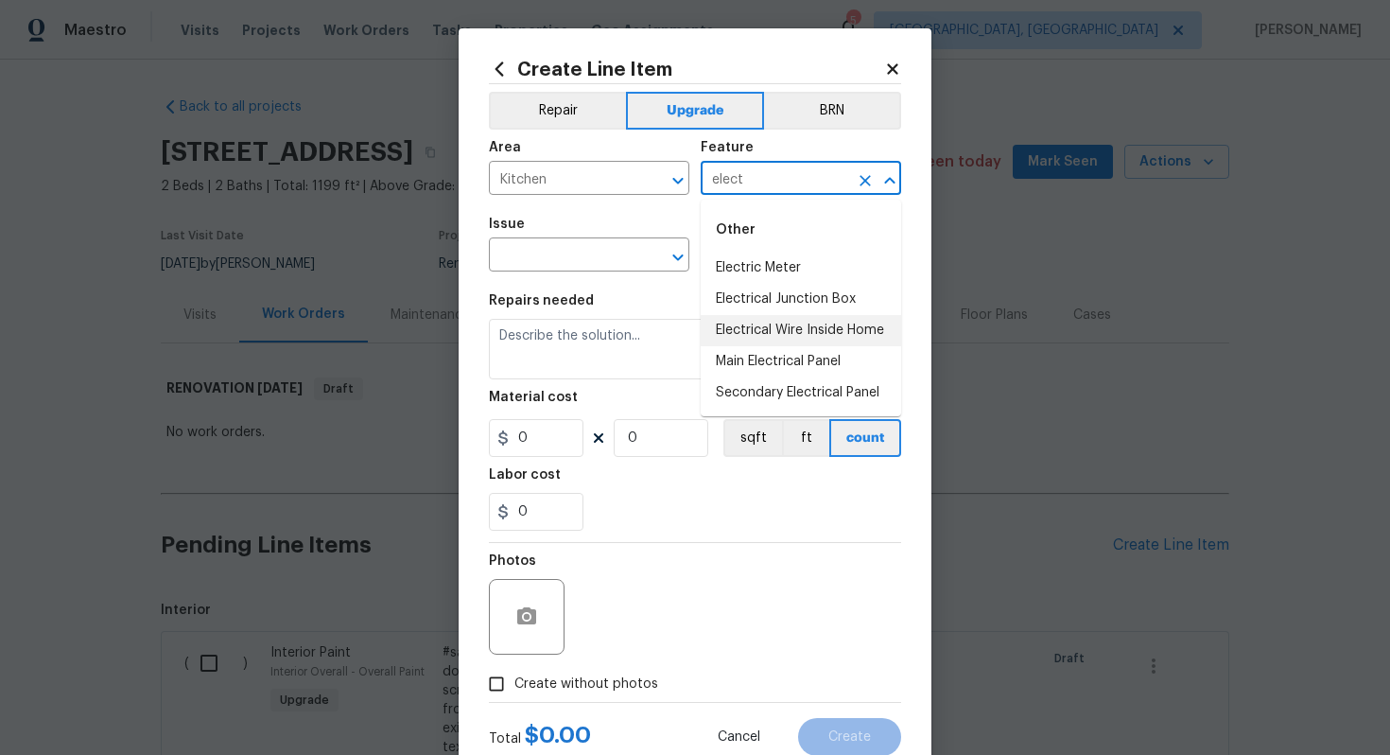
click at [808, 328] on li "Electrical Wire Inside Home" at bounding box center [801, 330] width 201 height 31
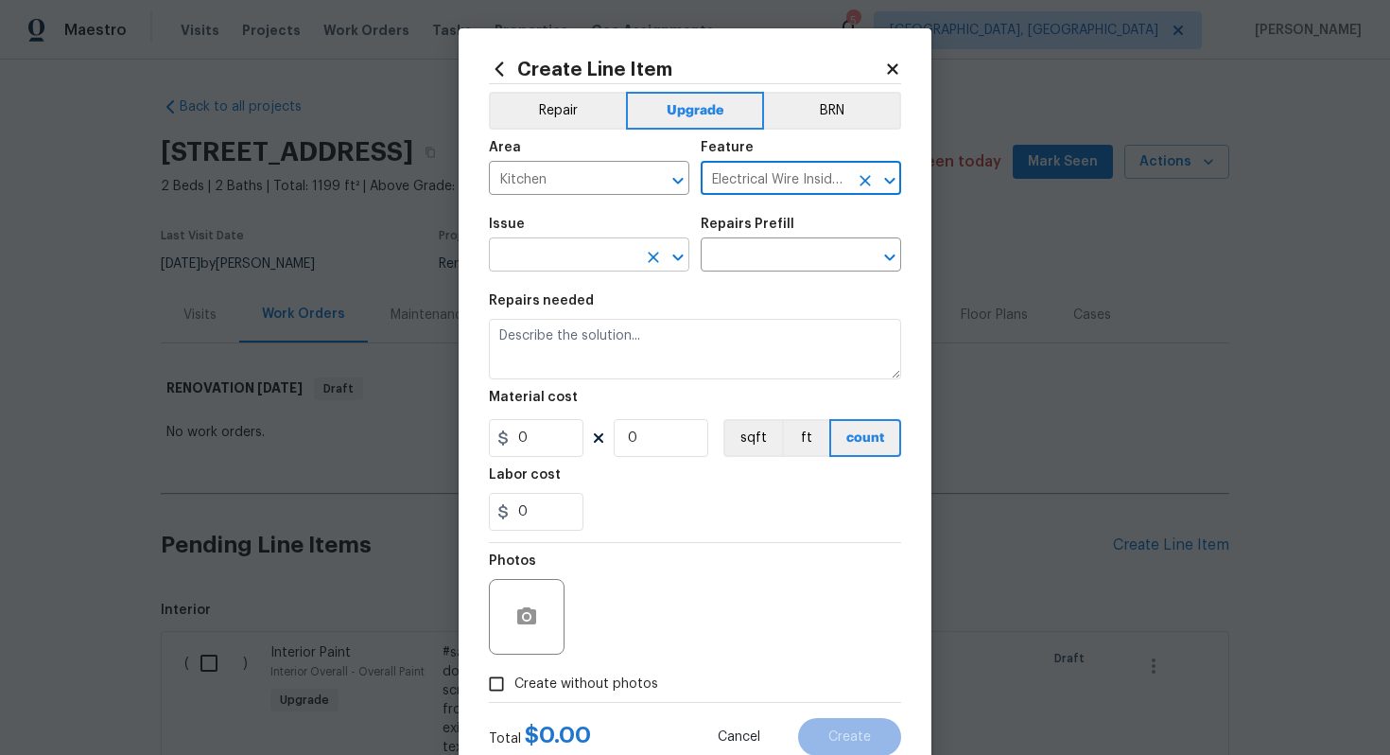
type input "Electrical Wire Inside Home"
click at [596, 258] on input "text" at bounding box center [563, 256] width 148 height 29
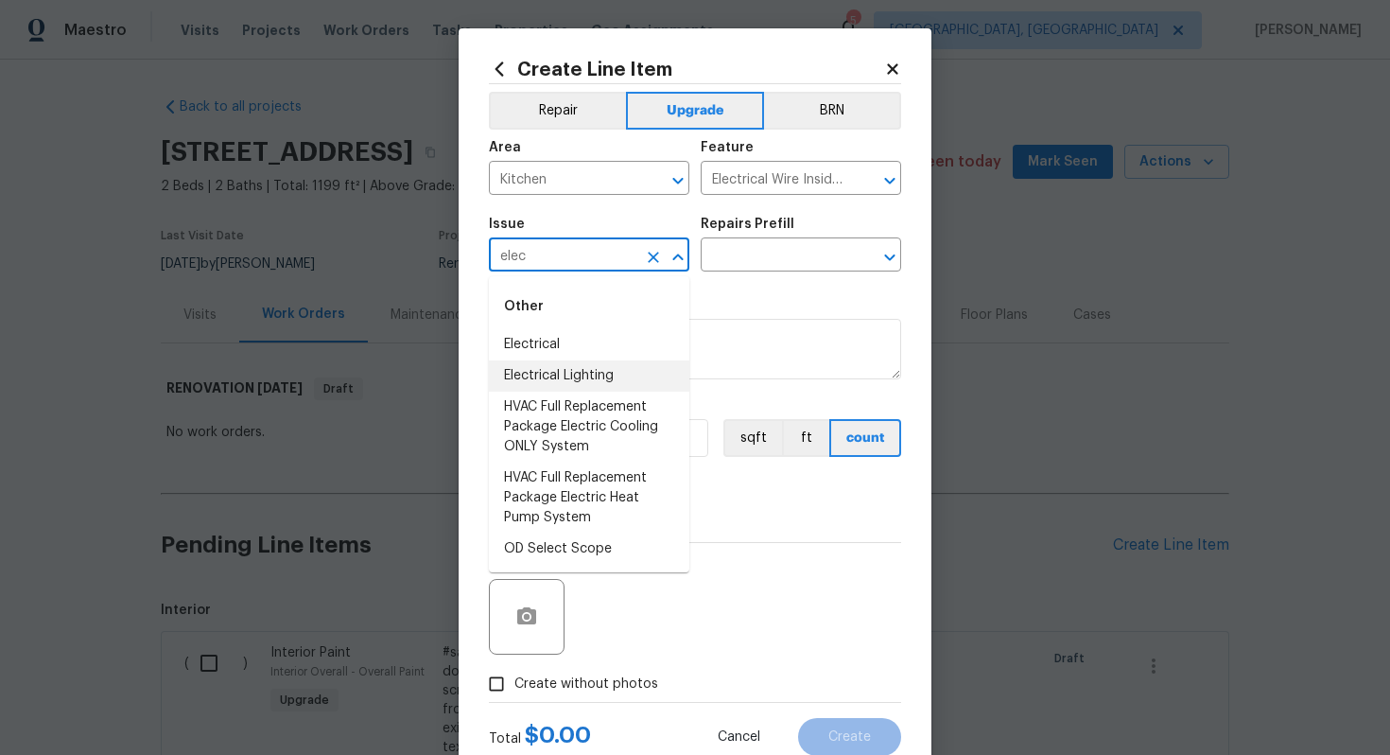
click at [604, 367] on li "Electrical Lighting" at bounding box center [589, 375] width 201 height 31
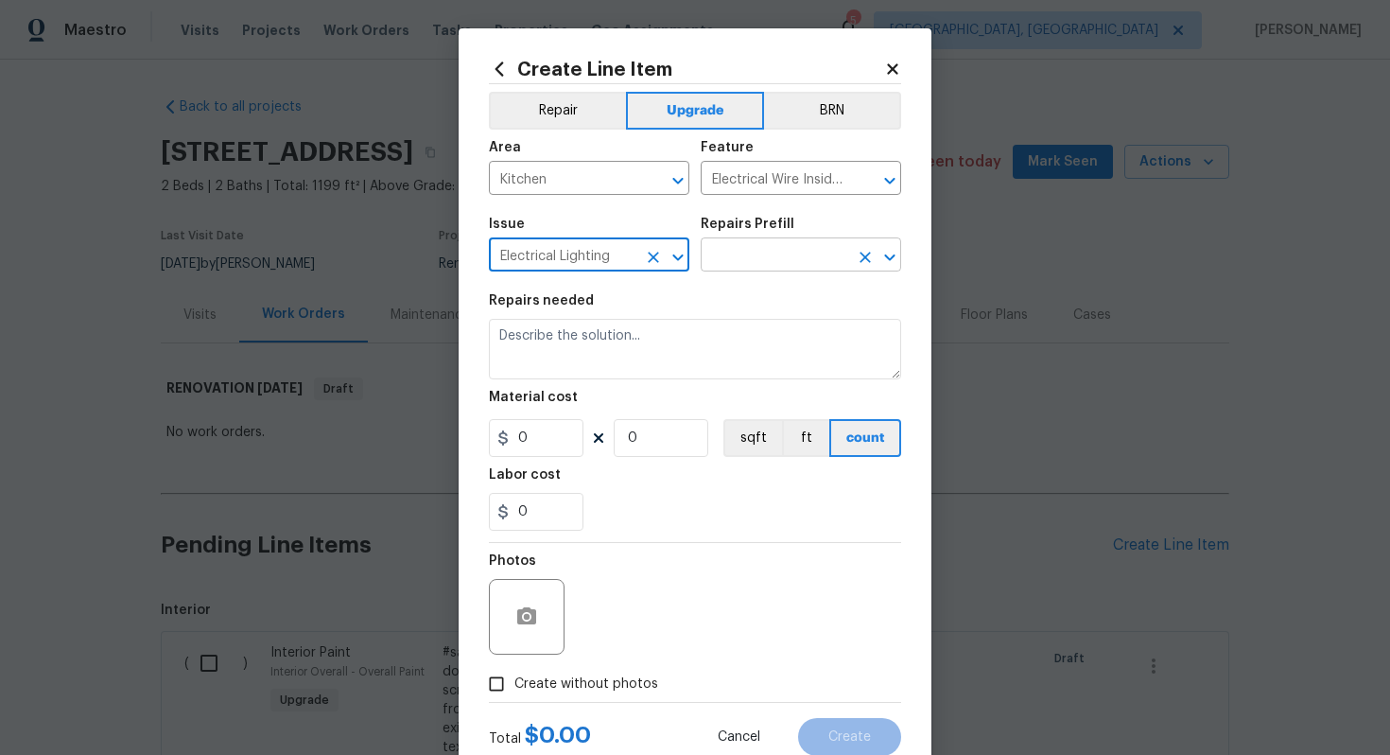
type input "Electrical Lighting"
click at [771, 248] on input "text" at bounding box center [775, 256] width 148 height 29
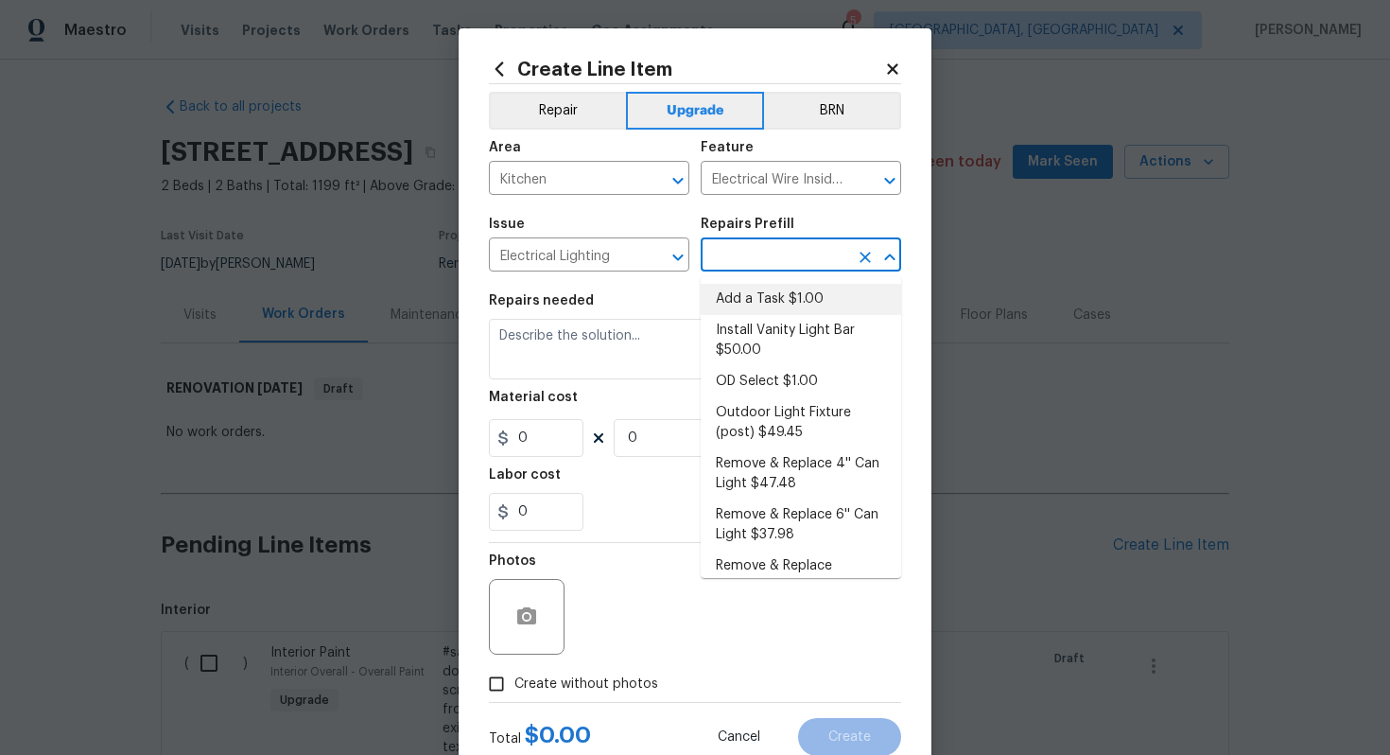
click at [724, 293] on li "Add a Task $1.00" at bounding box center [801, 299] width 201 height 31
type input "Add a Task $1.00"
type textarea "HPM to detail"
type input "1"
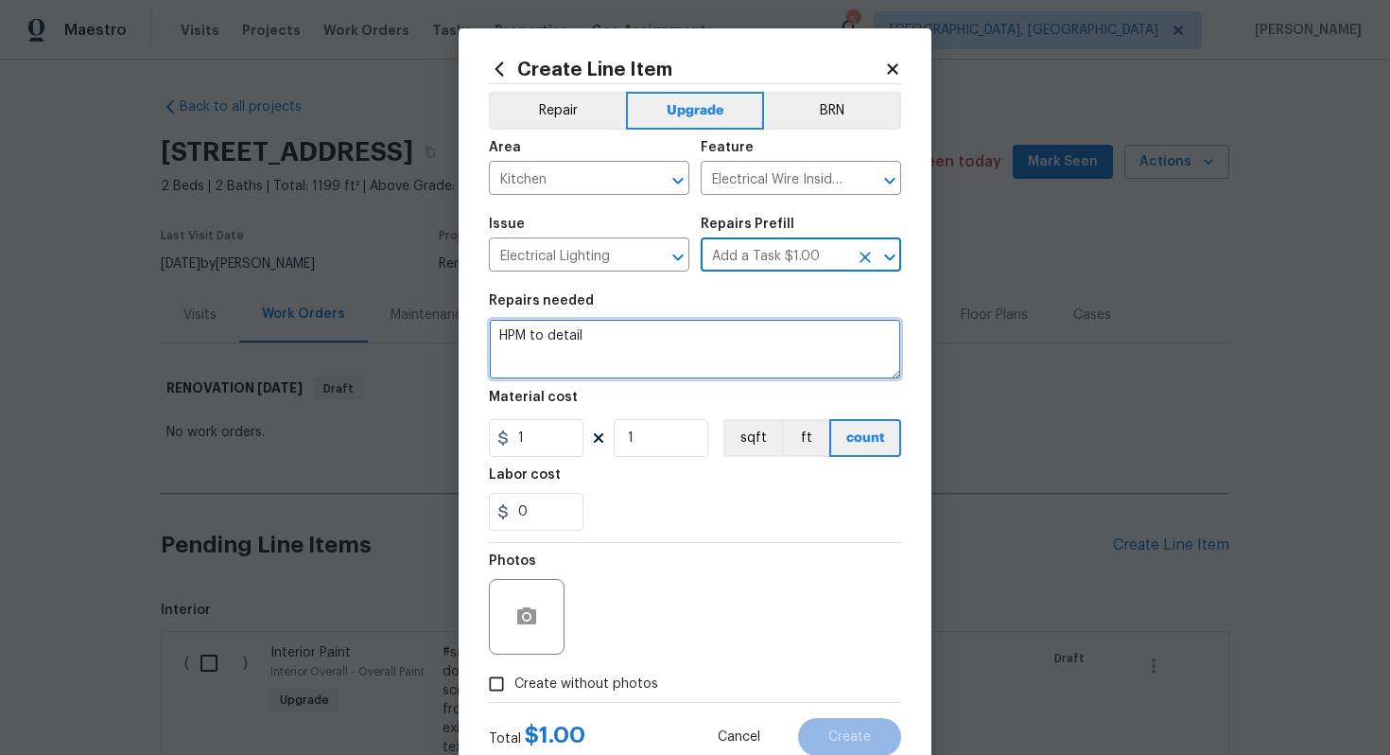
click at [672, 355] on textarea "HPM to detail" at bounding box center [695, 349] width 412 height 61
paste textarea "Install surface mount light"
type textarea "#sala - Install surface mount light"
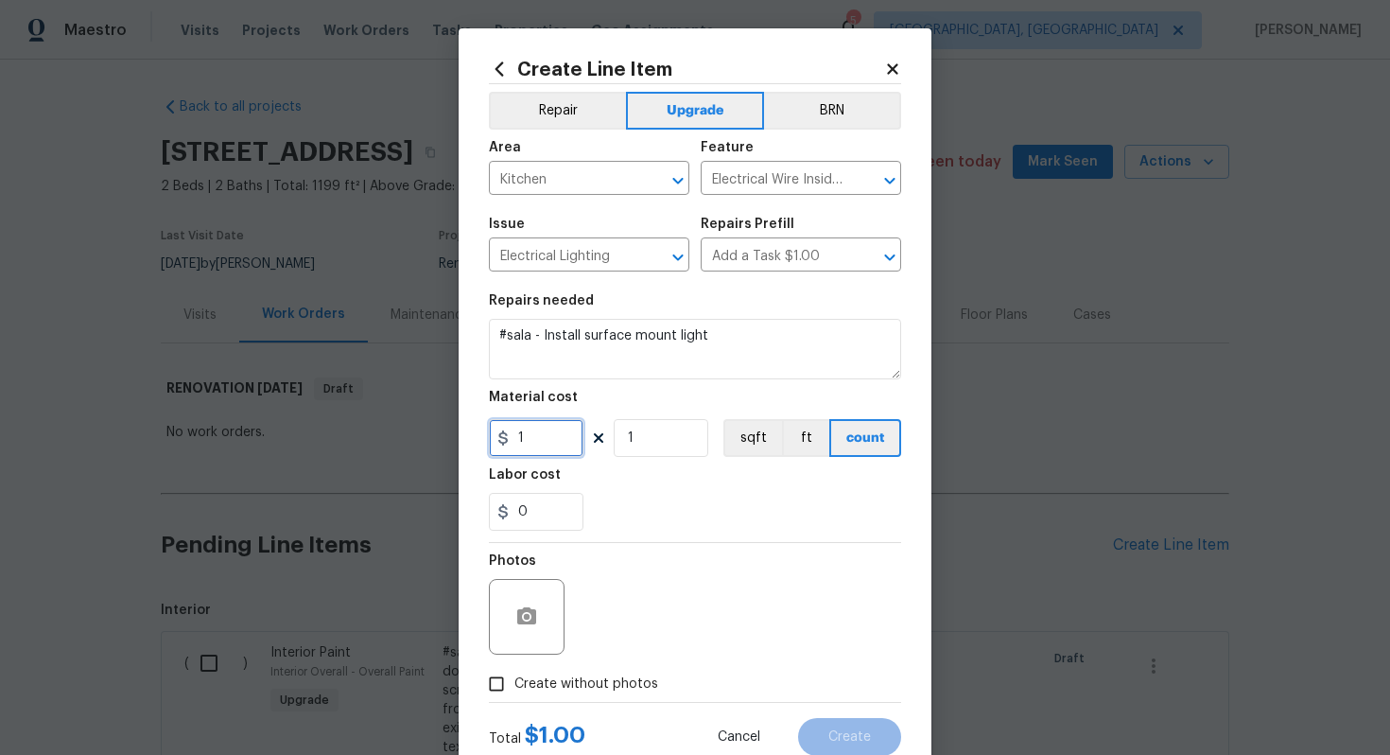
click at [547, 441] on input "1" at bounding box center [536, 438] width 95 height 38
type input "408"
click at [611, 690] on span "Create without photos" at bounding box center [587, 684] width 144 height 20
click at [515, 690] on input "Create without photos" at bounding box center [497, 684] width 36 height 36
checkbox input "true"
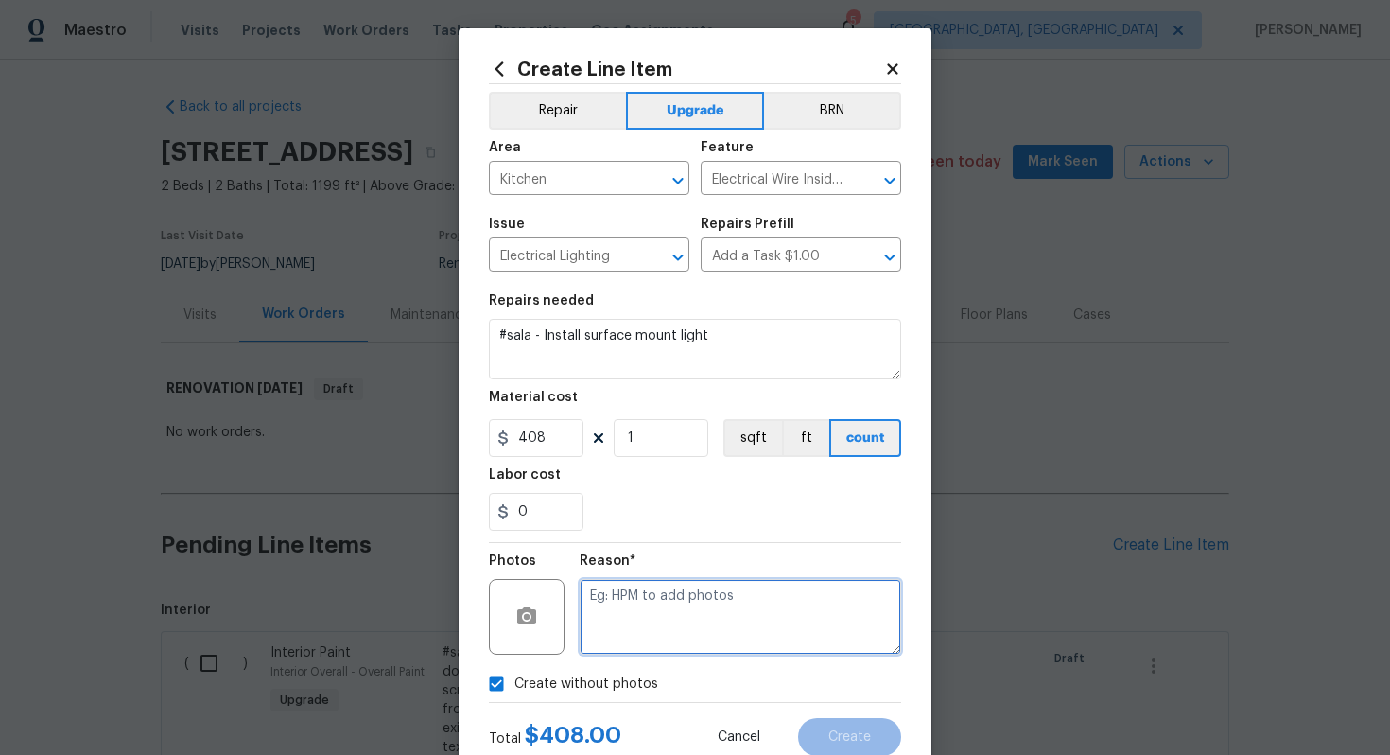
click at [637, 619] on textarea at bounding box center [741, 617] width 322 height 76
type textarea "n/a"
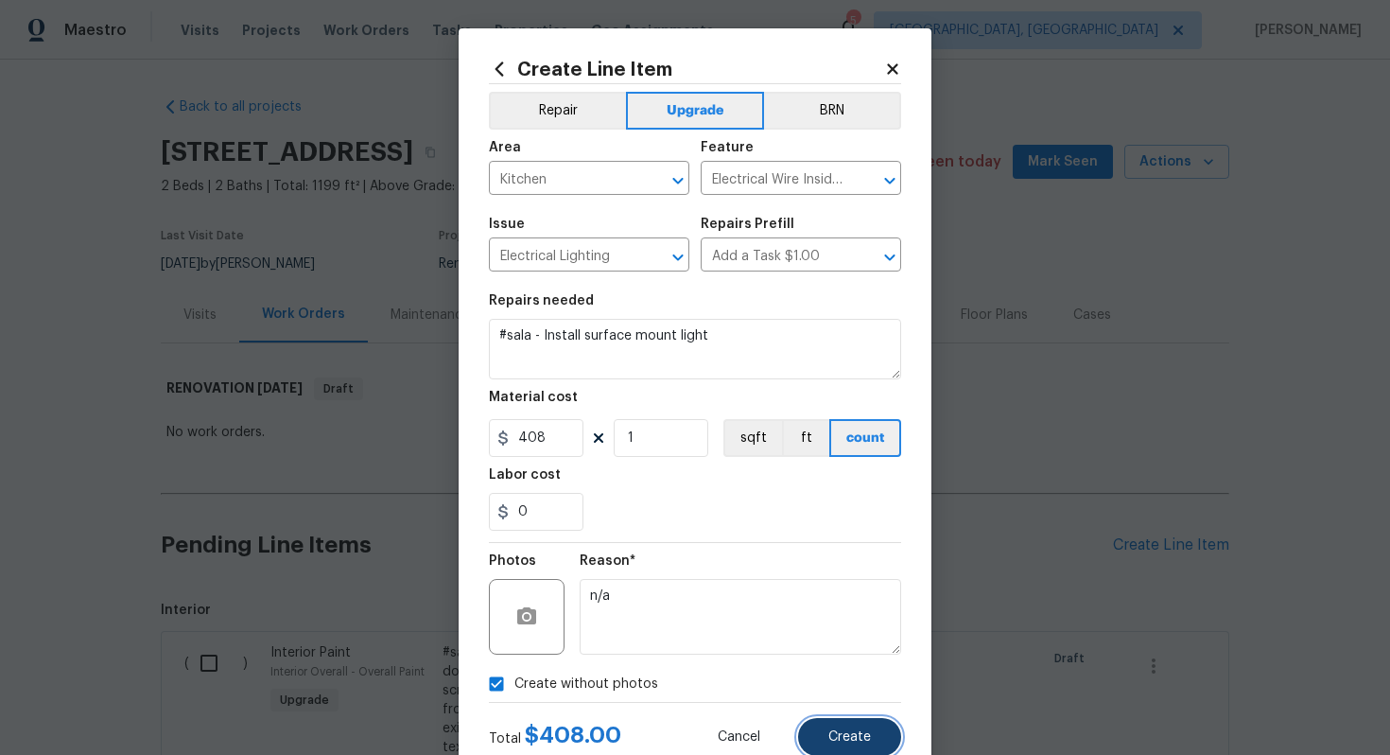
click at [863, 741] on span "Create" at bounding box center [850, 737] width 43 height 14
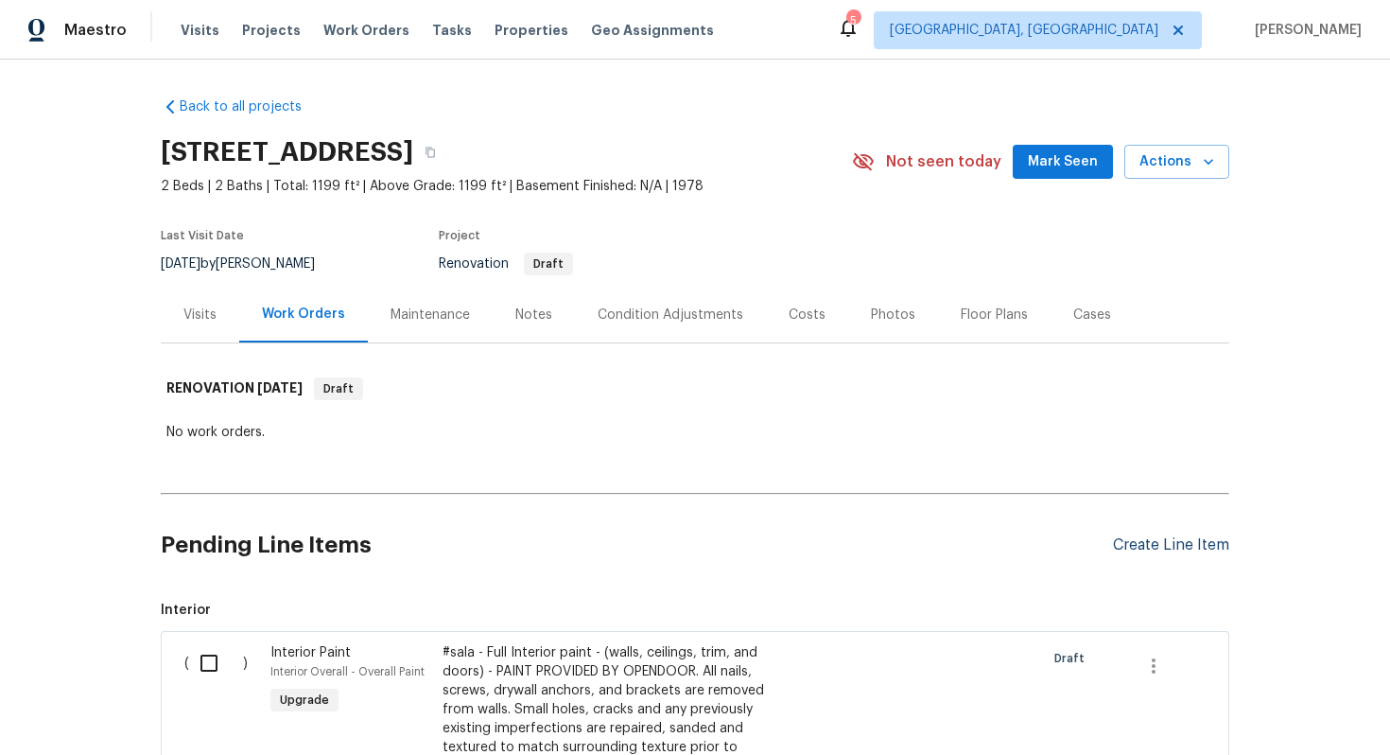
click at [1145, 540] on div "Create Line Item" at bounding box center [1171, 545] width 116 height 18
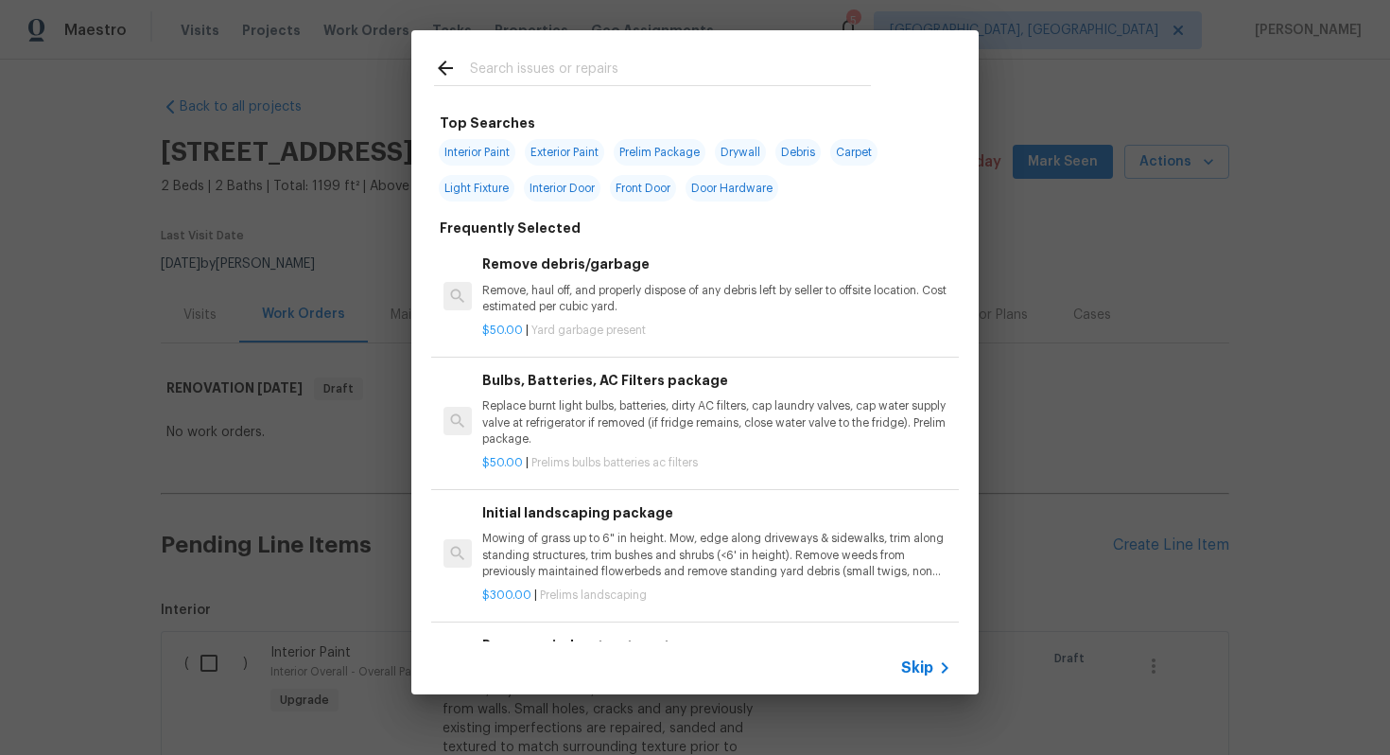
click at [923, 672] on span "Skip" at bounding box center [917, 667] width 32 height 19
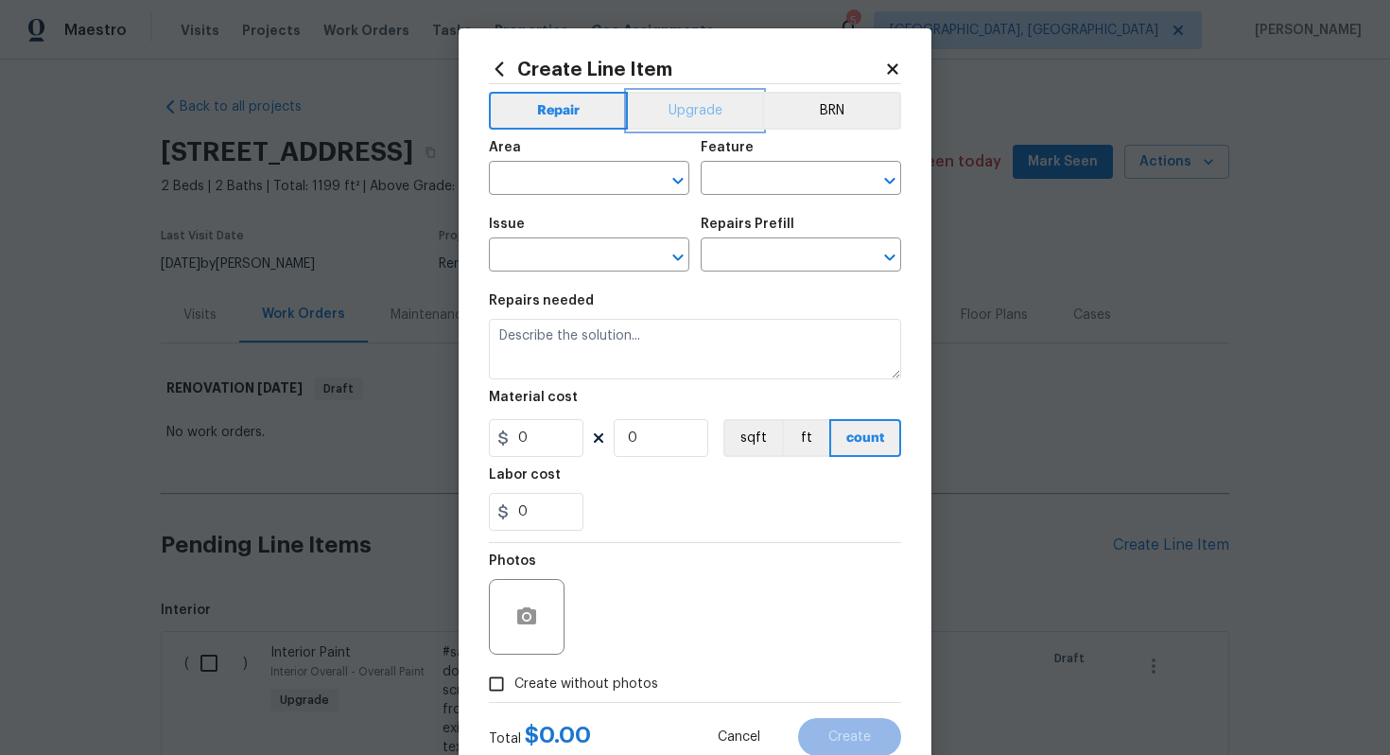
click at [660, 103] on button "Upgrade" at bounding box center [695, 111] width 135 height 38
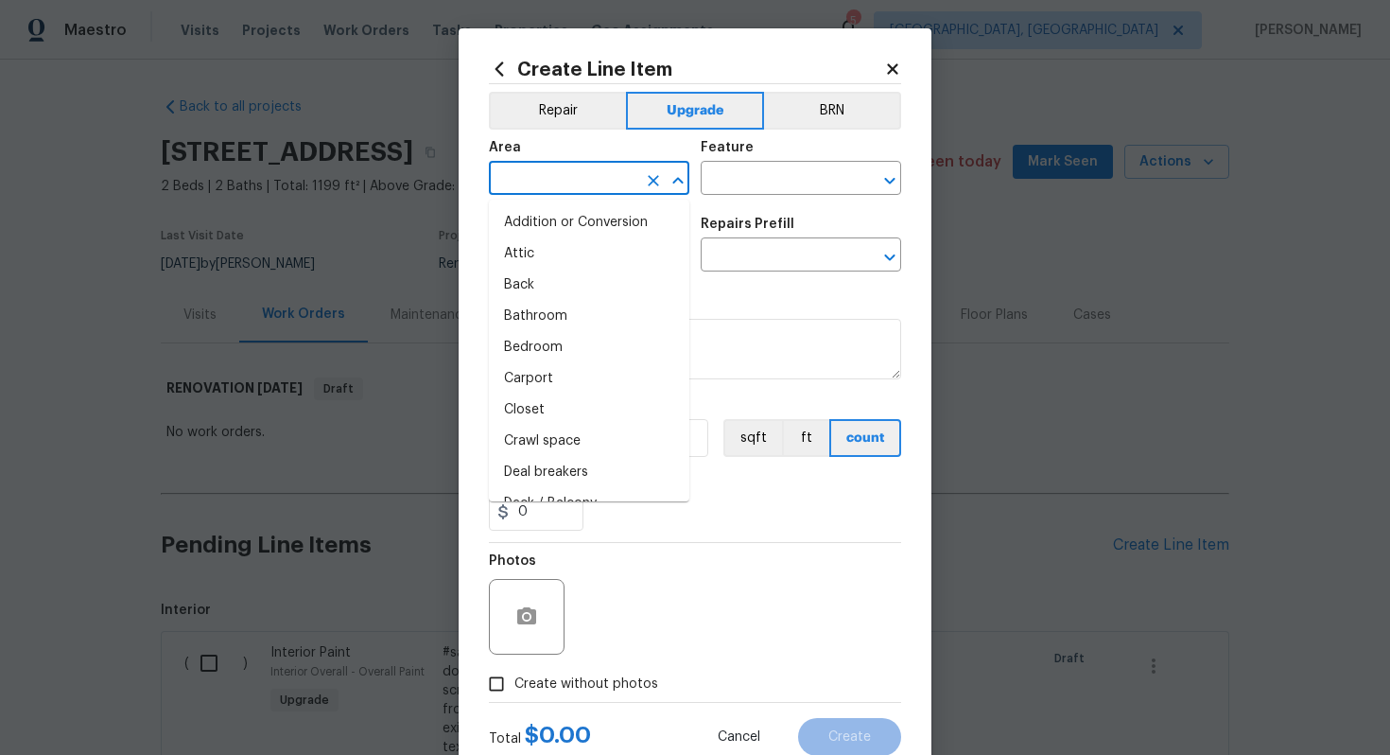
click at [585, 177] on input "text" at bounding box center [563, 180] width 148 height 29
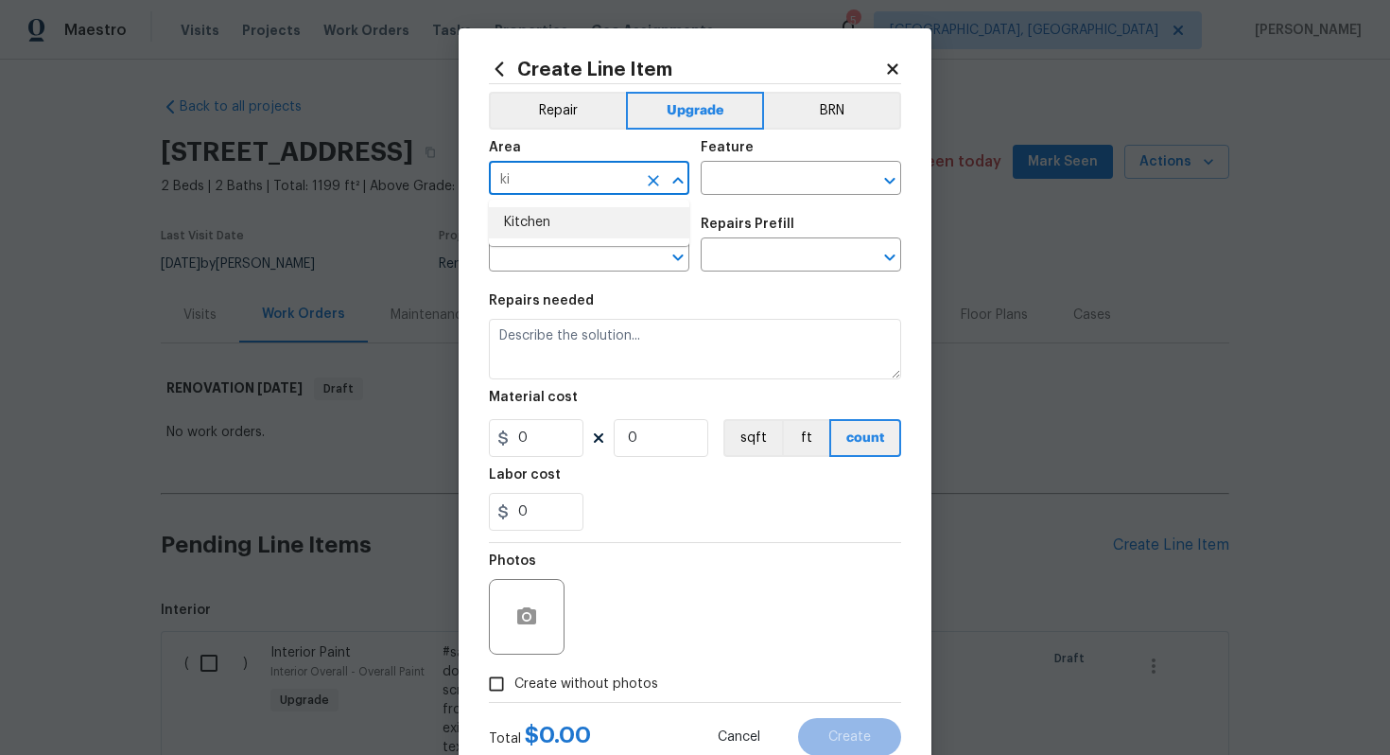
click at [577, 222] on li "Kitchen" at bounding box center [589, 222] width 201 height 31
type input "Kitchen"
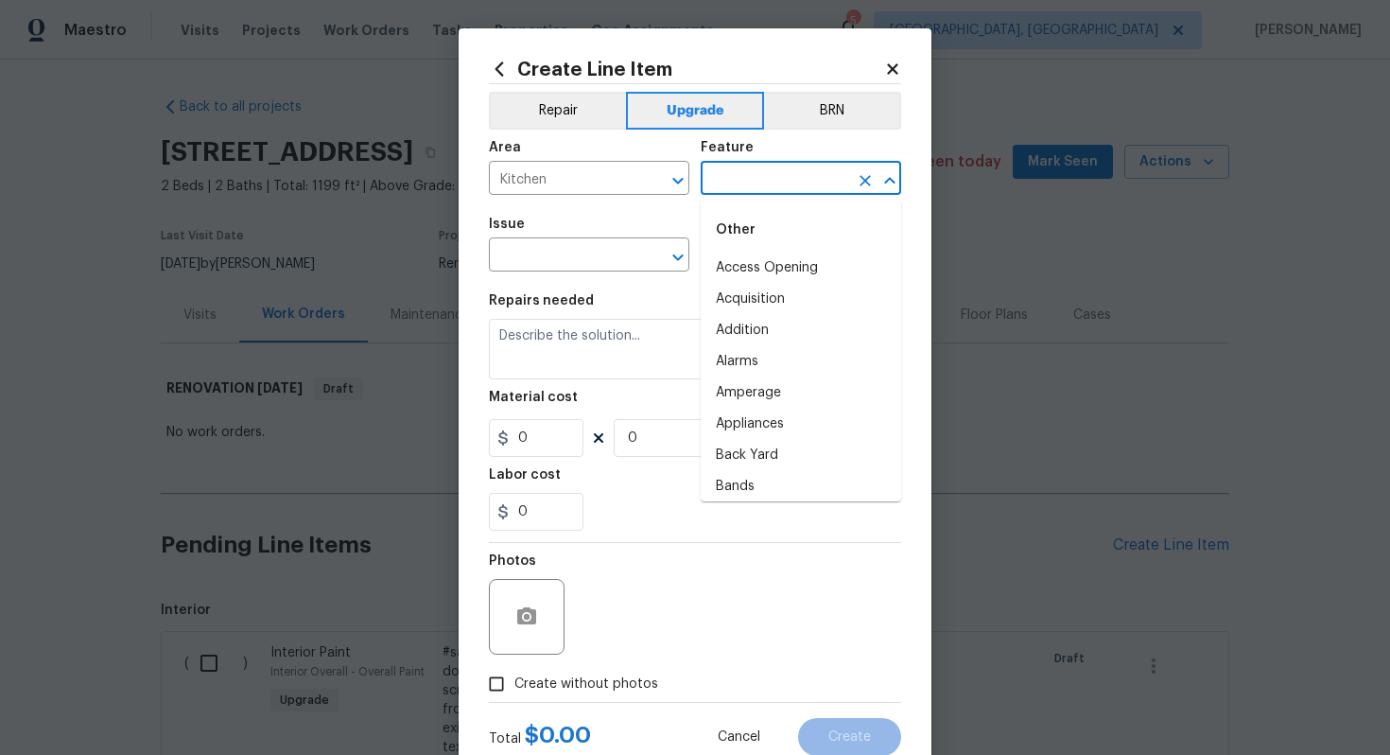
click at [746, 181] on input "text" at bounding box center [775, 180] width 148 height 29
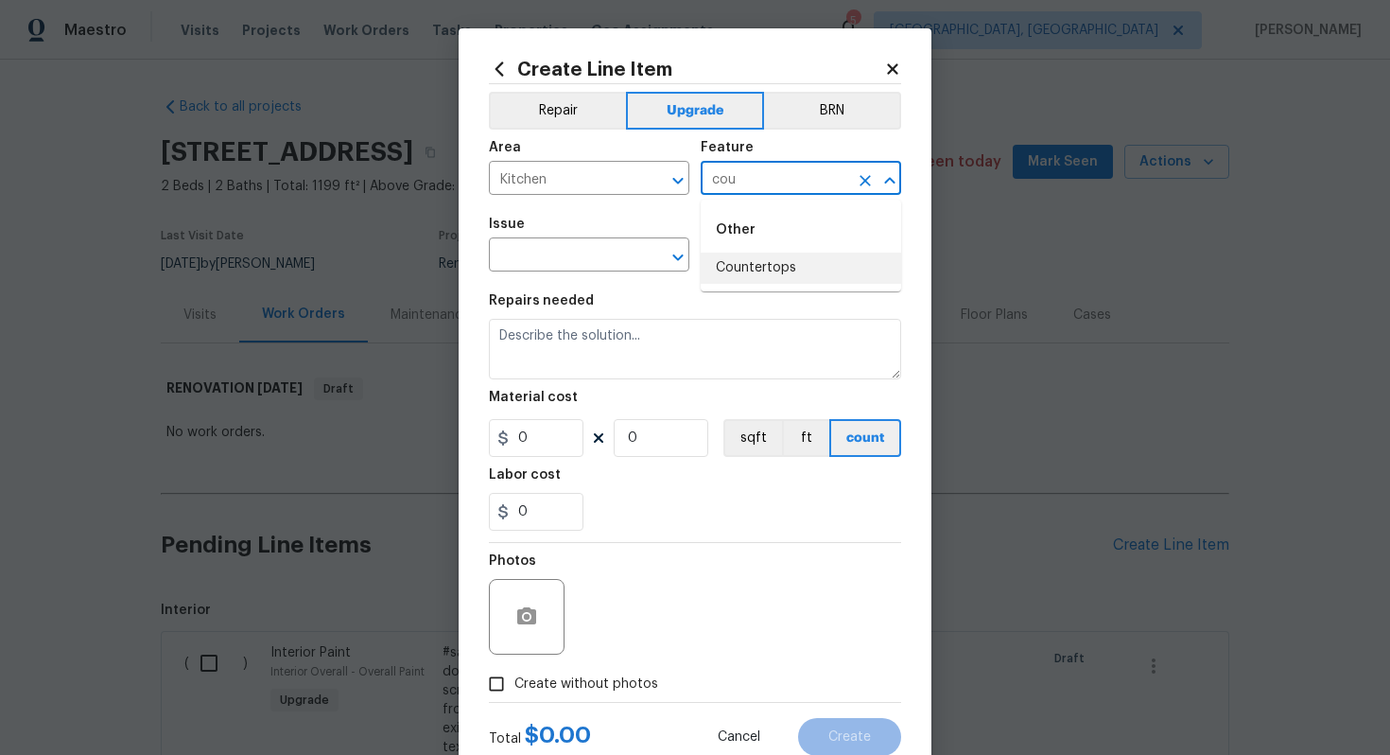
click at [756, 267] on li "Countertops" at bounding box center [801, 268] width 201 height 31
type input "Countertops"
click at [520, 260] on input "text" at bounding box center [563, 256] width 148 height 29
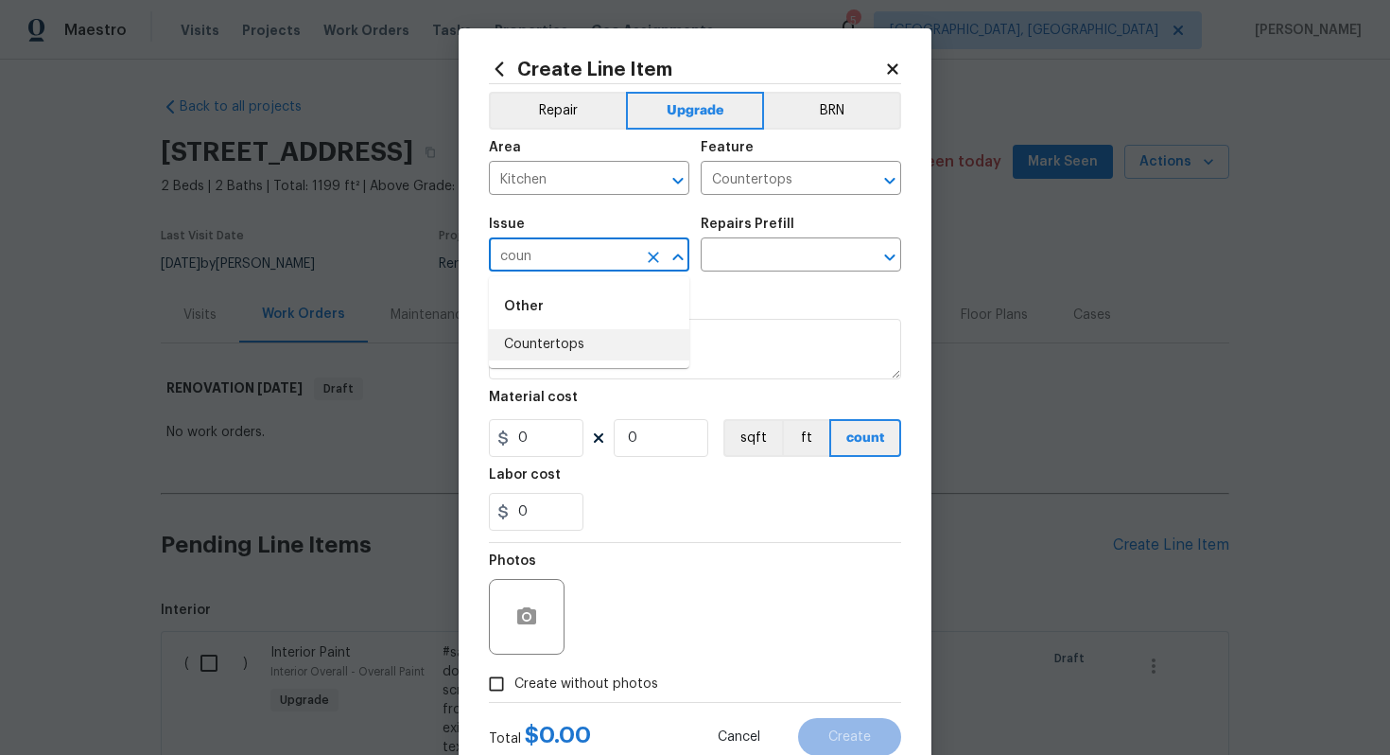
click at [566, 337] on li "Countertops" at bounding box center [589, 344] width 201 height 31
type input "Countertops"
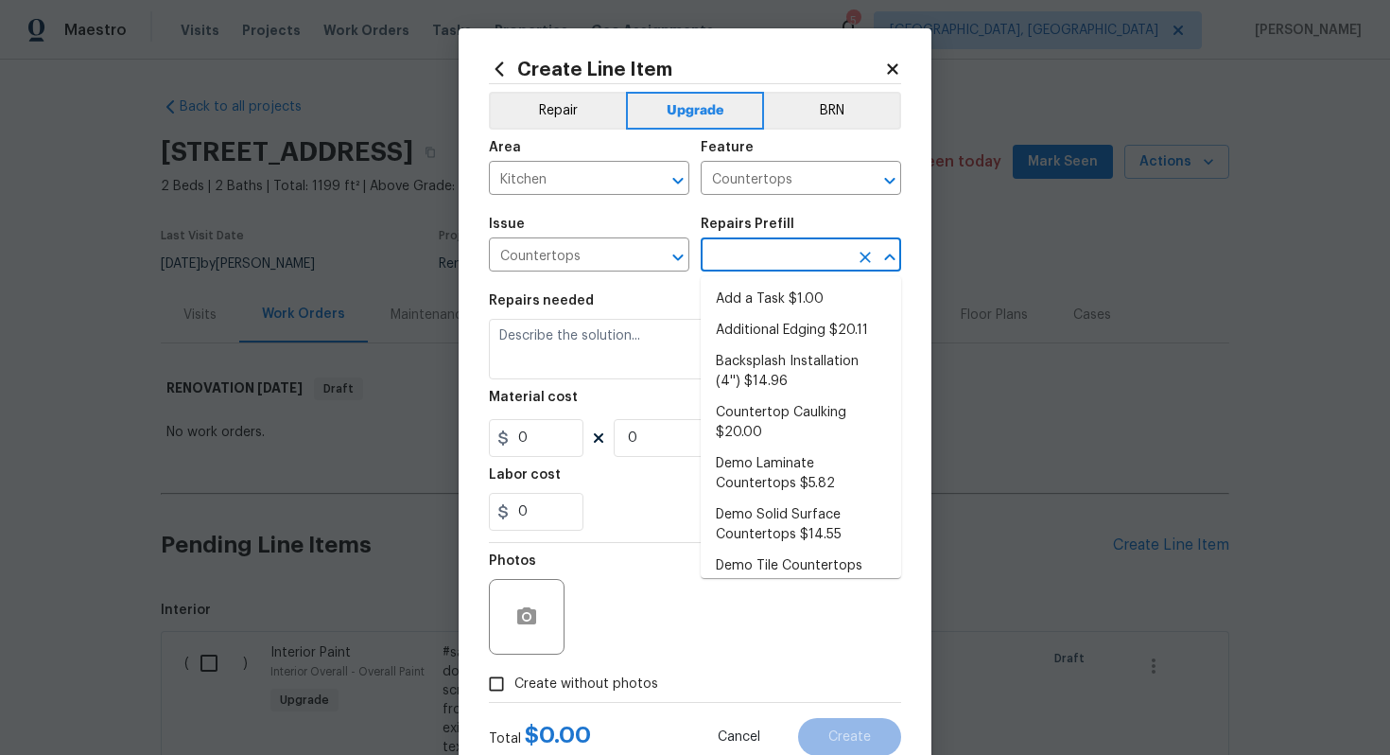
click at [763, 258] on input "text" at bounding box center [775, 256] width 148 height 29
click at [829, 286] on li "Add a Task $1.00" at bounding box center [801, 299] width 201 height 31
type input "Add a Task $1.00"
type textarea "HPM to detail"
type input "1"
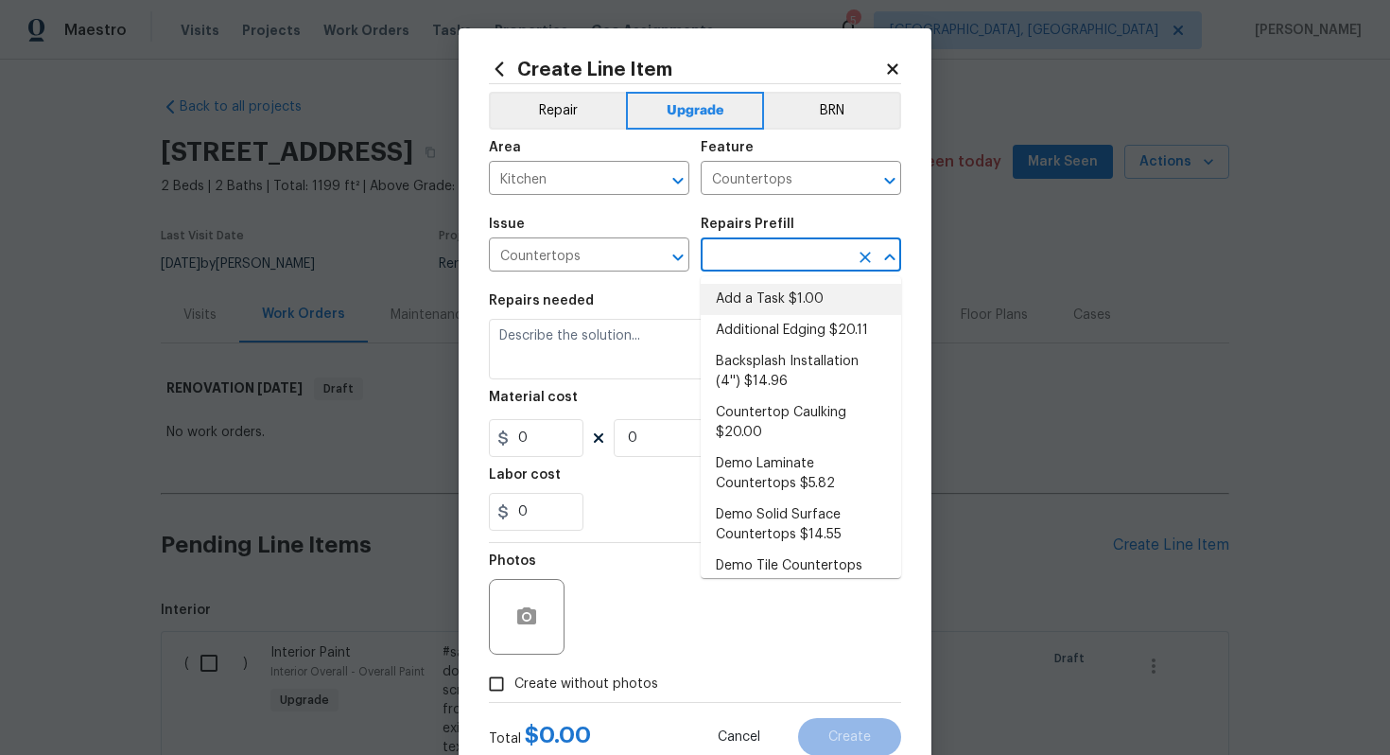
type input "1"
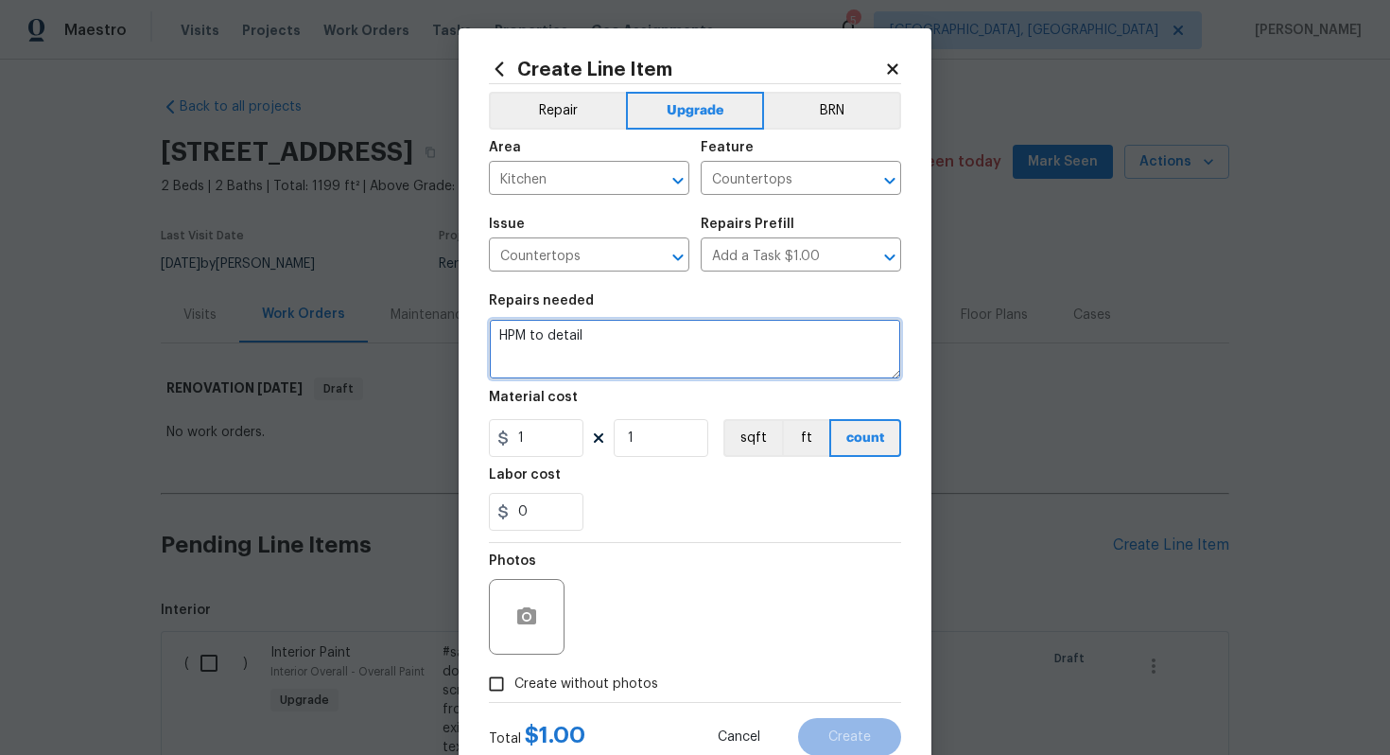
click at [631, 351] on textarea "HPM to detail" at bounding box center [695, 349] width 412 height 61
paste textarea "Refinish kitchen counters"
type textarea "#sala - Refinish kitchen counters"
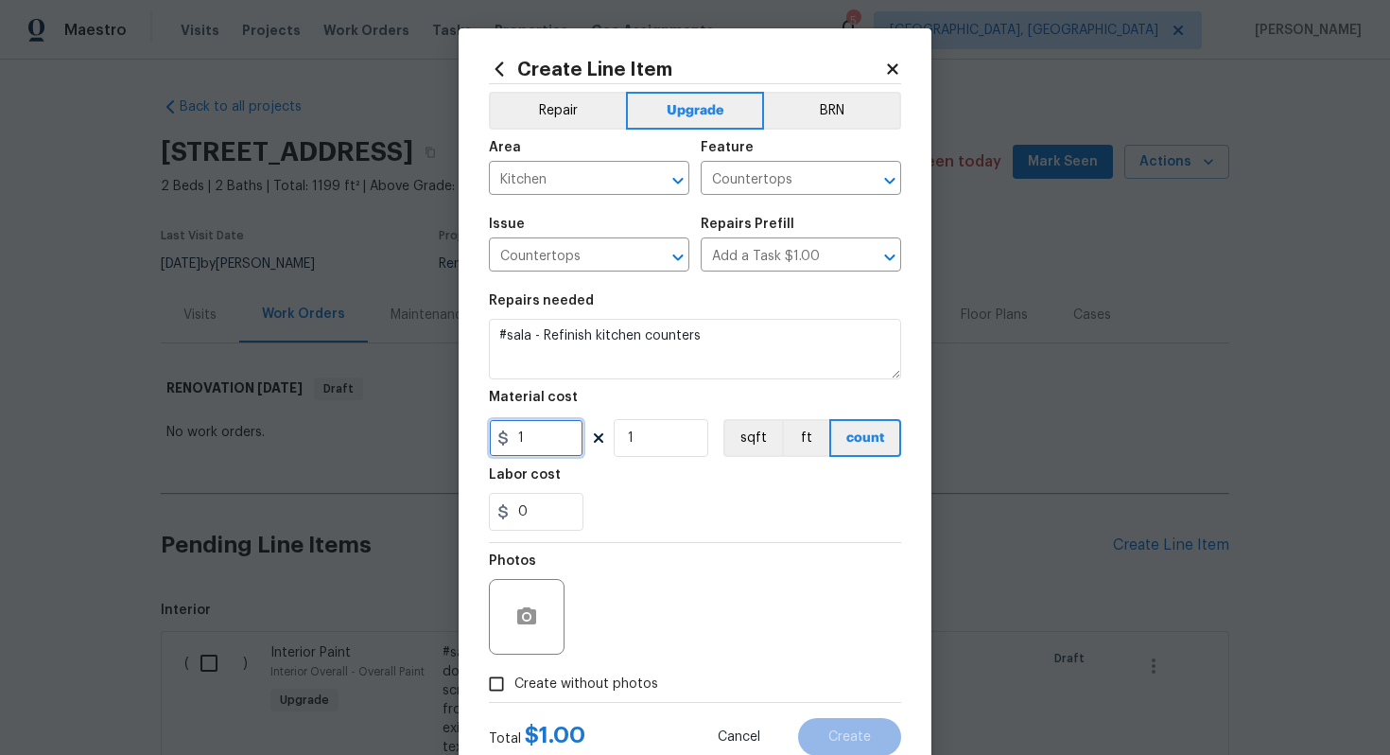
click at [540, 439] on input "1" at bounding box center [536, 438] width 95 height 38
type input "500"
click at [599, 688] on span "Create without photos" at bounding box center [587, 684] width 144 height 20
click at [515, 688] on input "Create without photos" at bounding box center [497, 684] width 36 height 36
checkbox input "true"
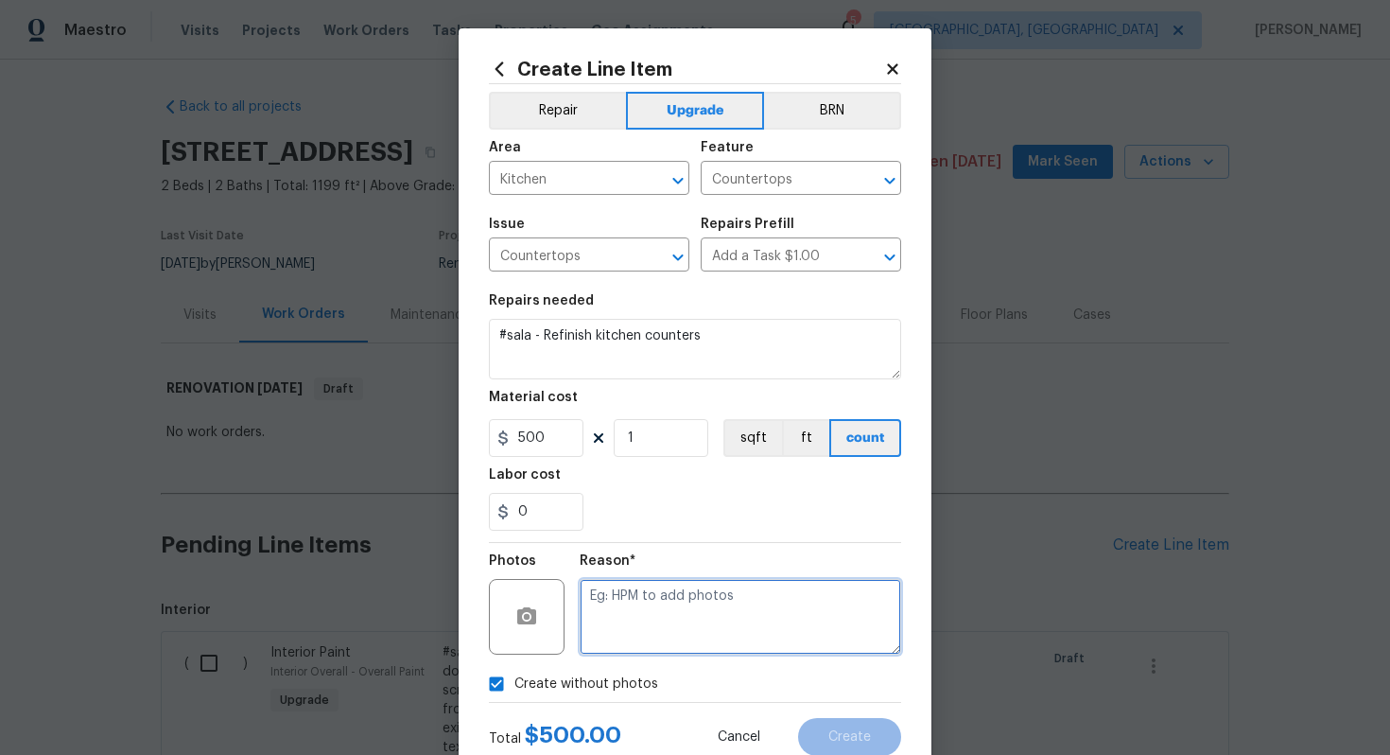
click at [660, 634] on textarea at bounding box center [741, 617] width 322 height 76
type textarea "n/a"
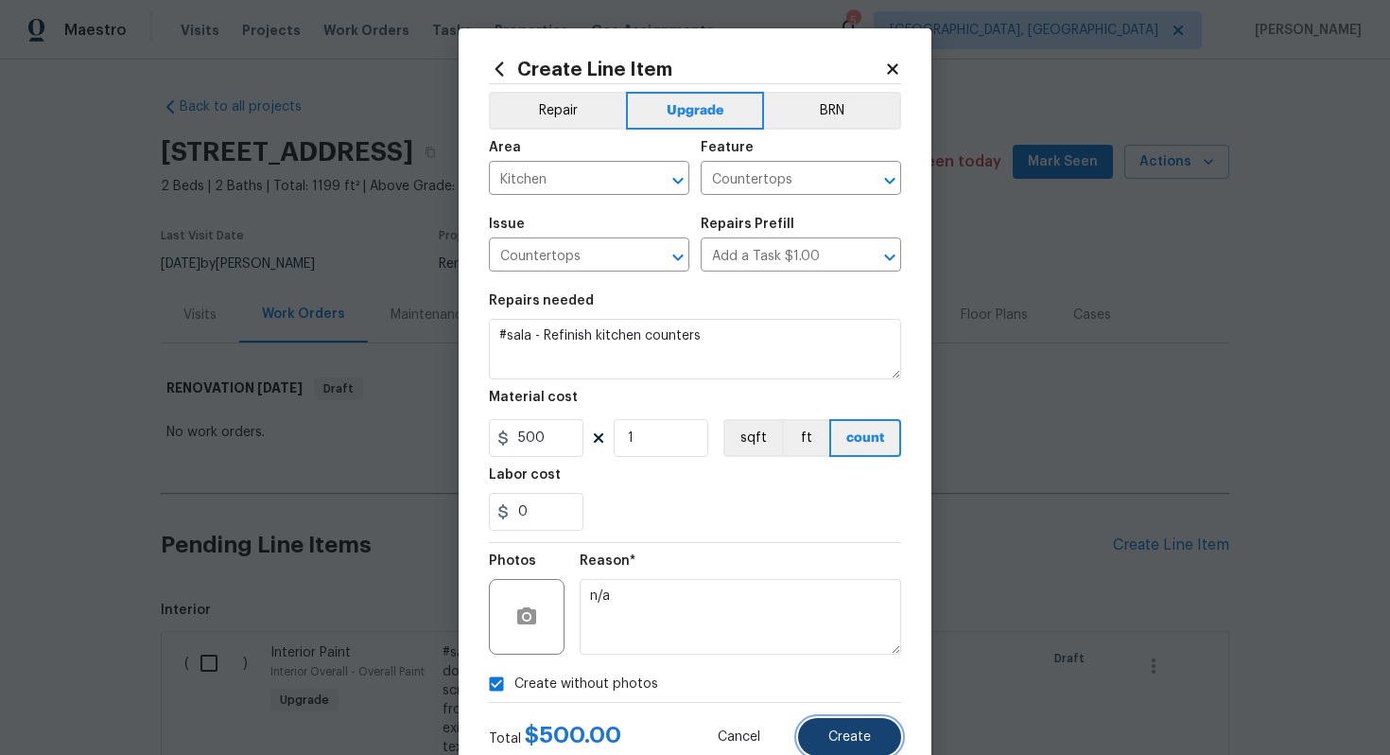
click at [829, 742] on span "Create" at bounding box center [850, 737] width 43 height 14
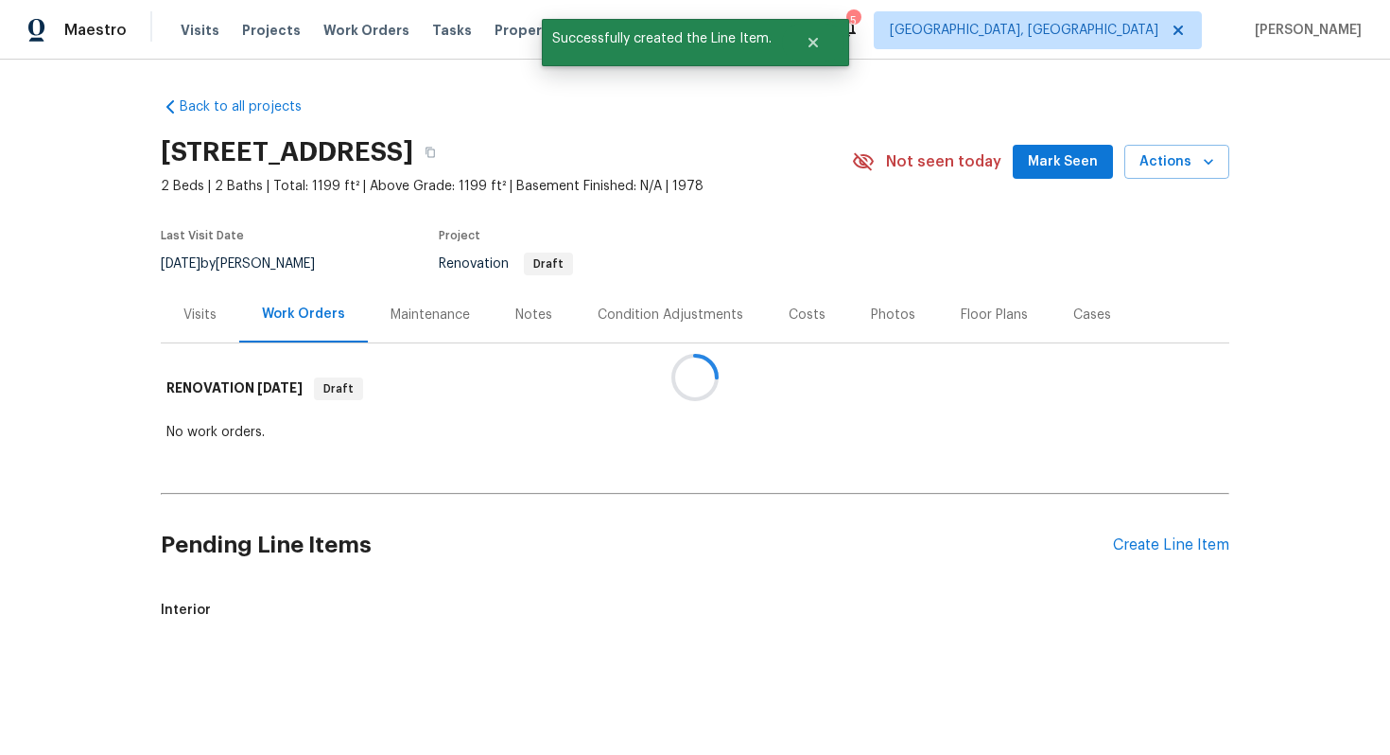
click at [328, 167] on div "[STREET_ADDRESS]" at bounding box center [506, 152] width 691 height 49
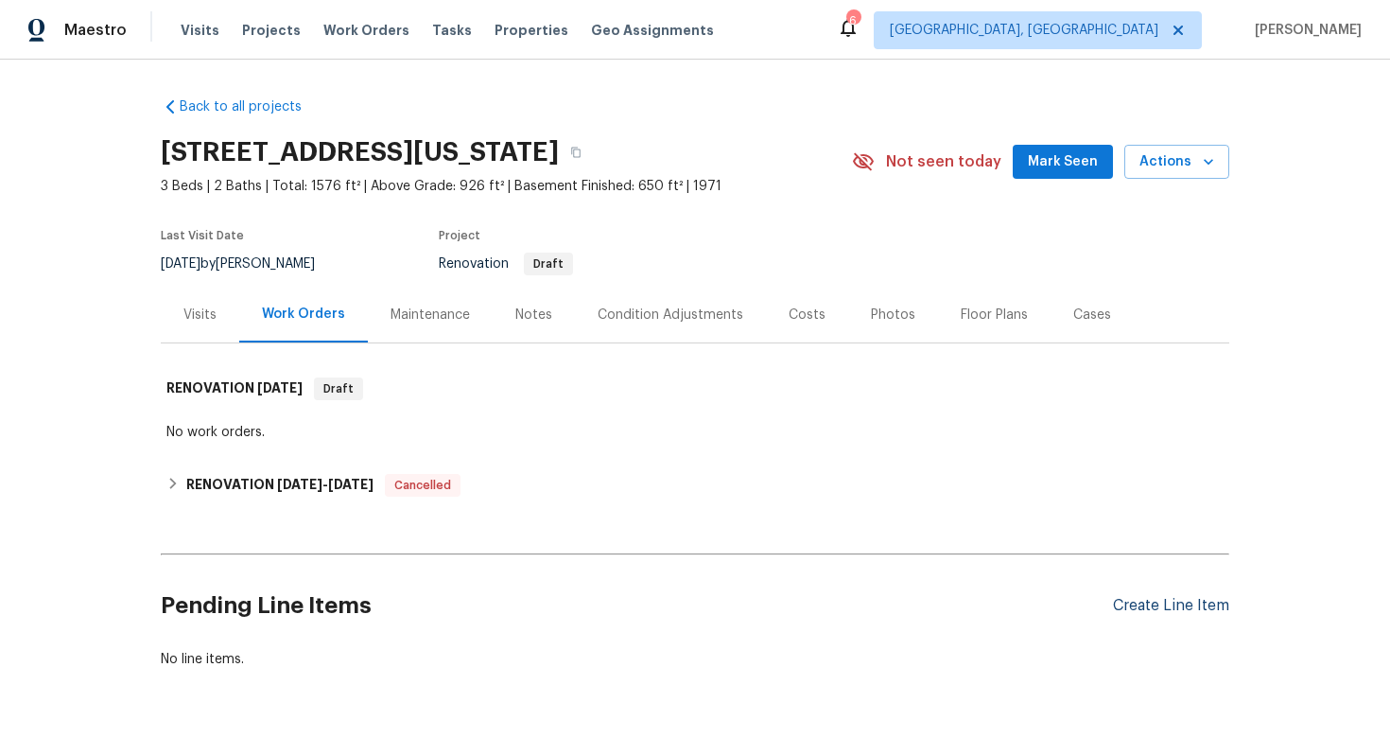
click at [1161, 606] on div "Create Line Item" at bounding box center [1171, 606] width 116 height 18
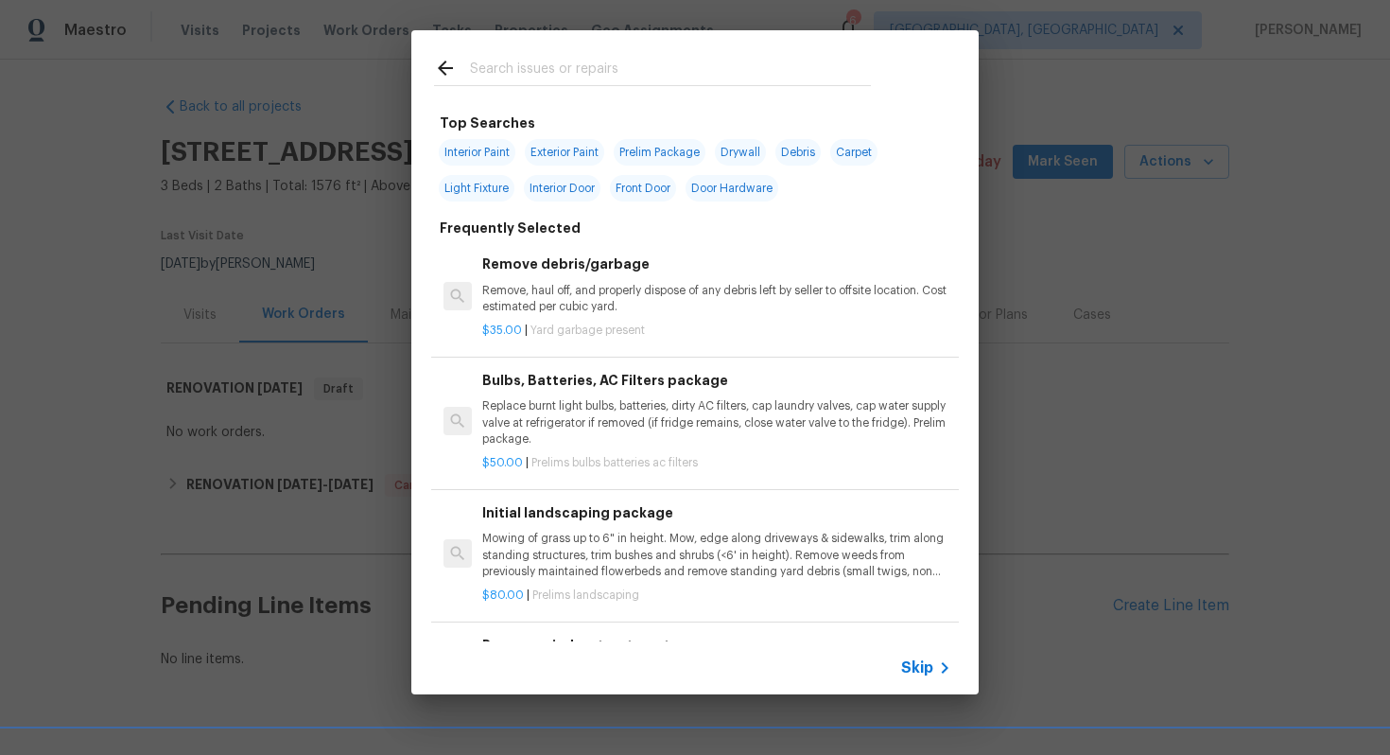
click at [918, 668] on span "Skip" at bounding box center [917, 667] width 32 height 19
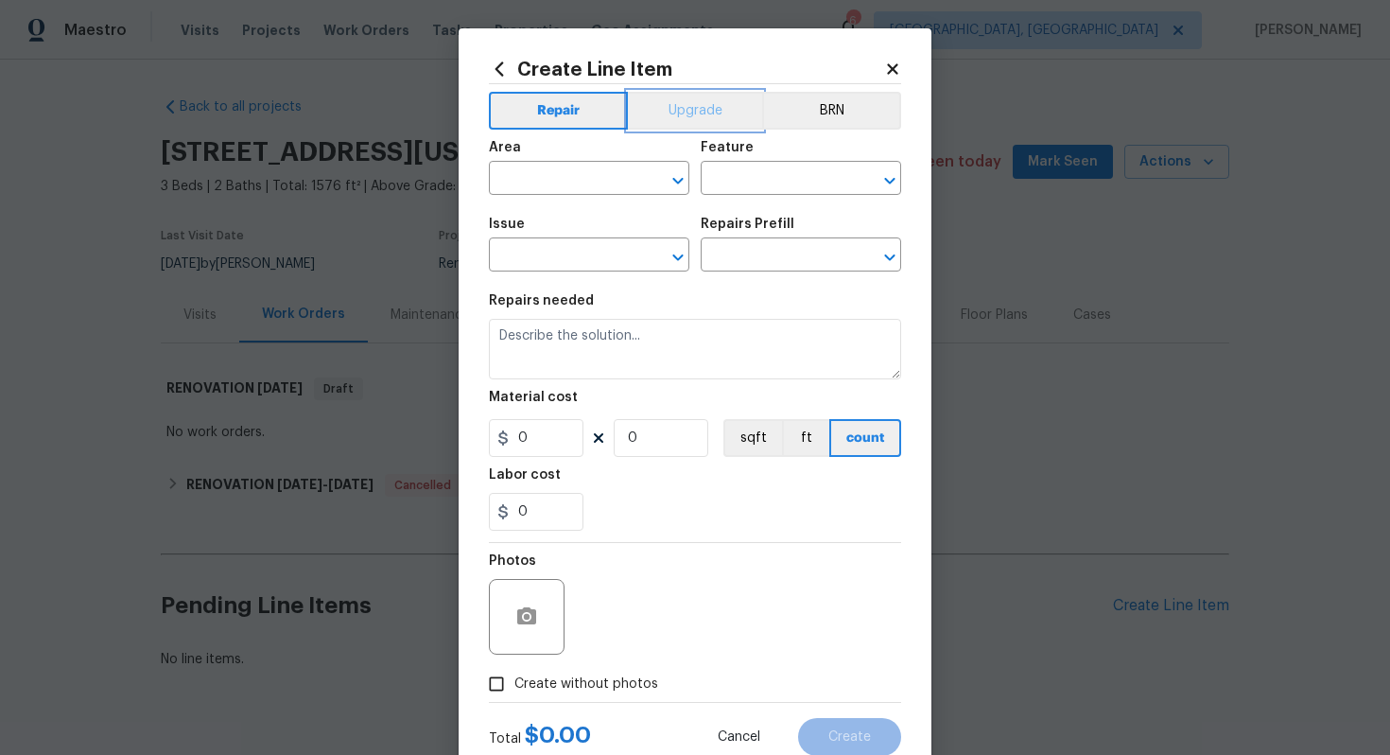
click at [694, 96] on button "Upgrade" at bounding box center [695, 111] width 135 height 38
click at [522, 186] on input "text" at bounding box center [563, 180] width 148 height 29
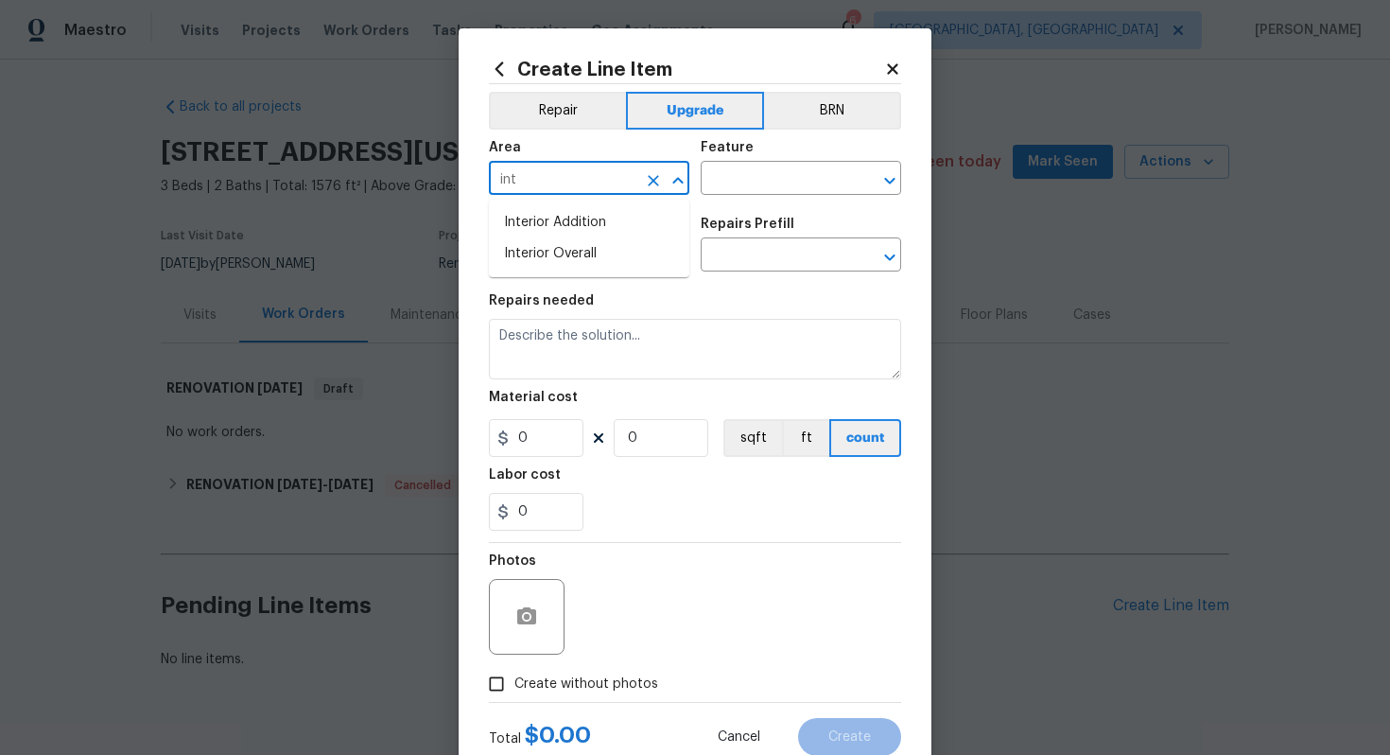
type input "inte"
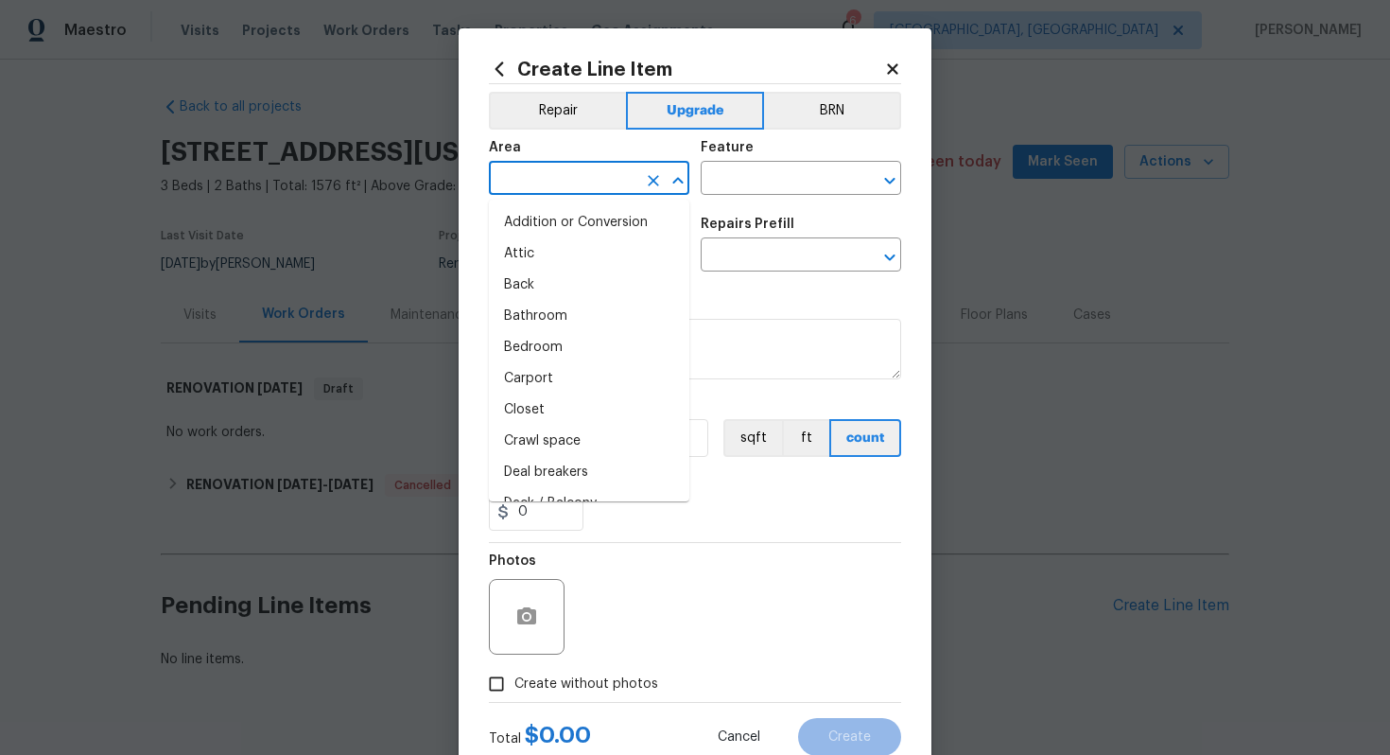
type input "r"
type input "in"
click at [571, 341] on li "Interior Overall" at bounding box center [589, 347] width 201 height 31
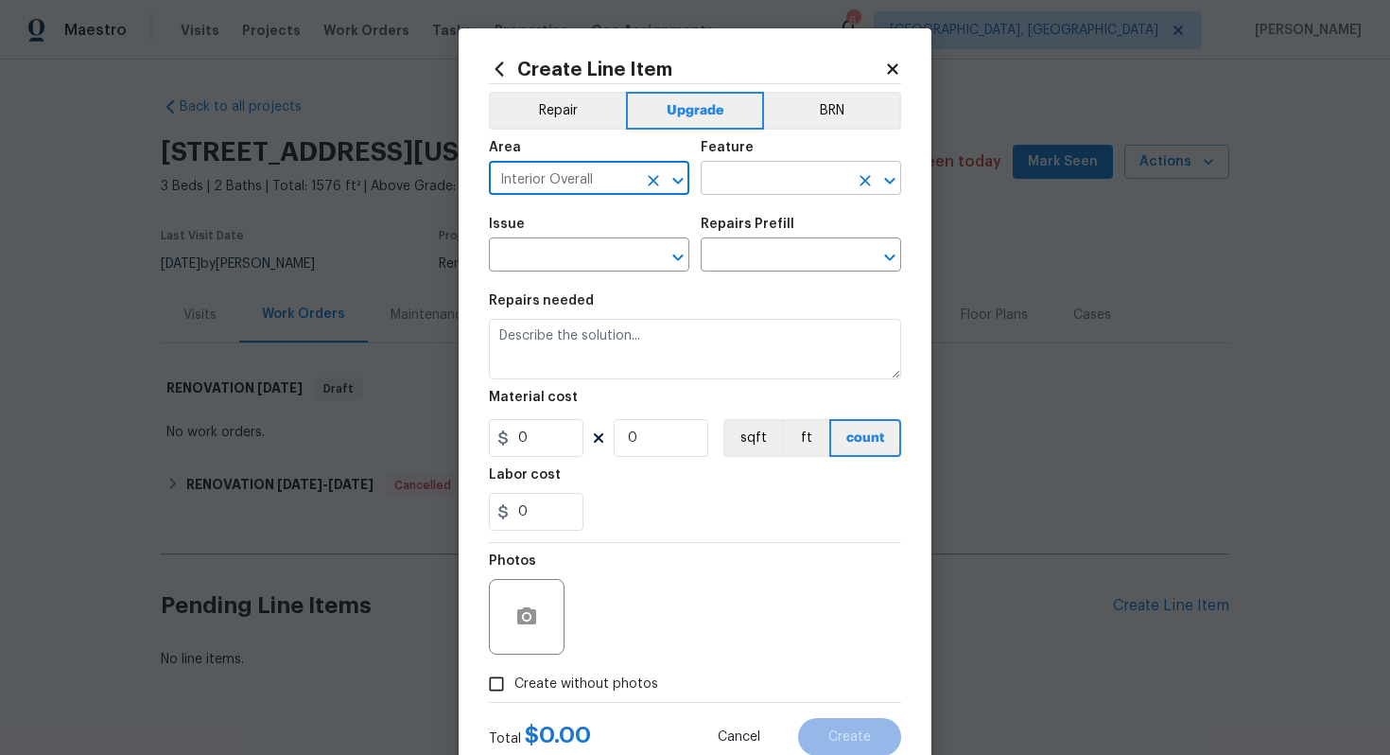
type input "Interior Overall"
click at [752, 175] on input "text" at bounding box center [775, 180] width 148 height 29
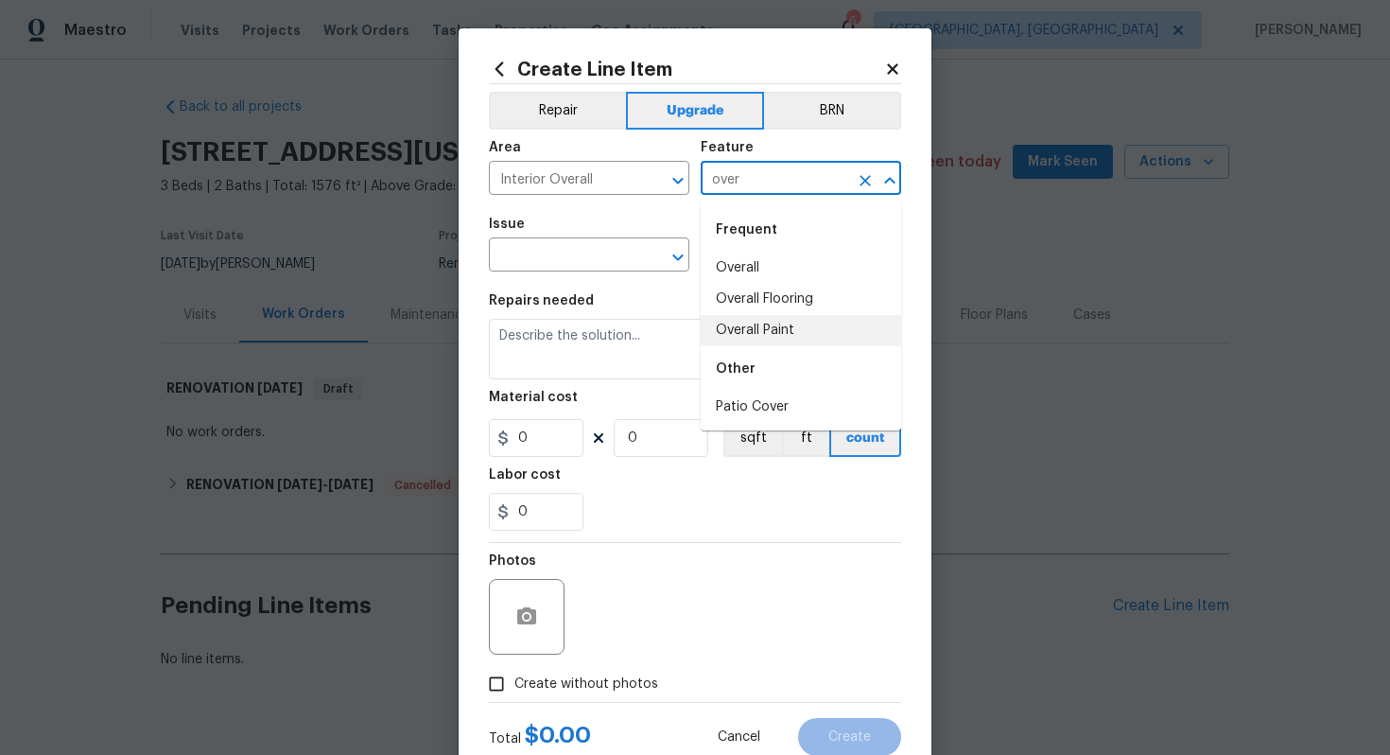
click at [750, 336] on li "Overall Paint" at bounding box center [801, 330] width 201 height 31
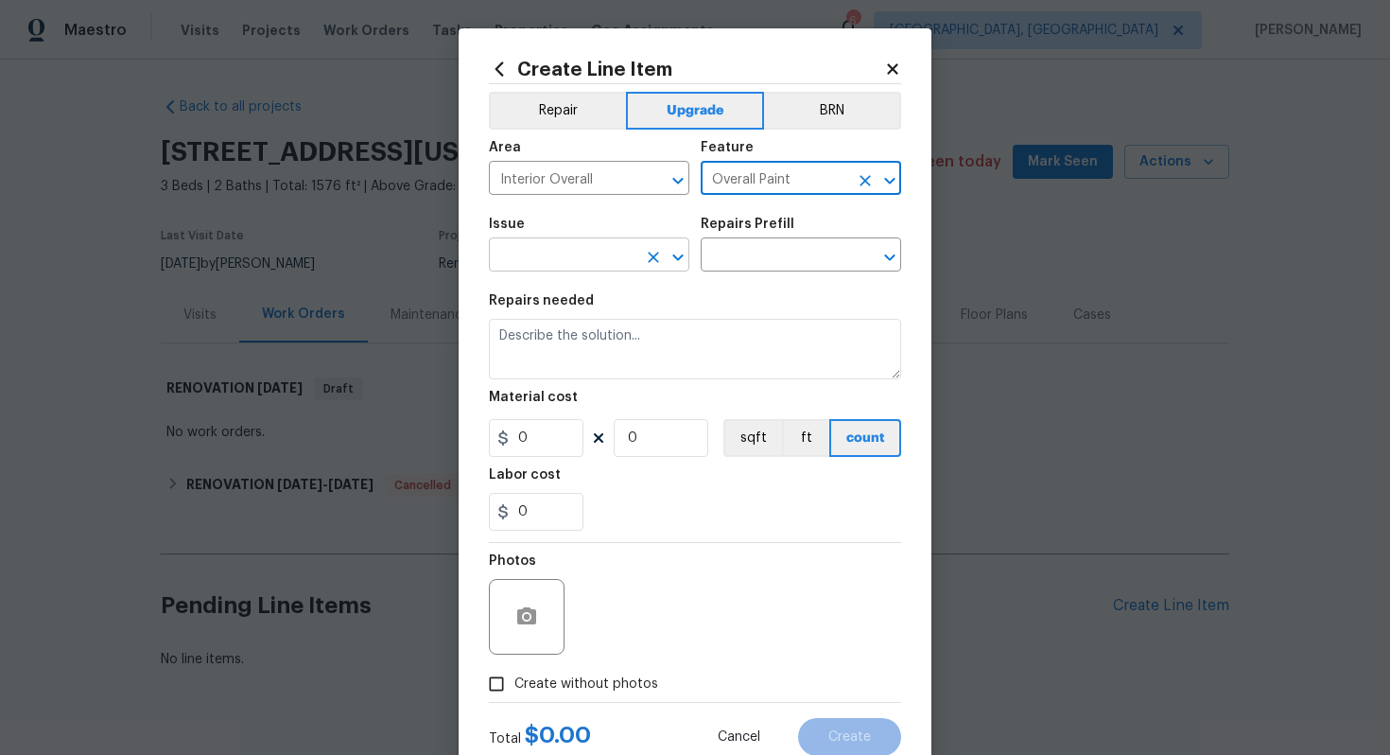
type input "Overall Paint"
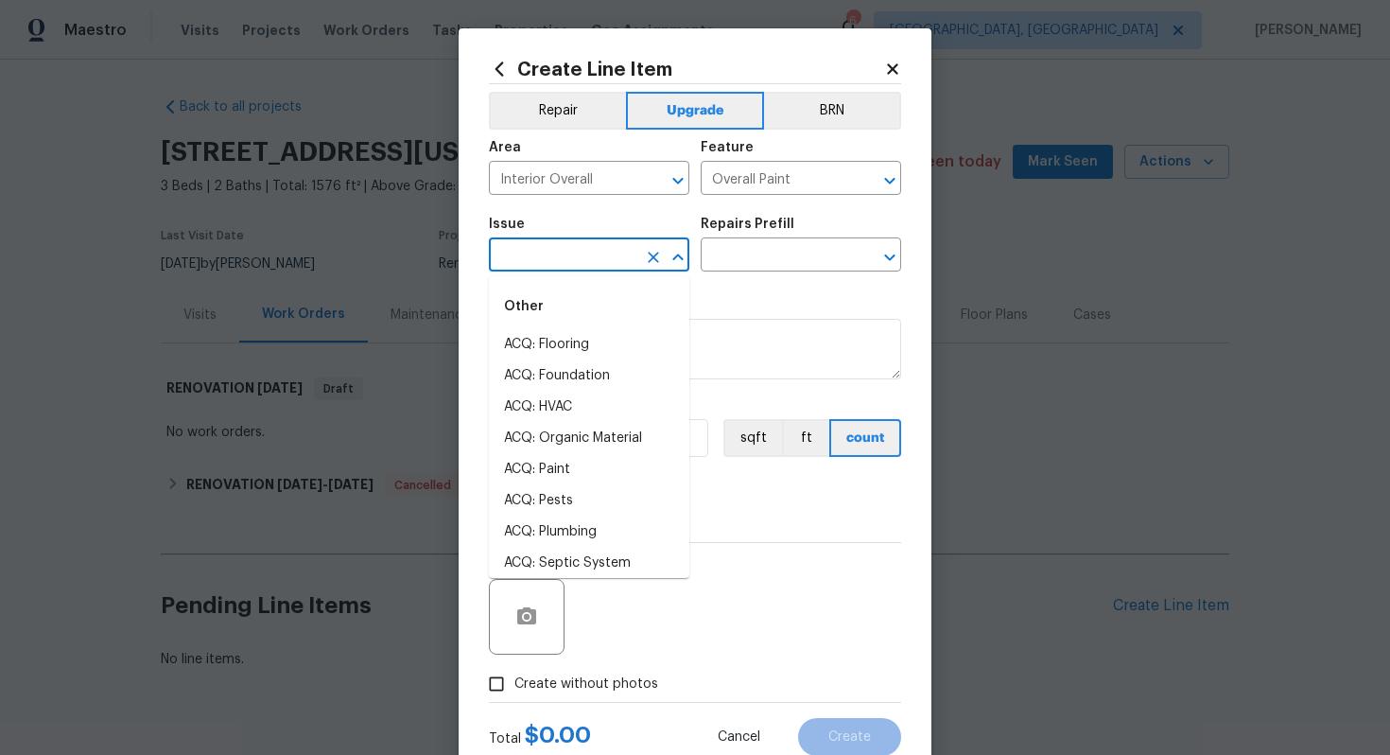
click at [581, 243] on input "text" at bounding box center [563, 256] width 148 height 29
click at [599, 513] on li "Interior Paint" at bounding box center [589, 500] width 201 height 31
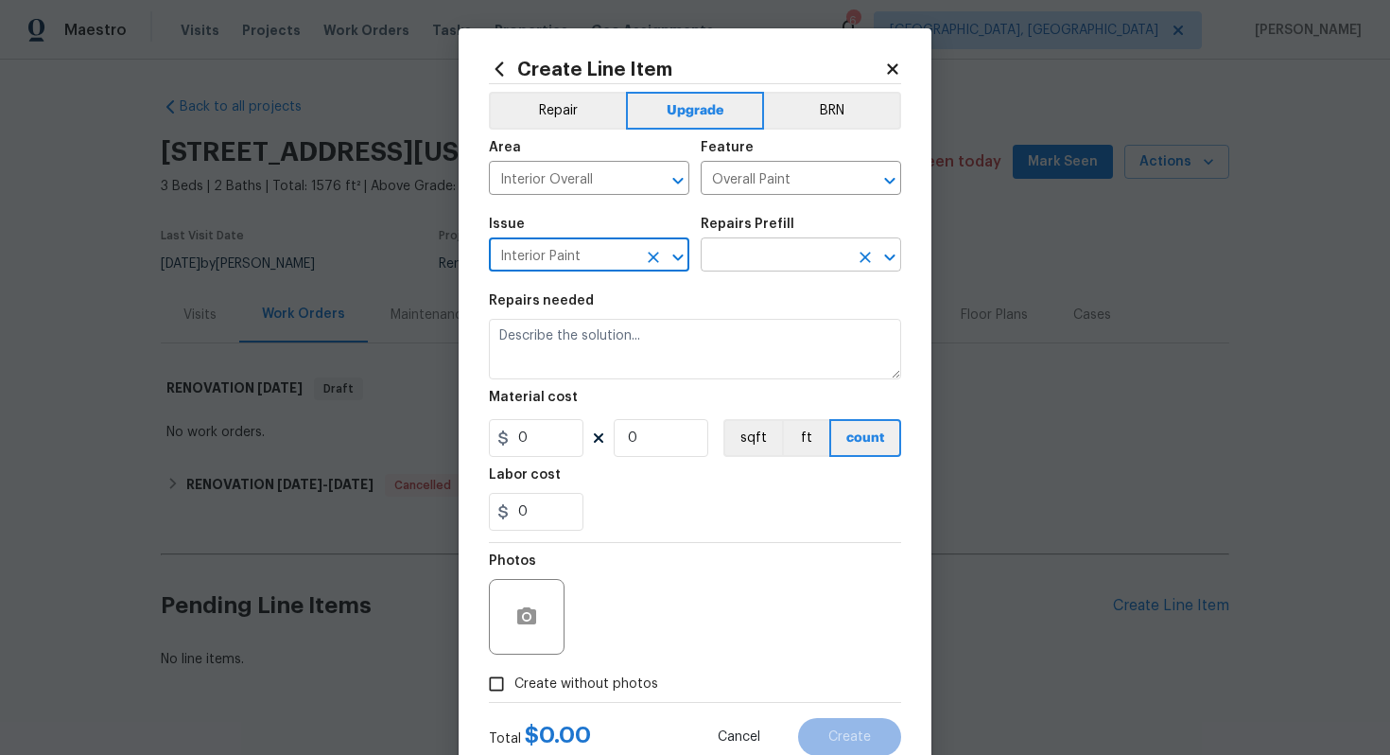
type input "Interior Paint"
click at [738, 266] on input "text" at bounding box center [775, 256] width 148 height 29
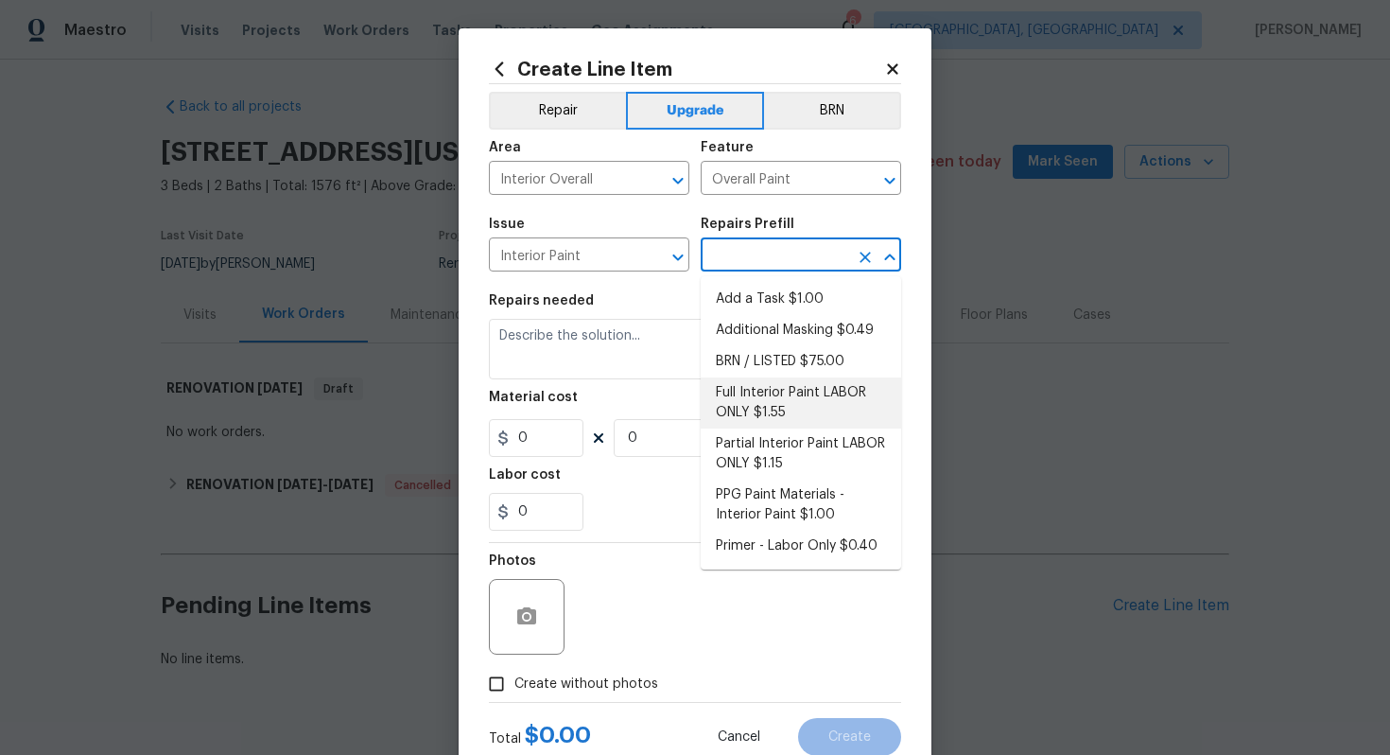
click at [802, 404] on li "Full Interior Paint LABOR ONLY $1.55" at bounding box center [801, 402] width 201 height 51
type input "Full Interior Paint LABOR ONLY $1.55"
type textarea "Full Interior paint - (walls, ceilings, trim, and doors) - PAINT PROVIDED BY OP…"
type input "1.55"
type input "1"
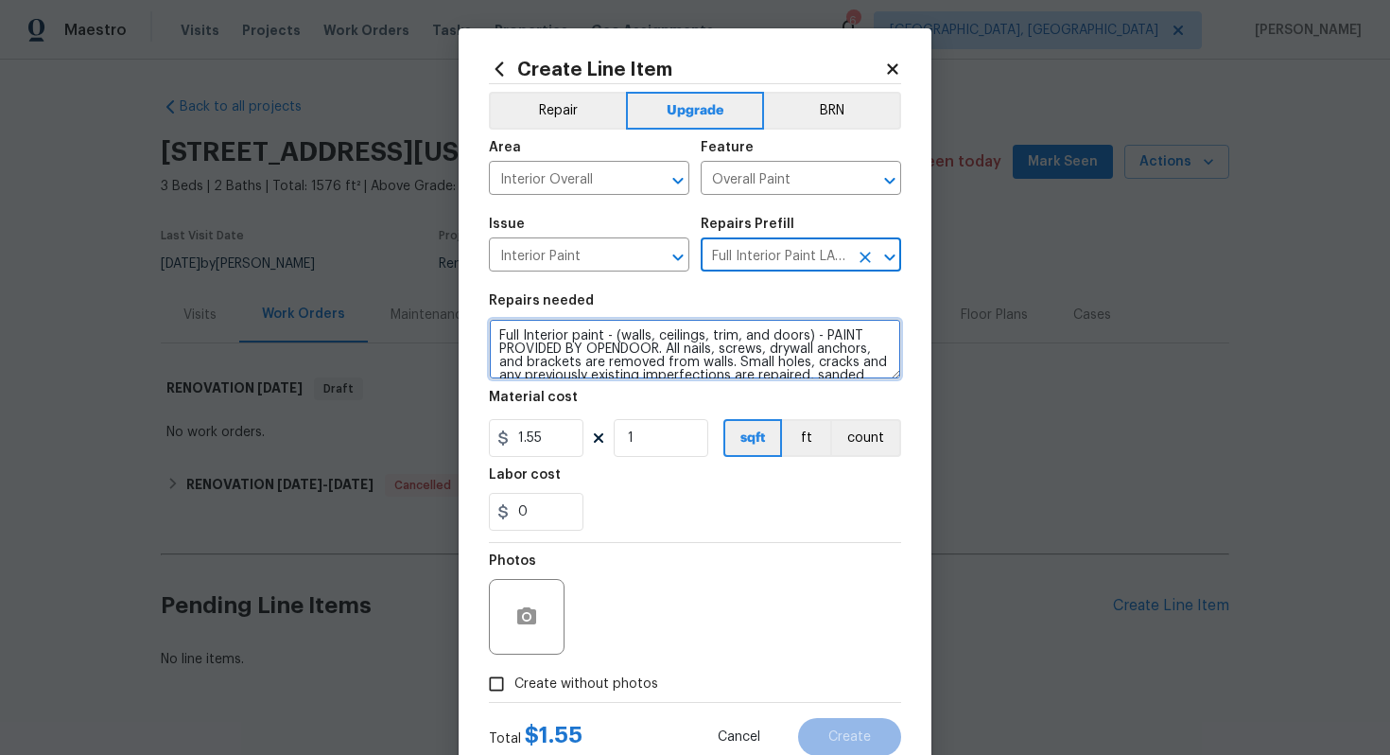
click at [495, 336] on textarea "Full Interior paint - (walls, ceilings, trim, and doors) - PAINT PROVIDED BY OP…" at bounding box center [695, 349] width 412 height 61
type textarea "#sala - Full Interior paint - (walls, ceilings, trim, and doors) - PAINT PROVID…"
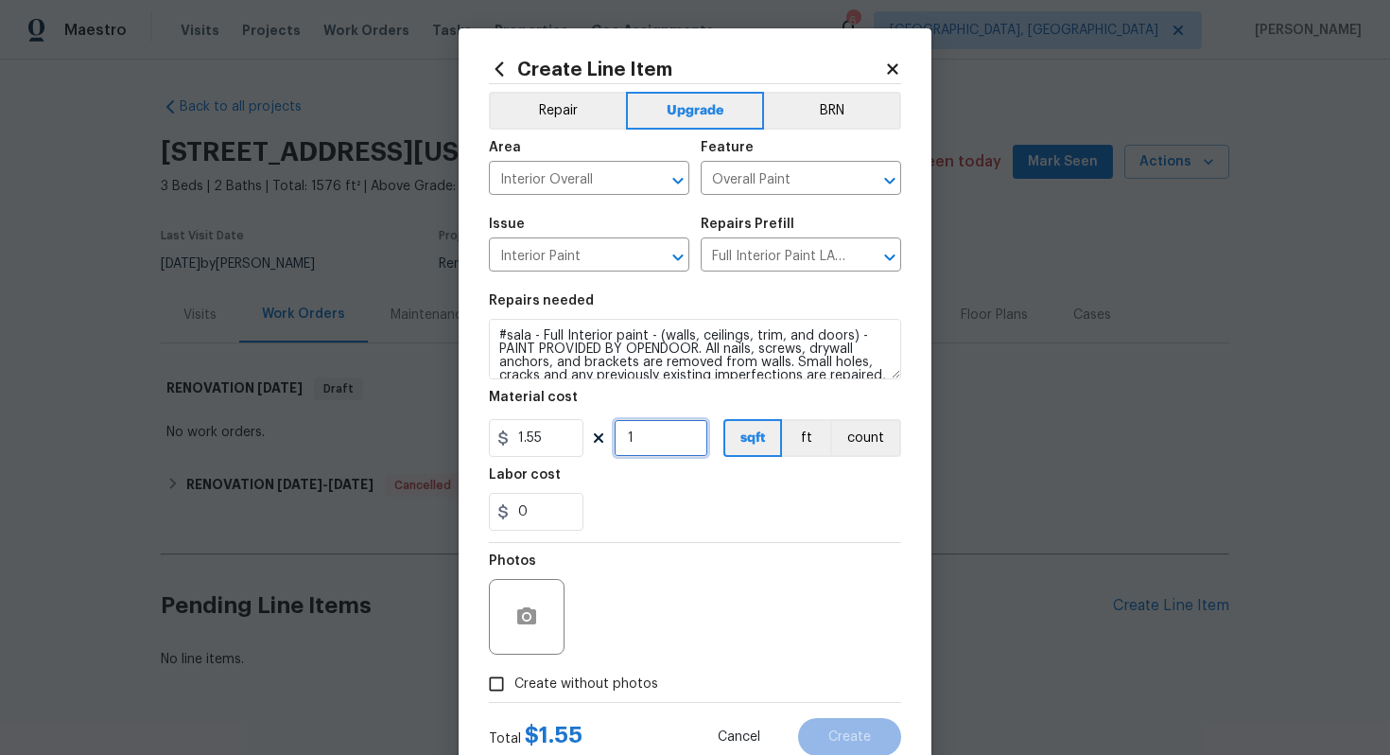
click at [668, 450] on input "1" at bounding box center [661, 438] width 95 height 38
type input "1576"
click at [584, 682] on span "Create without photos" at bounding box center [587, 684] width 144 height 20
click at [515, 682] on input "Create without photos" at bounding box center [497, 684] width 36 height 36
checkbox input "true"
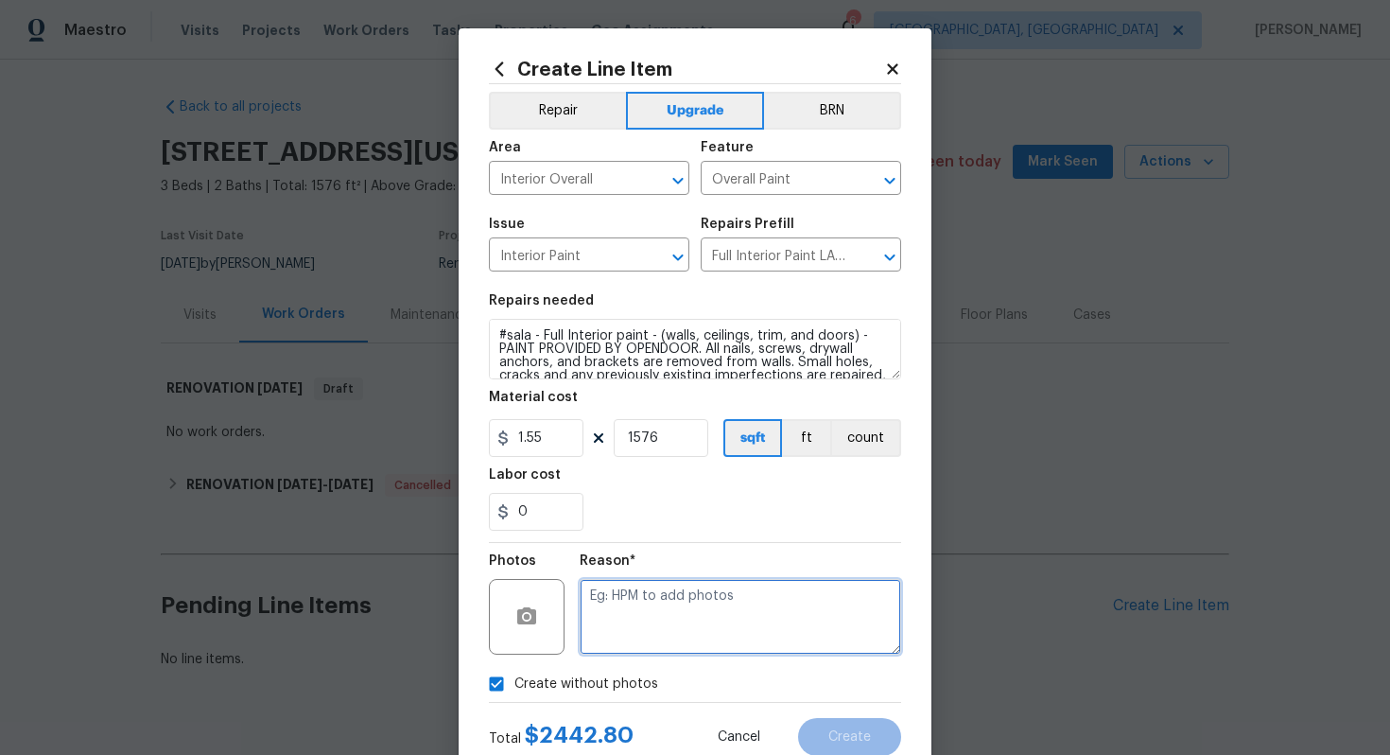
click at [665, 642] on textarea at bounding box center [741, 617] width 322 height 76
type textarea "n/a"
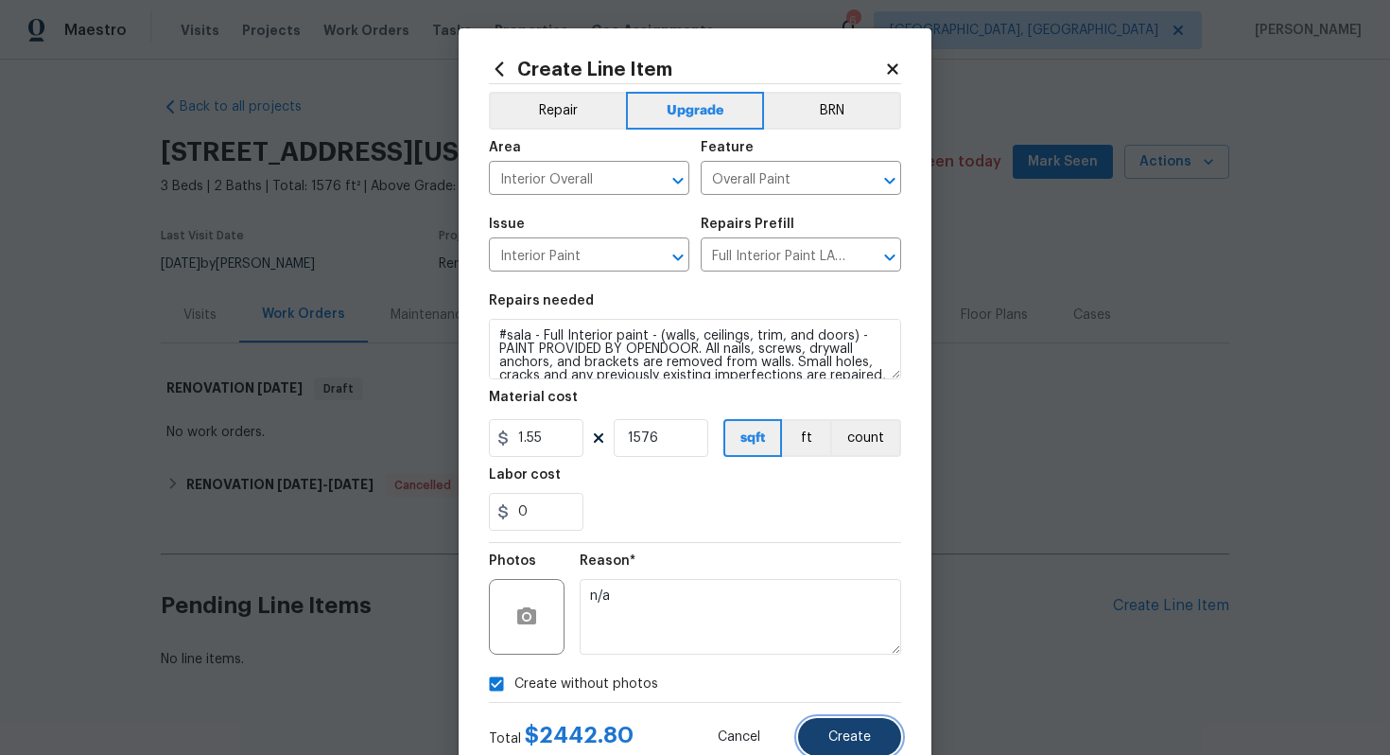
click at [852, 730] on span "Create" at bounding box center [850, 737] width 43 height 14
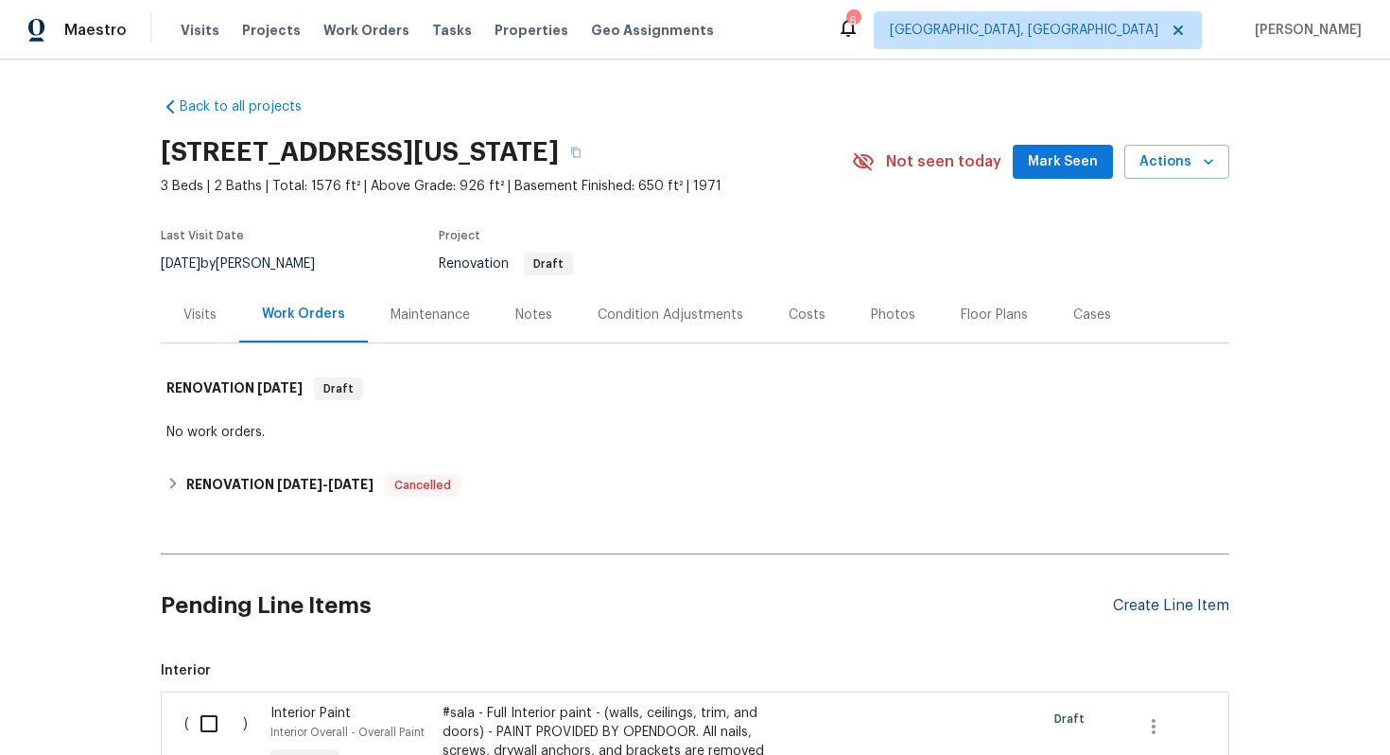
click at [1188, 602] on div "Create Line Item" at bounding box center [1171, 606] width 116 height 18
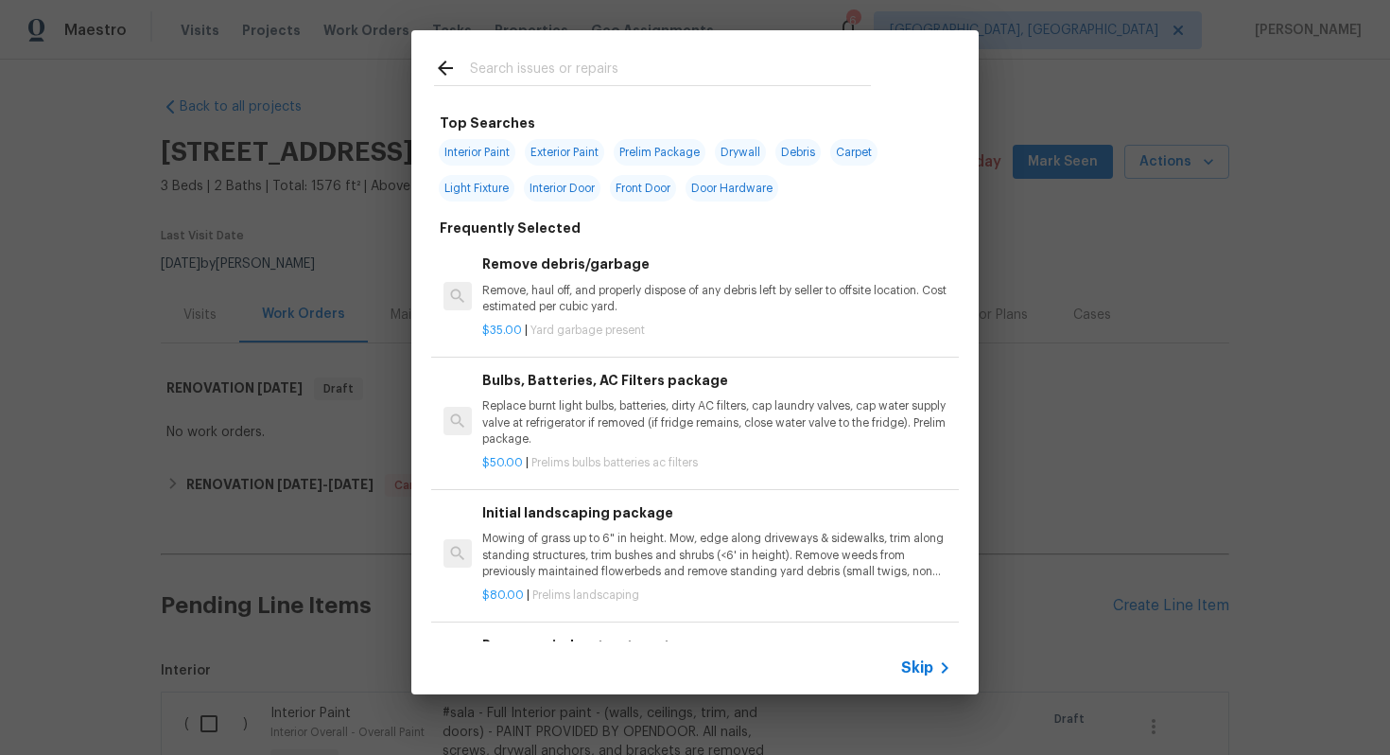
click at [925, 665] on span "Skip" at bounding box center [917, 667] width 32 height 19
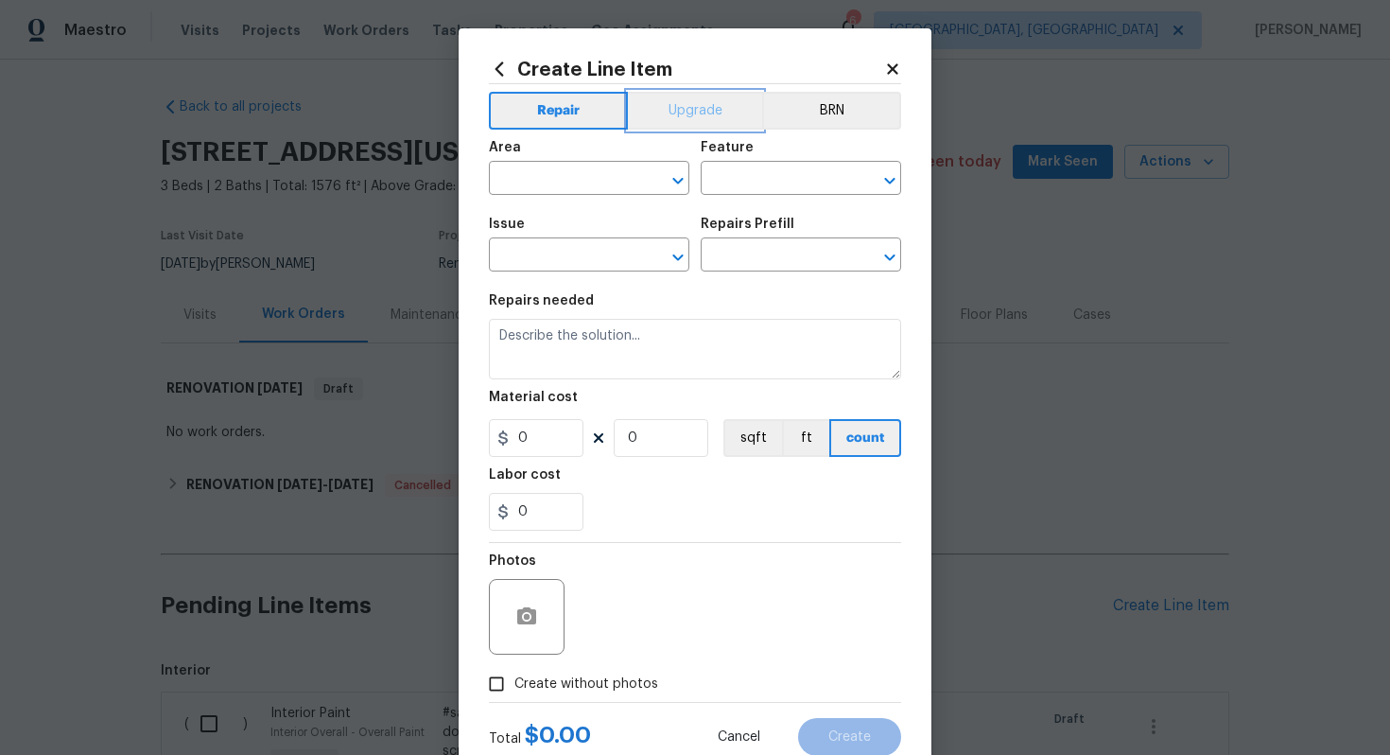
click at [690, 101] on button "Upgrade" at bounding box center [695, 111] width 135 height 38
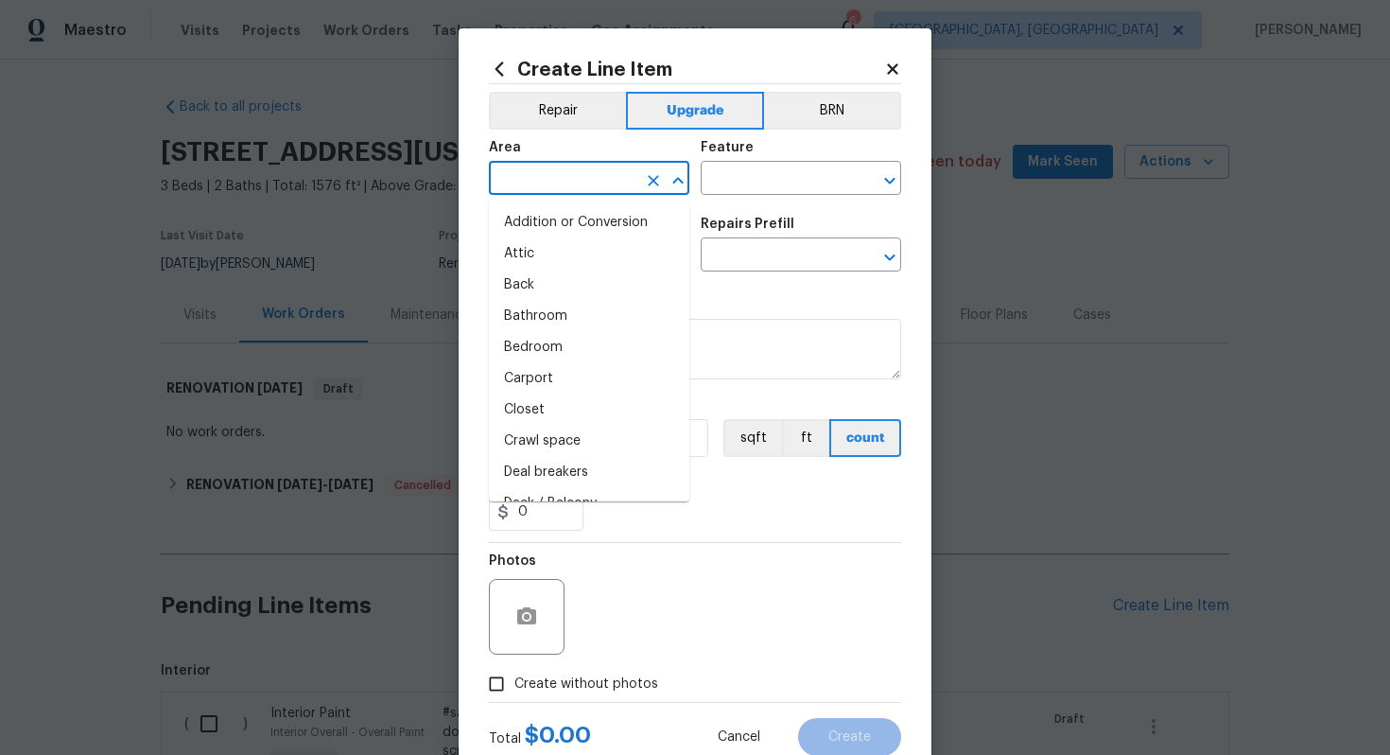
click at [576, 188] on input "text" at bounding box center [563, 180] width 148 height 29
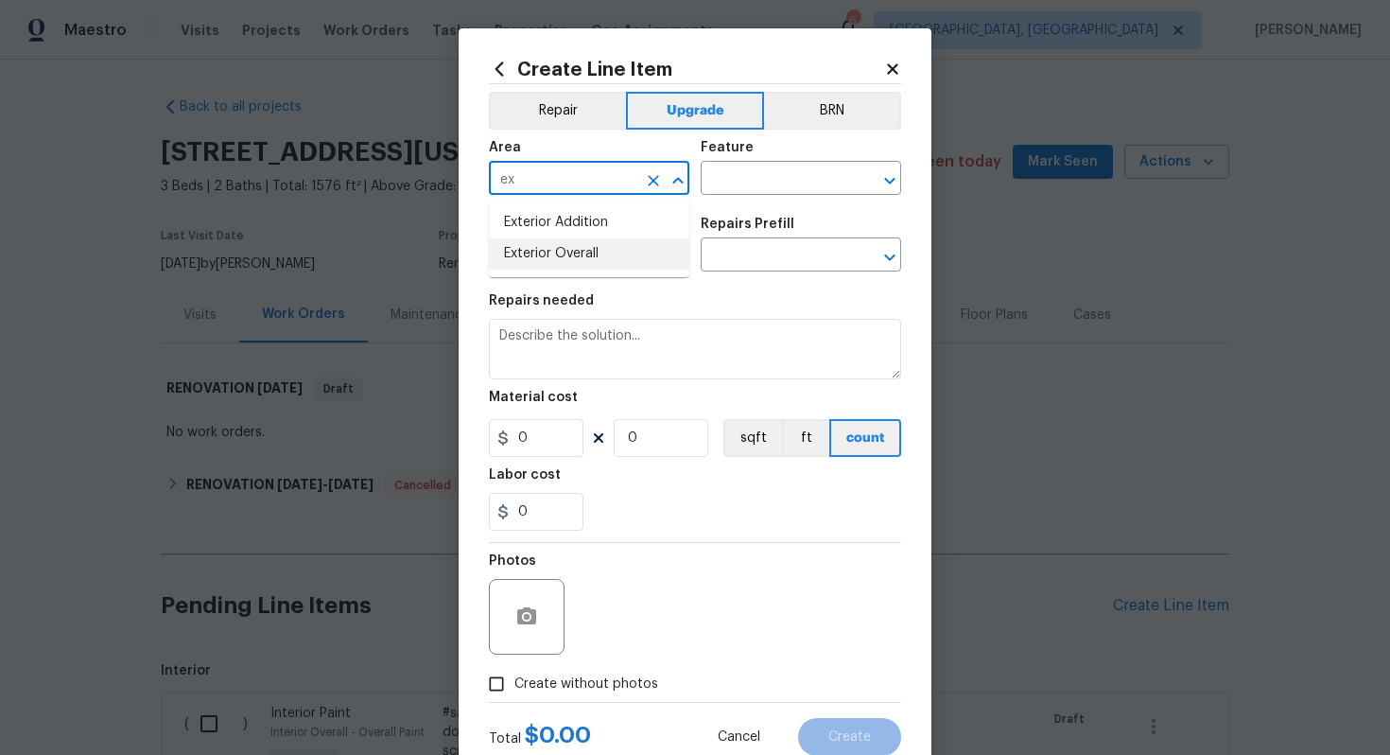
click at [581, 253] on li "Exterior Overall" at bounding box center [589, 253] width 201 height 31
type input "Exterior Overall"
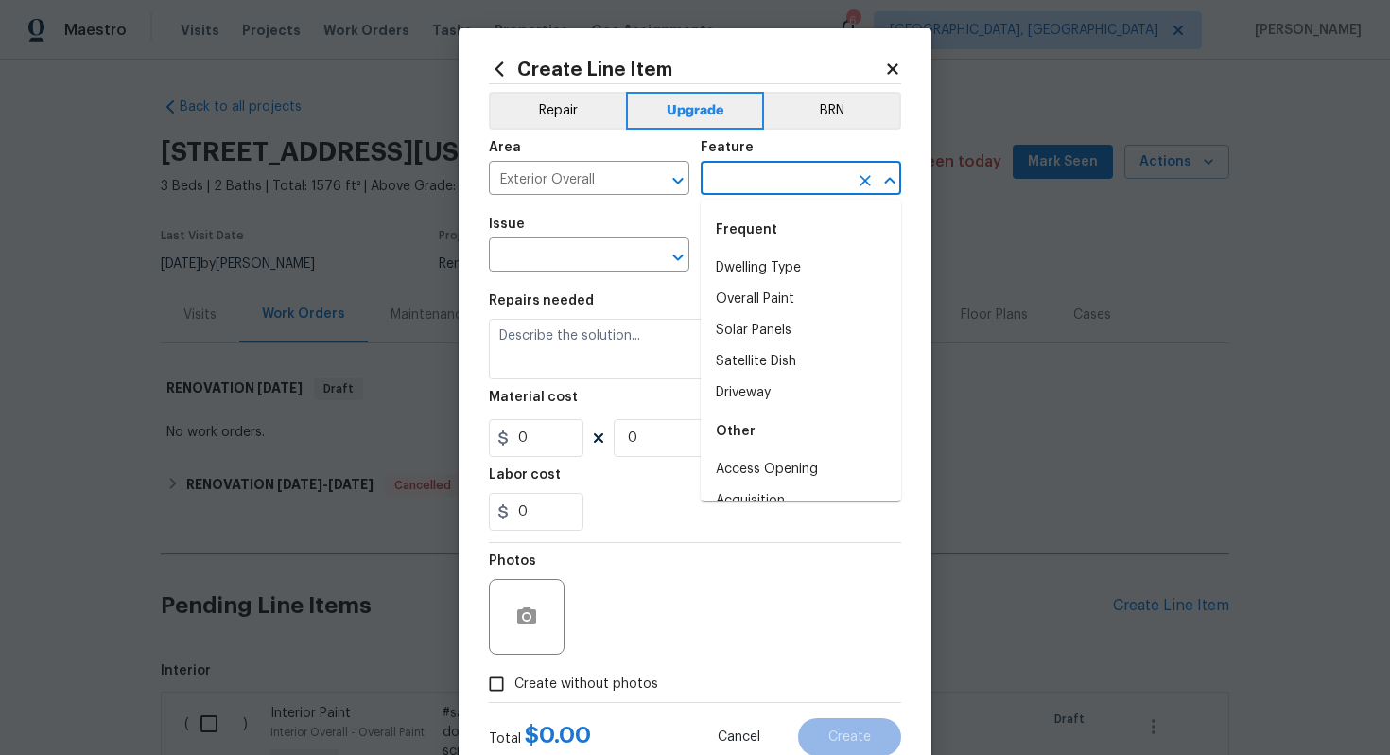
click at [740, 181] on input "text" at bounding box center [775, 180] width 148 height 29
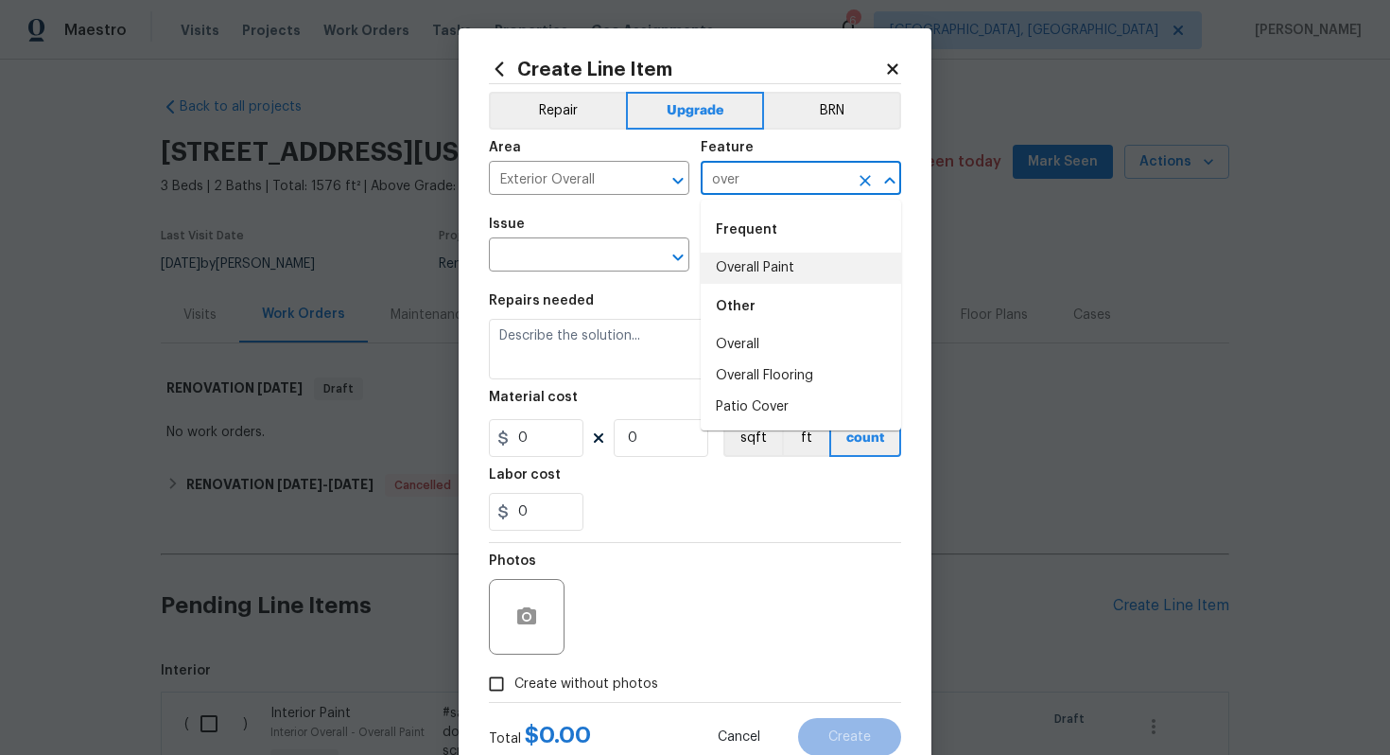
click at [754, 258] on li "Overall Paint" at bounding box center [801, 268] width 201 height 31
type input "Overall Paint"
click at [555, 255] on input "text" at bounding box center [563, 256] width 148 height 29
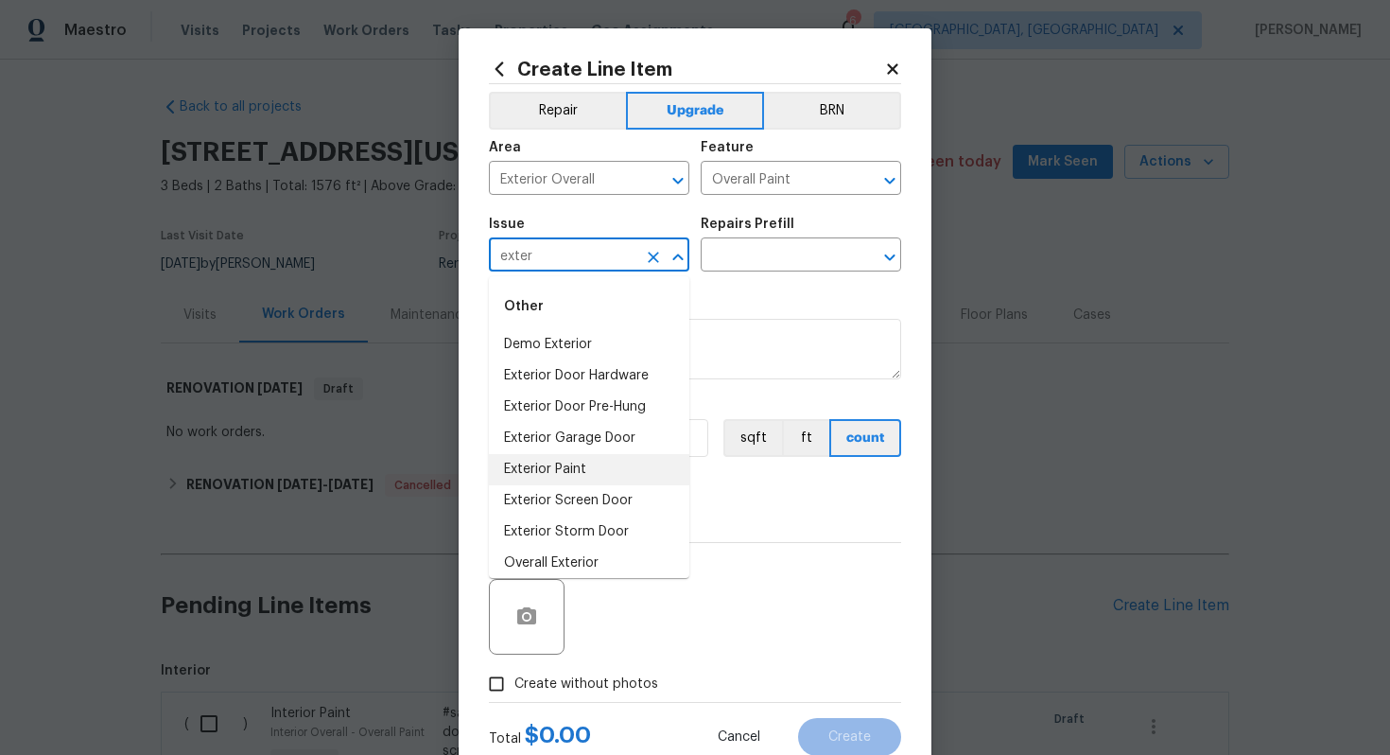
click at [549, 463] on li "Exterior Paint" at bounding box center [589, 469] width 201 height 31
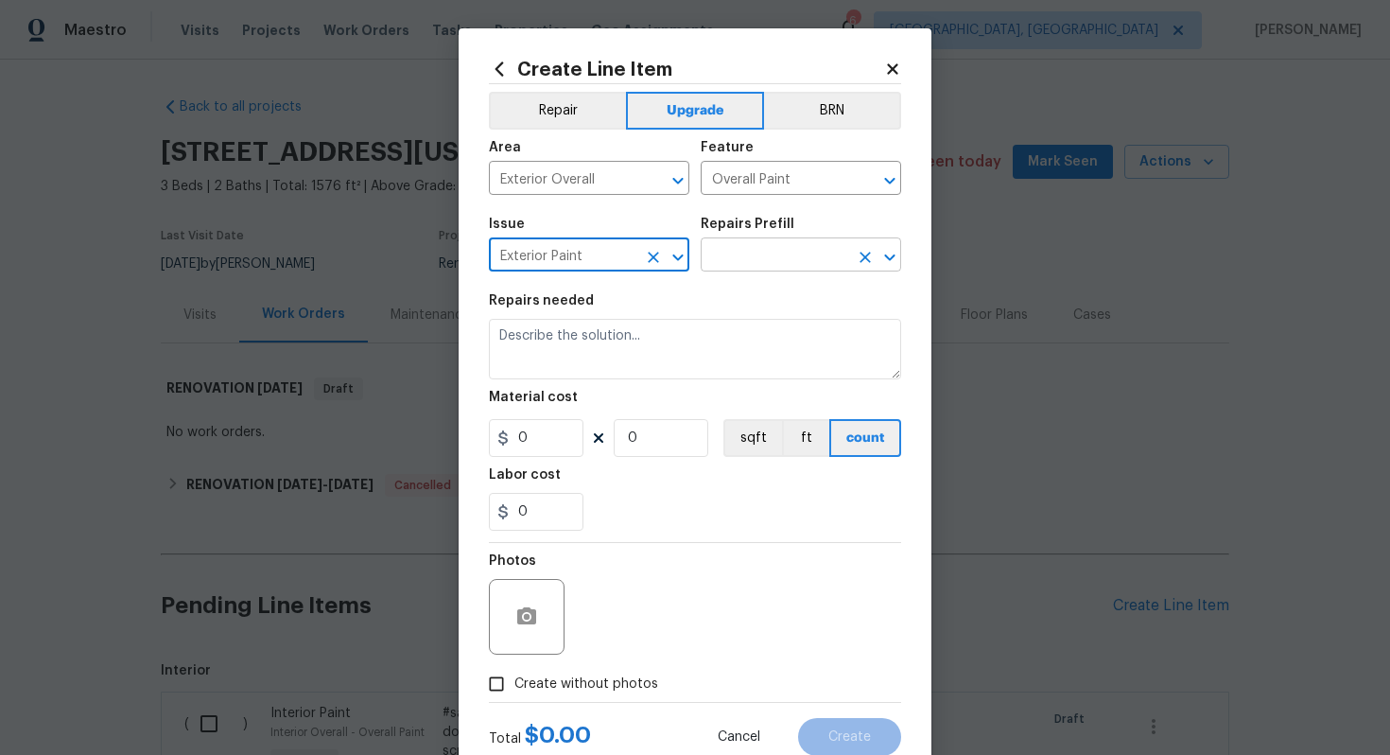
type input "Exterior Paint"
click at [751, 261] on input "text" at bounding box center [775, 256] width 148 height 29
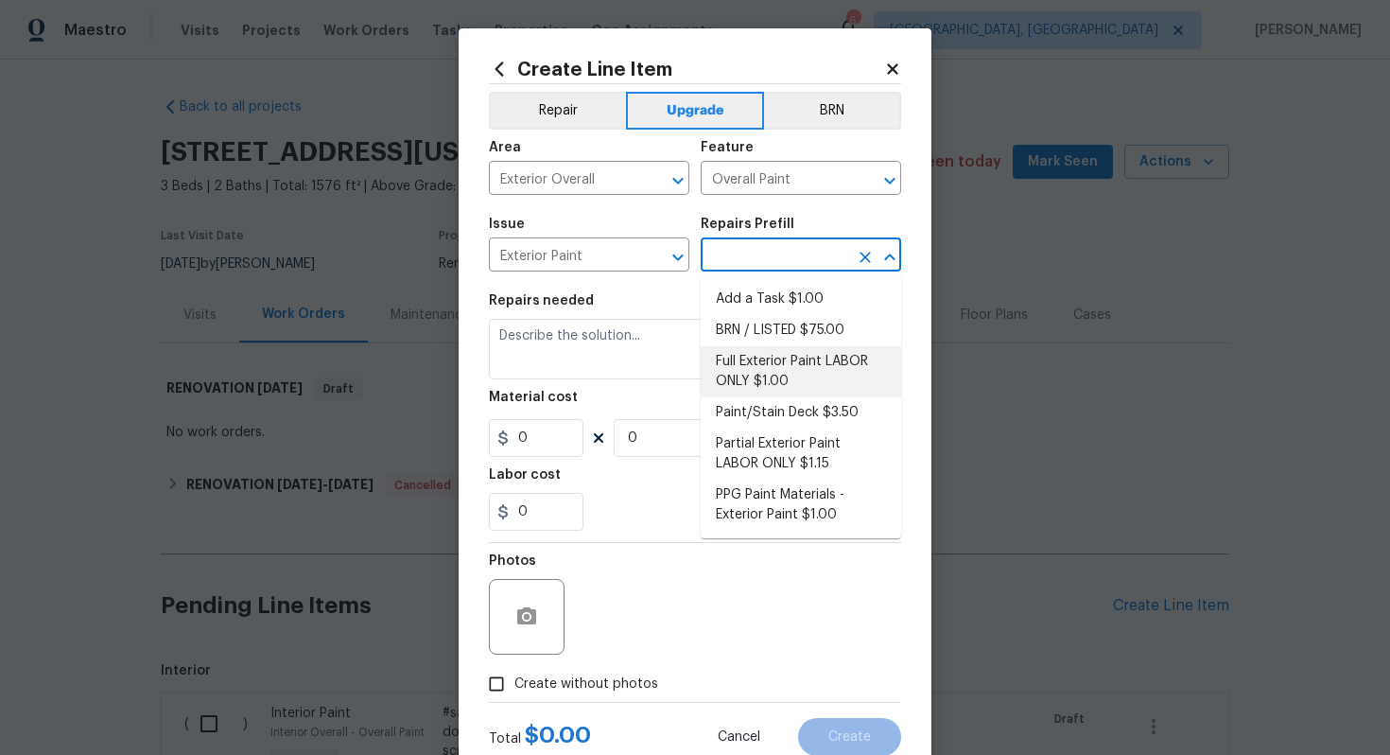
click at [737, 358] on li "Full Exterior Paint LABOR ONLY $1.00" at bounding box center [801, 371] width 201 height 51
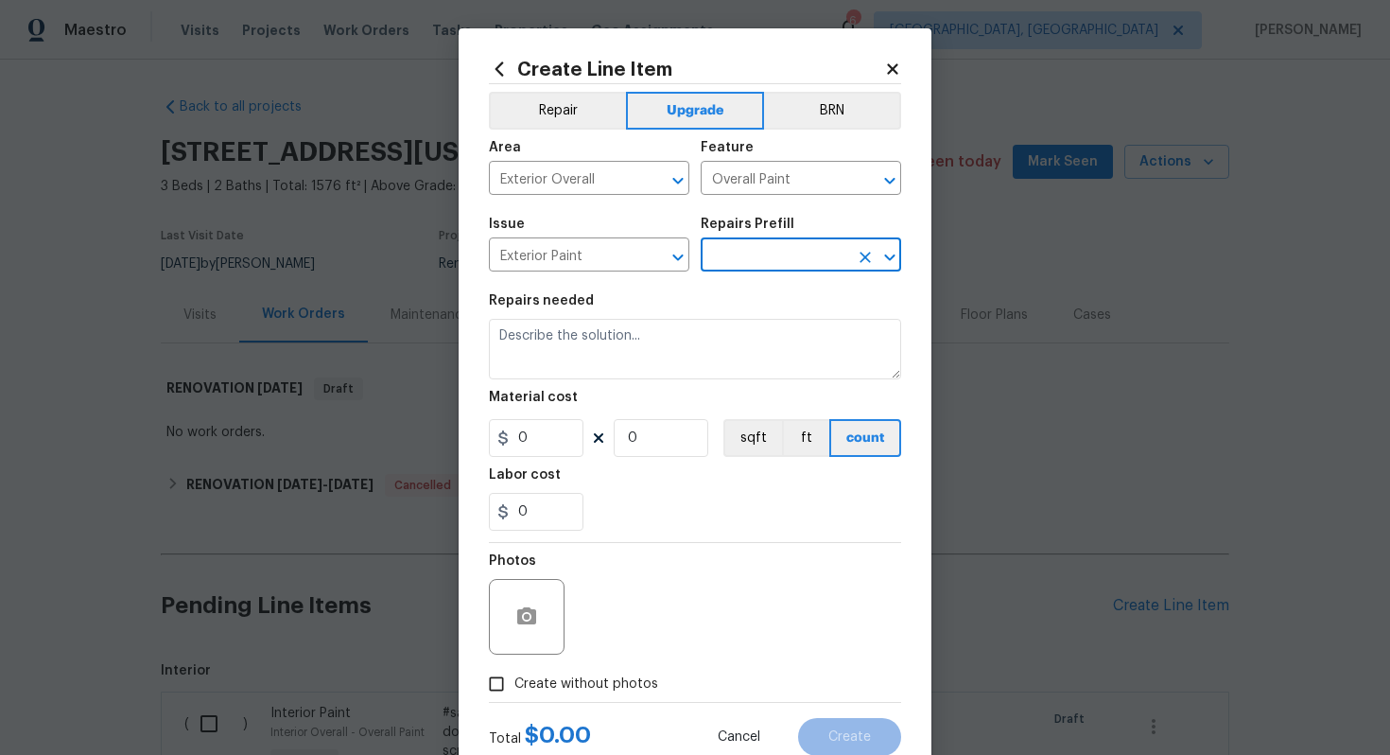
type input "Full Exterior Paint LABOR ONLY $1.00"
type textarea "Full Exterior Paint - Prep, mask and paint the exterior of the home. Ensure tha…"
type input "1"
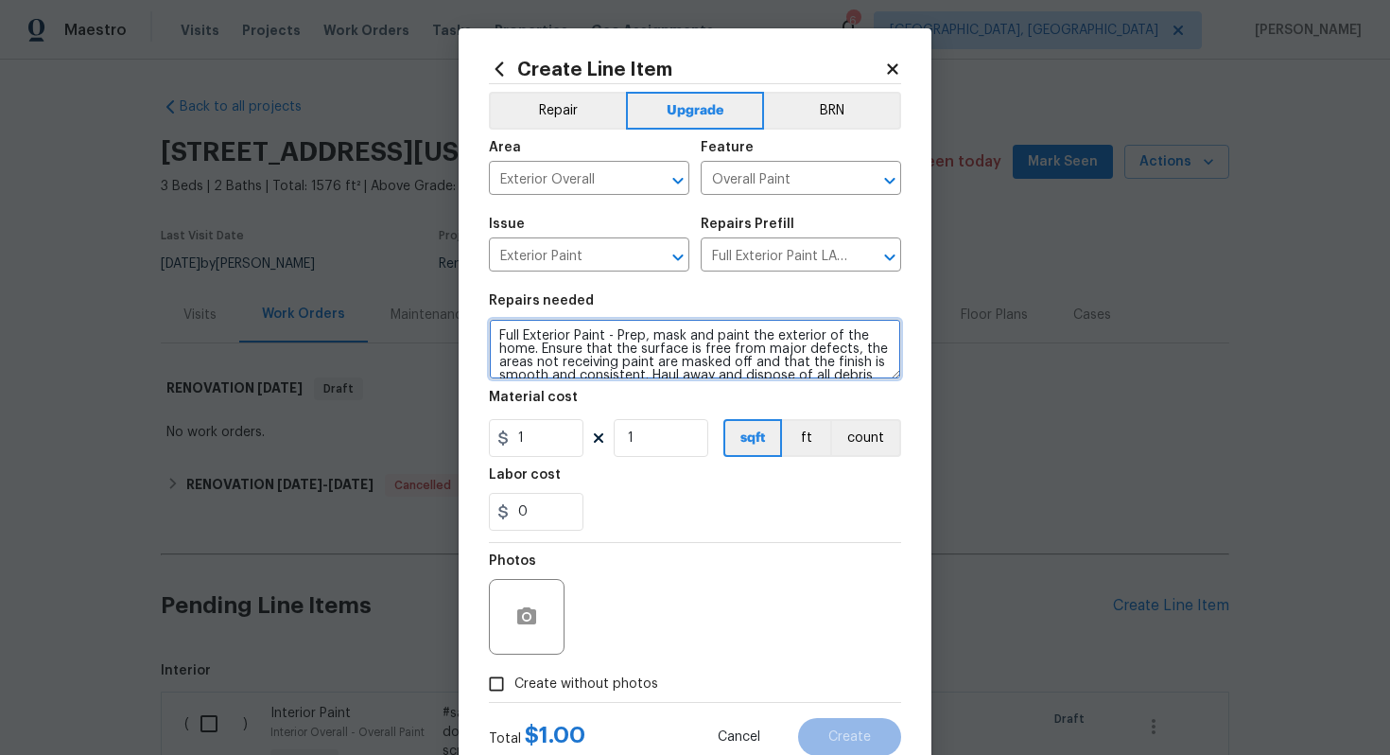
click at [490, 341] on textarea "Full Exterior Paint - Prep, mask and paint the exterior of the home. Ensure tha…" at bounding box center [695, 349] width 412 height 61
type textarea "#sala - Full Exterior Paint - Prep, mask and paint the exterior of the home. En…"
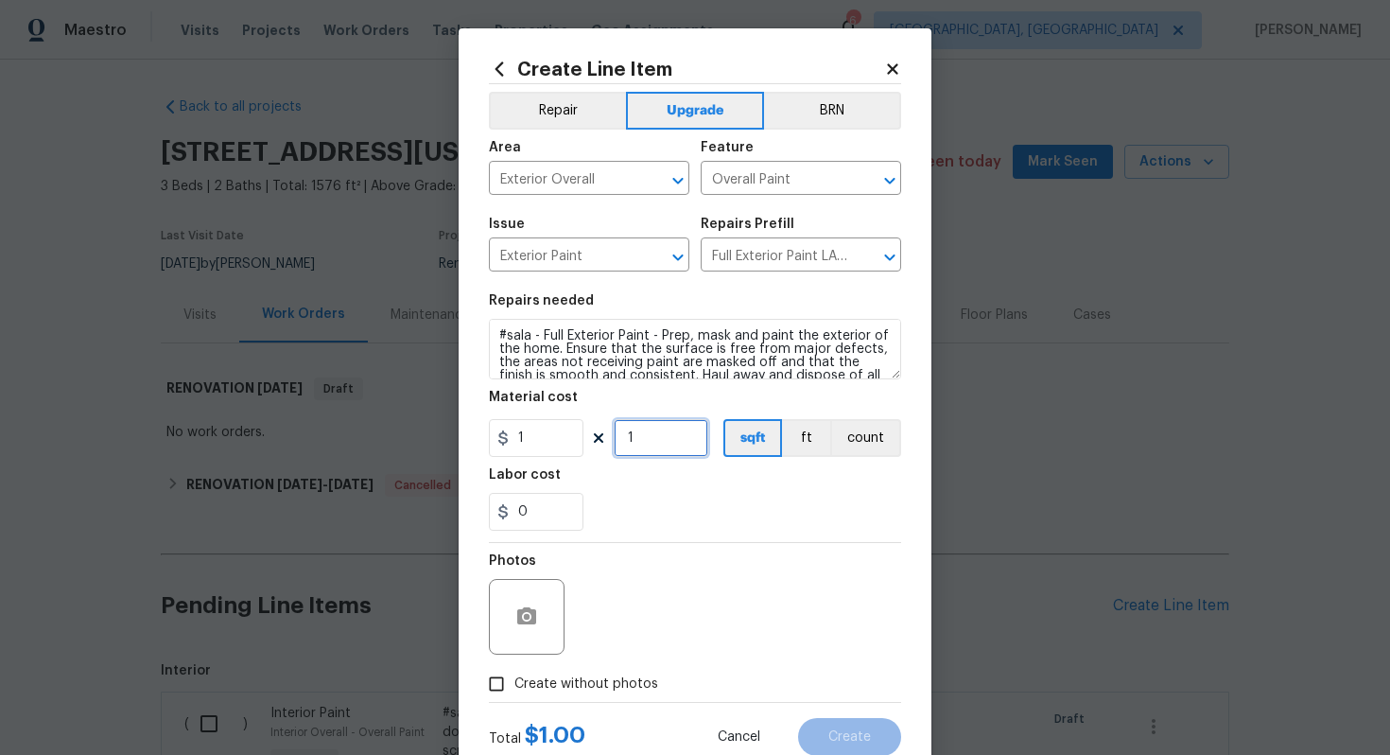
click at [665, 435] on input "1" at bounding box center [661, 438] width 95 height 38
type input "1576"
click at [858, 257] on icon "Clear" at bounding box center [865, 257] width 19 height 19
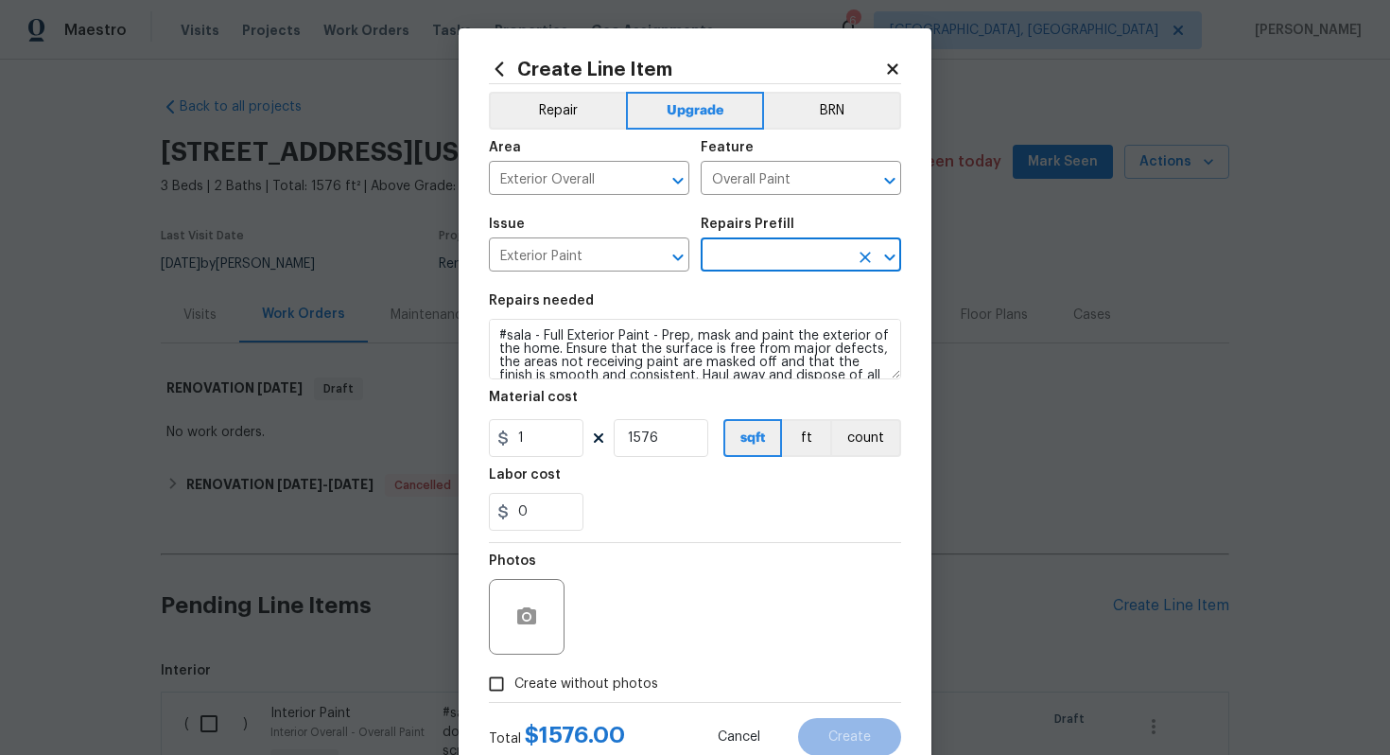
click at [781, 257] on input "text" at bounding box center [775, 256] width 148 height 29
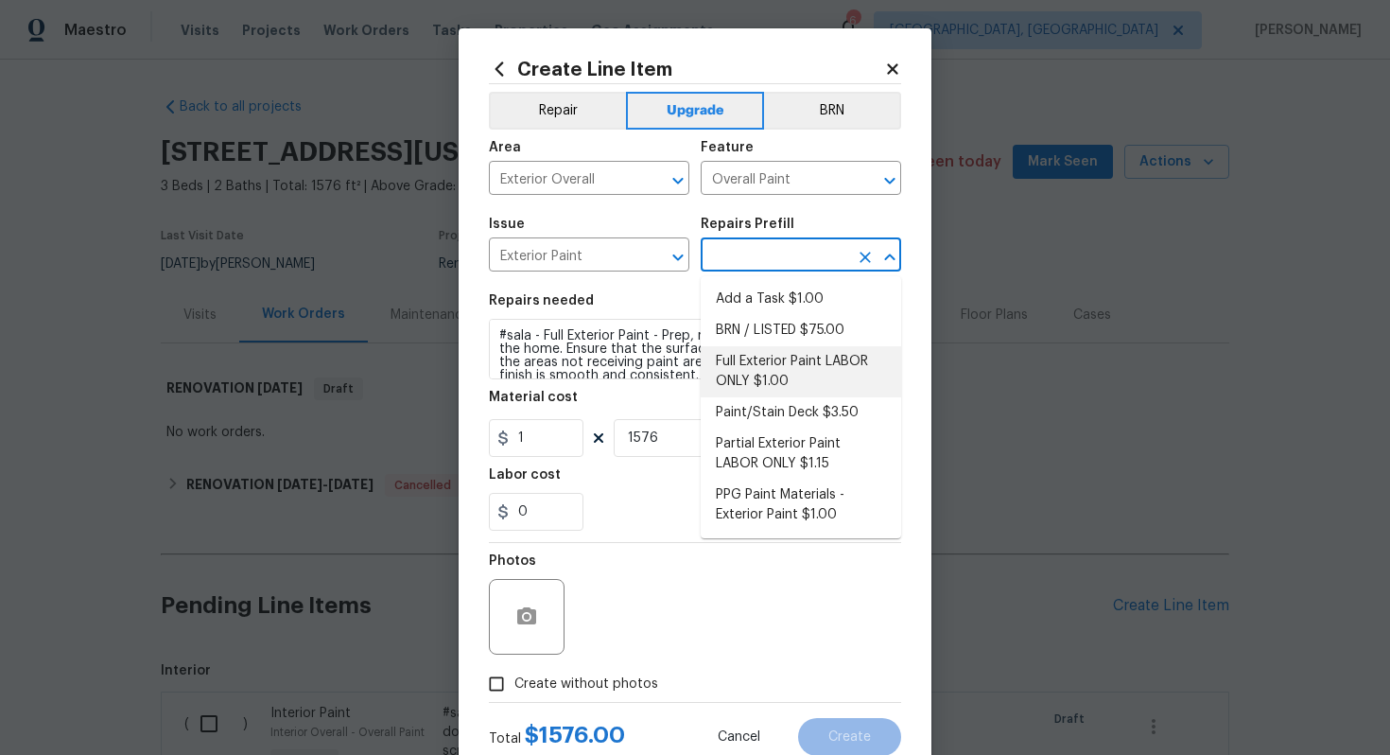
click at [730, 351] on li "Full Exterior Paint LABOR ONLY $1.00" at bounding box center [801, 371] width 201 height 51
type input "Full Exterior Paint LABOR ONLY $1.00"
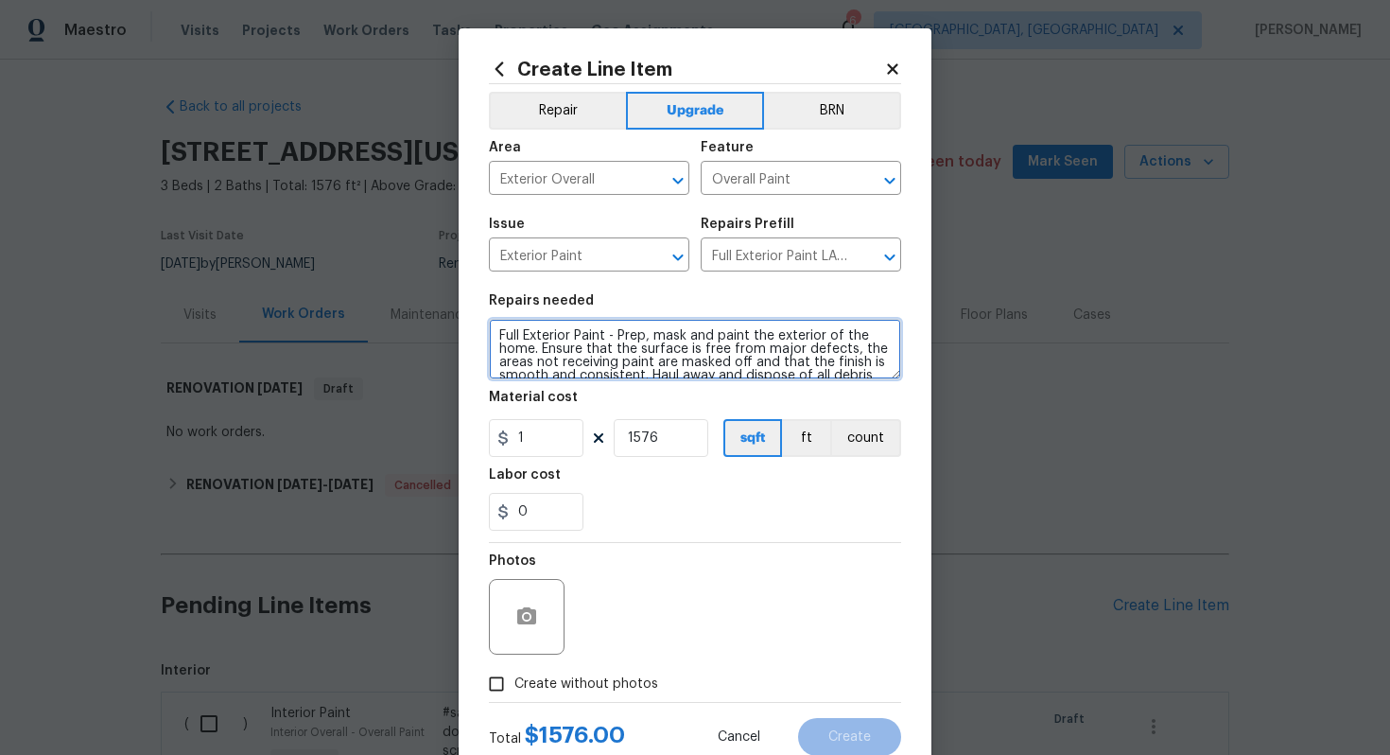
click at [494, 334] on textarea "Full Exterior Paint - Prep, mask and paint the exterior of the home. Ensure tha…" at bounding box center [695, 349] width 412 height 61
type textarea "#sala - Full Exterior Paint - Prep, mask and paint the exterior of the home. En…"
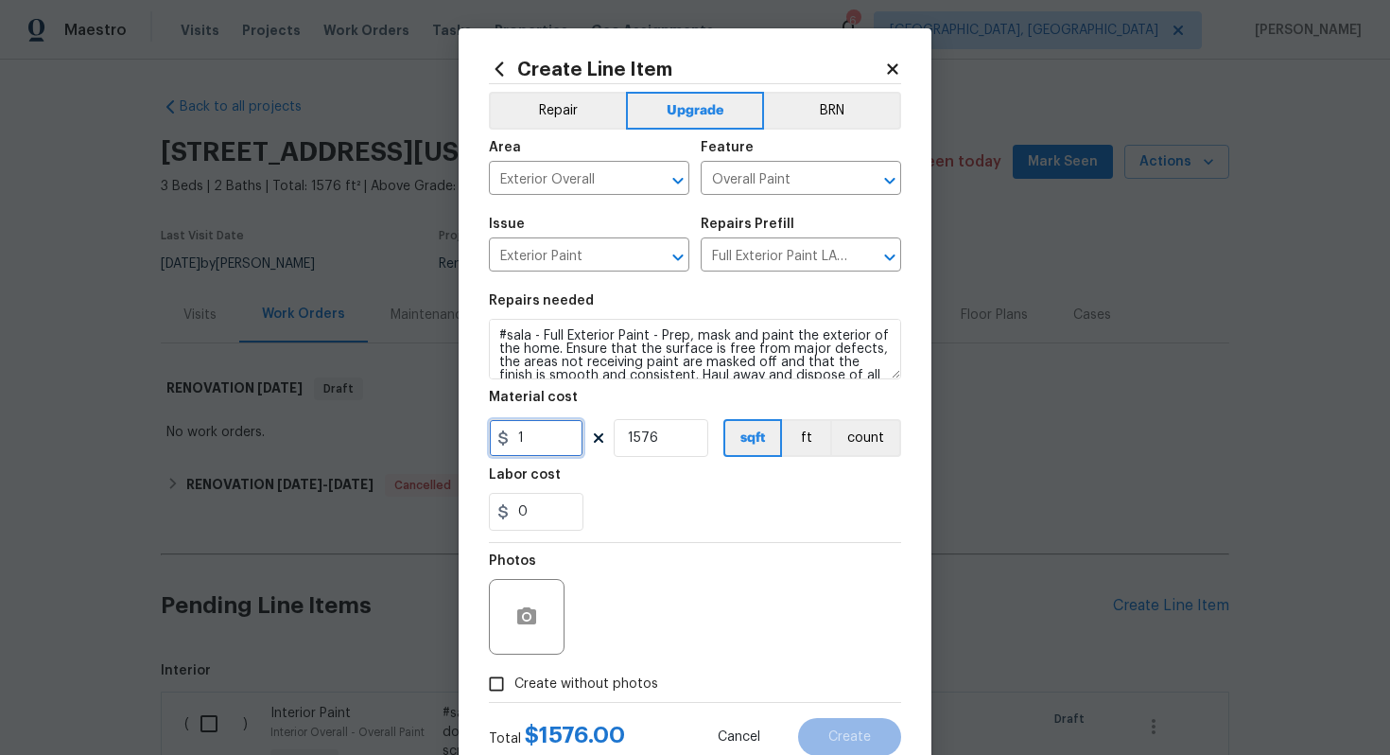
click at [558, 437] on input "1" at bounding box center [536, 438] width 95 height 38
paste input "text"
type input "2297"
type input "1"
click at [597, 667] on label "Create without photos" at bounding box center [569, 684] width 180 height 36
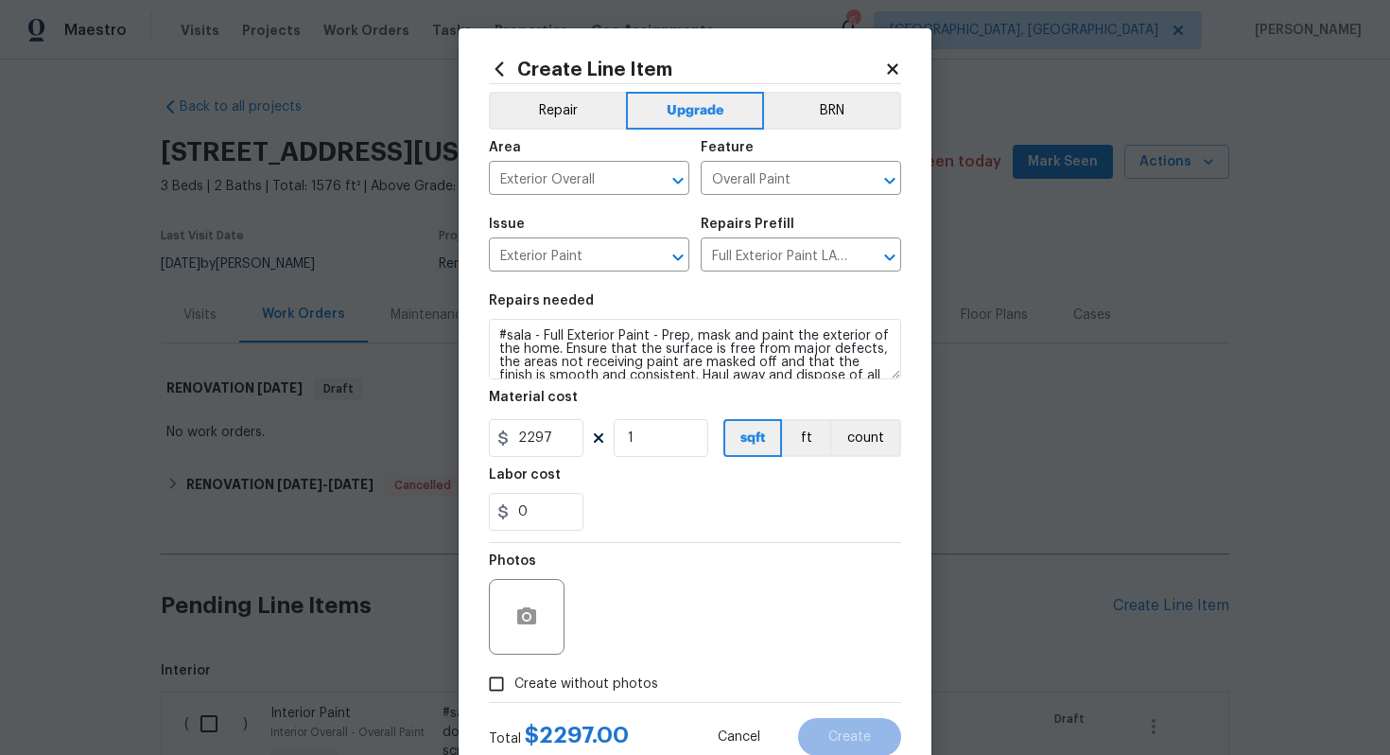
click at [515, 667] on input "Create without photos" at bounding box center [497, 684] width 36 height 36
checkbox input "true"
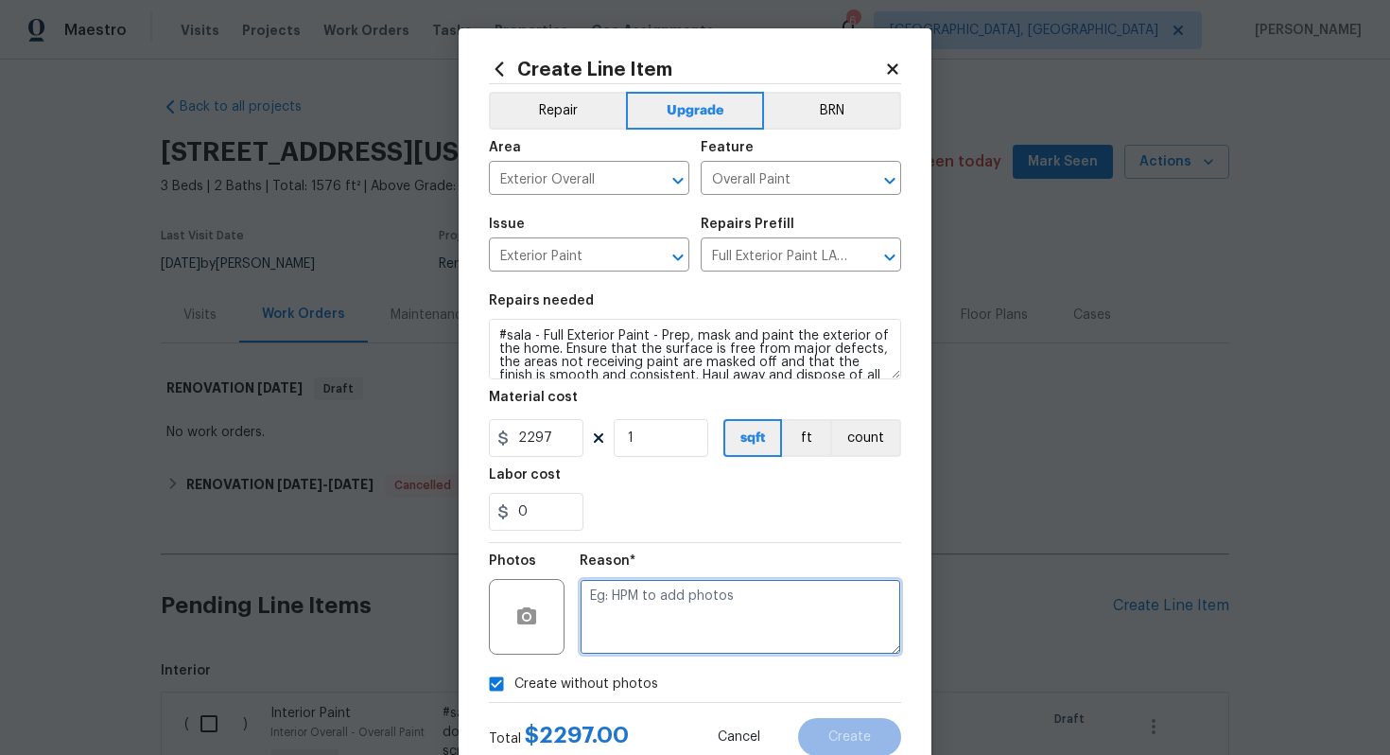
click at [631, 617] on textarea at bounding box center [741, 617] width 322 height 76
type textarea "n/a"
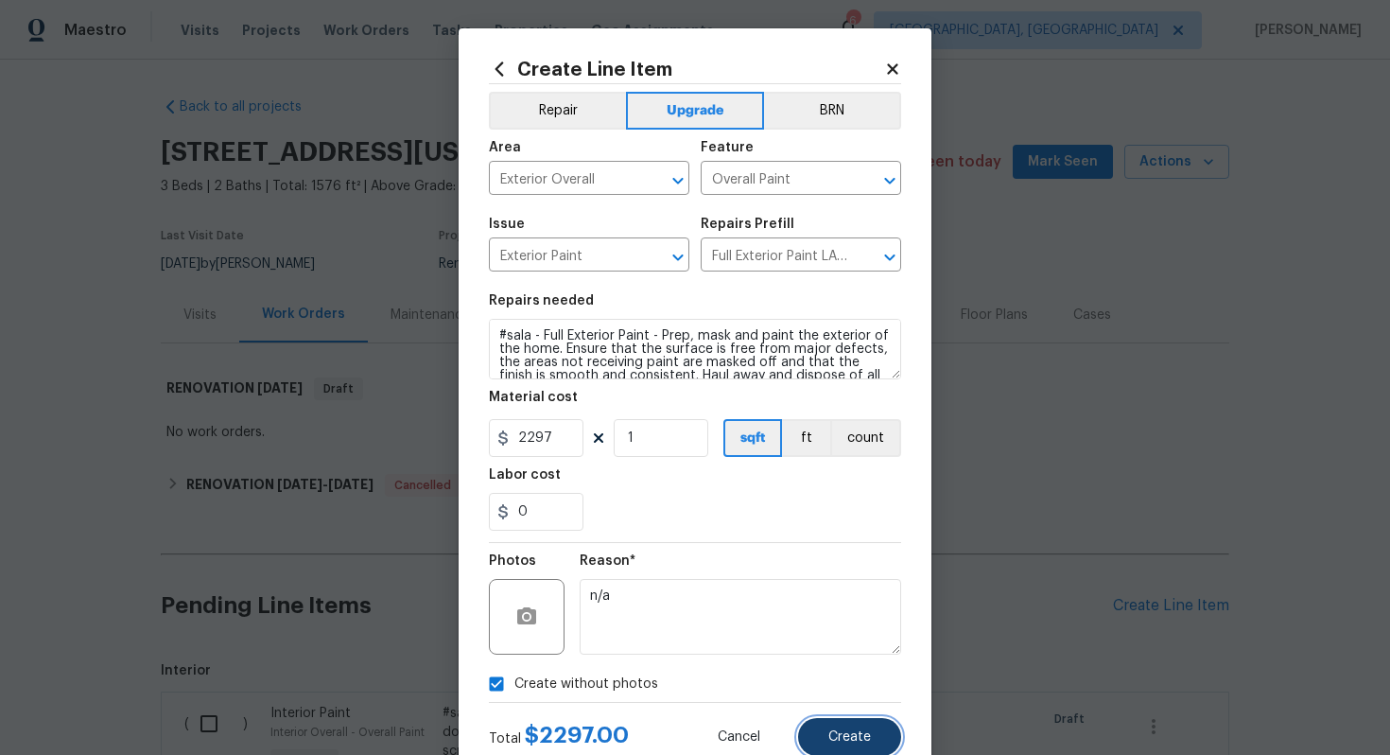
click at [869, 742] on span "Create" at bounding box center [850, 737] width 43 height 14
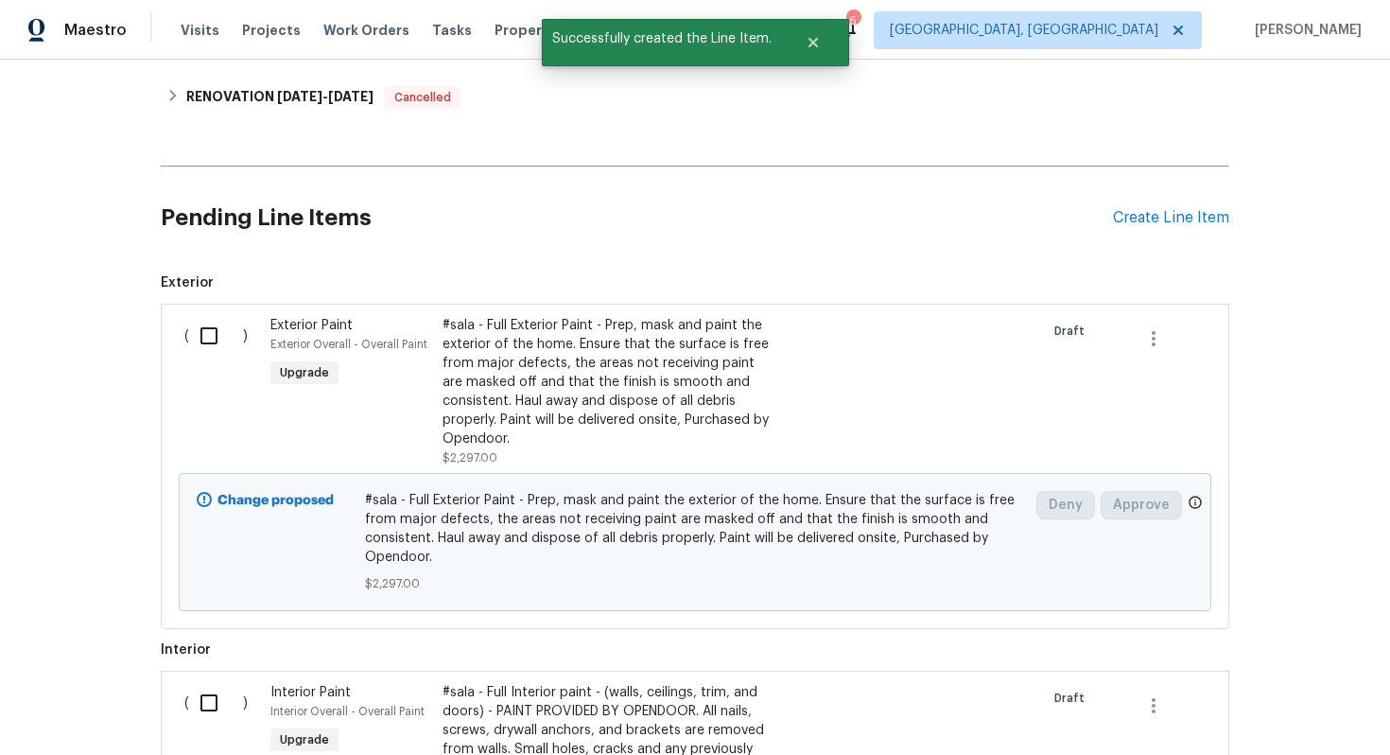
scroll to position [369, 0]
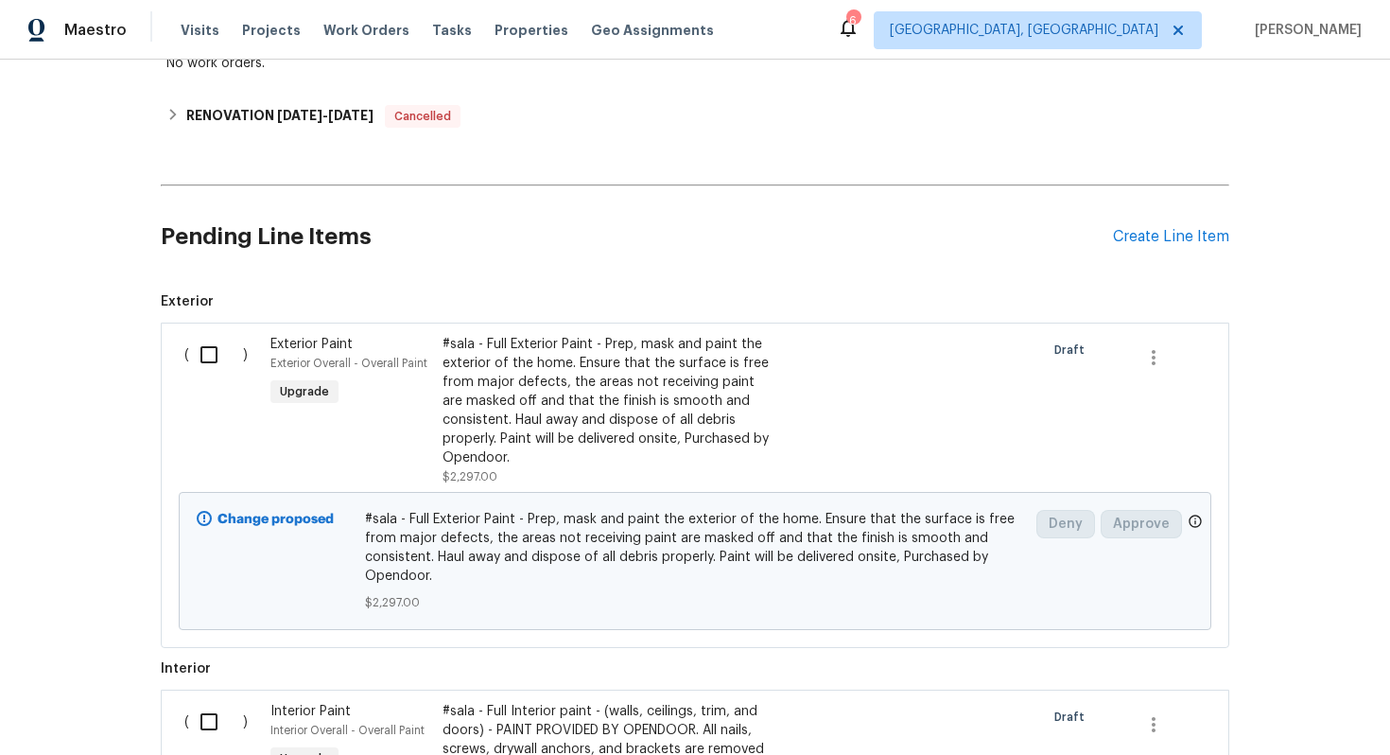
click at [1161, 227] on div "Pending Line Items Create Line Item" at bounding box center [695, 237] width 1069 height 88
click at [1152, 233] on div "Create Line Item" at bounding box center [1171, 237] width 116 height 18
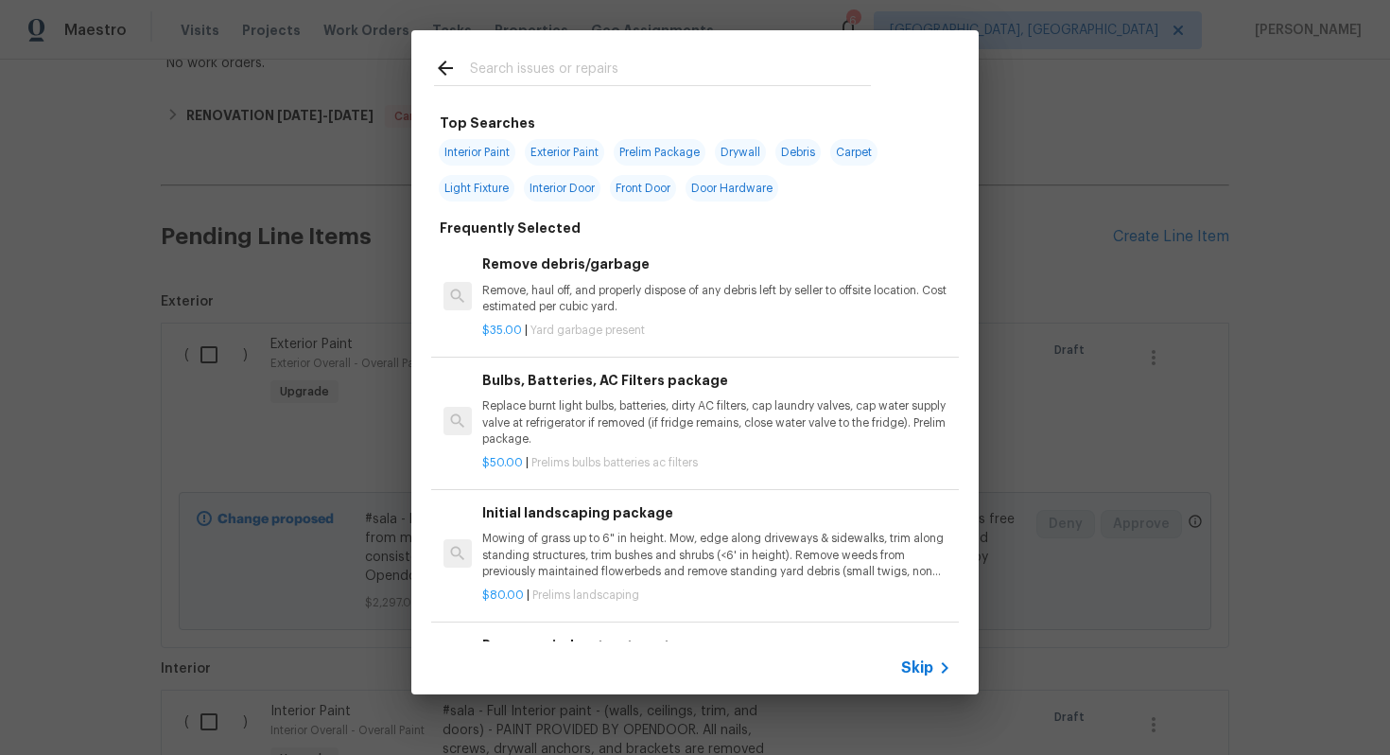
click at [912, 672] on span "Skip" at bounding box center [917, 667] width 32 height 19
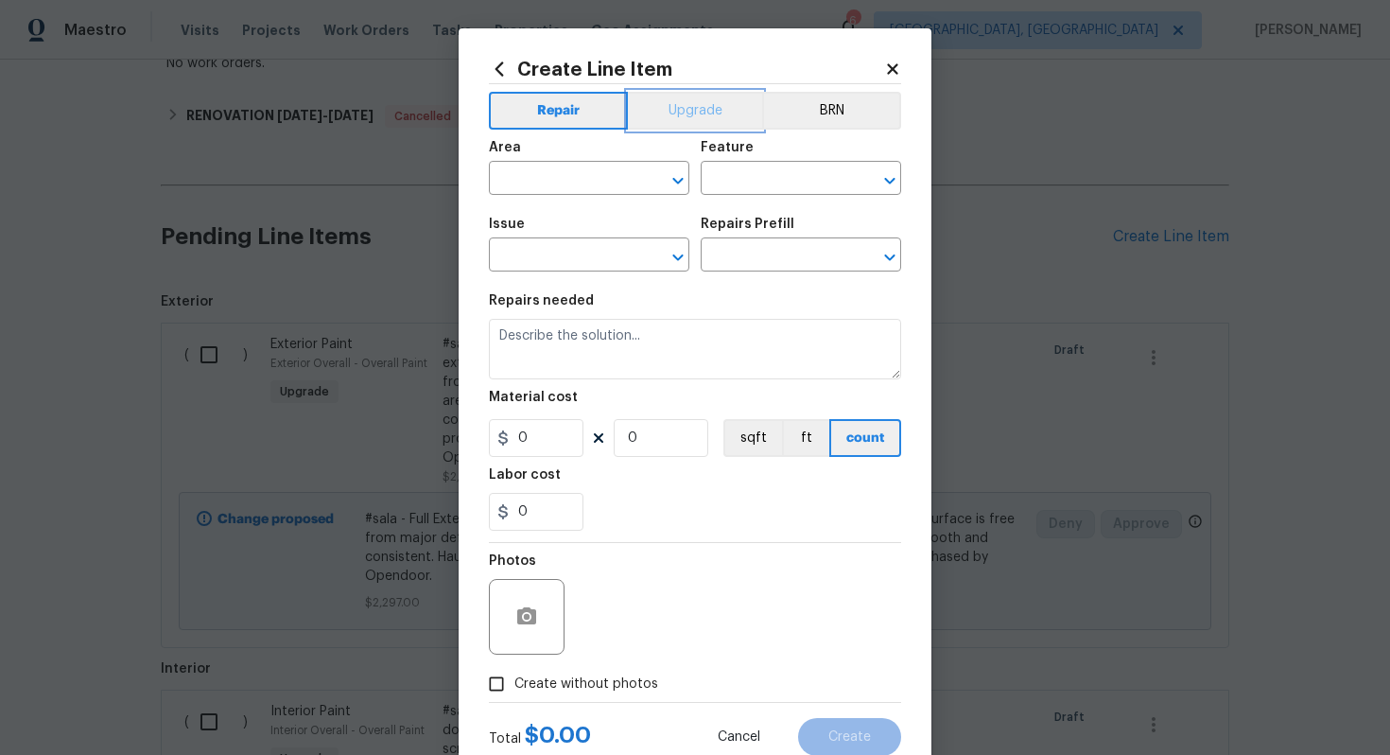
click at [675, 109] on button "Upgrade" at bounding box center [695, 111] width 135 height 38
click at [544, 194] on input "text" at bounding box center [563, 180] width 148 height 29
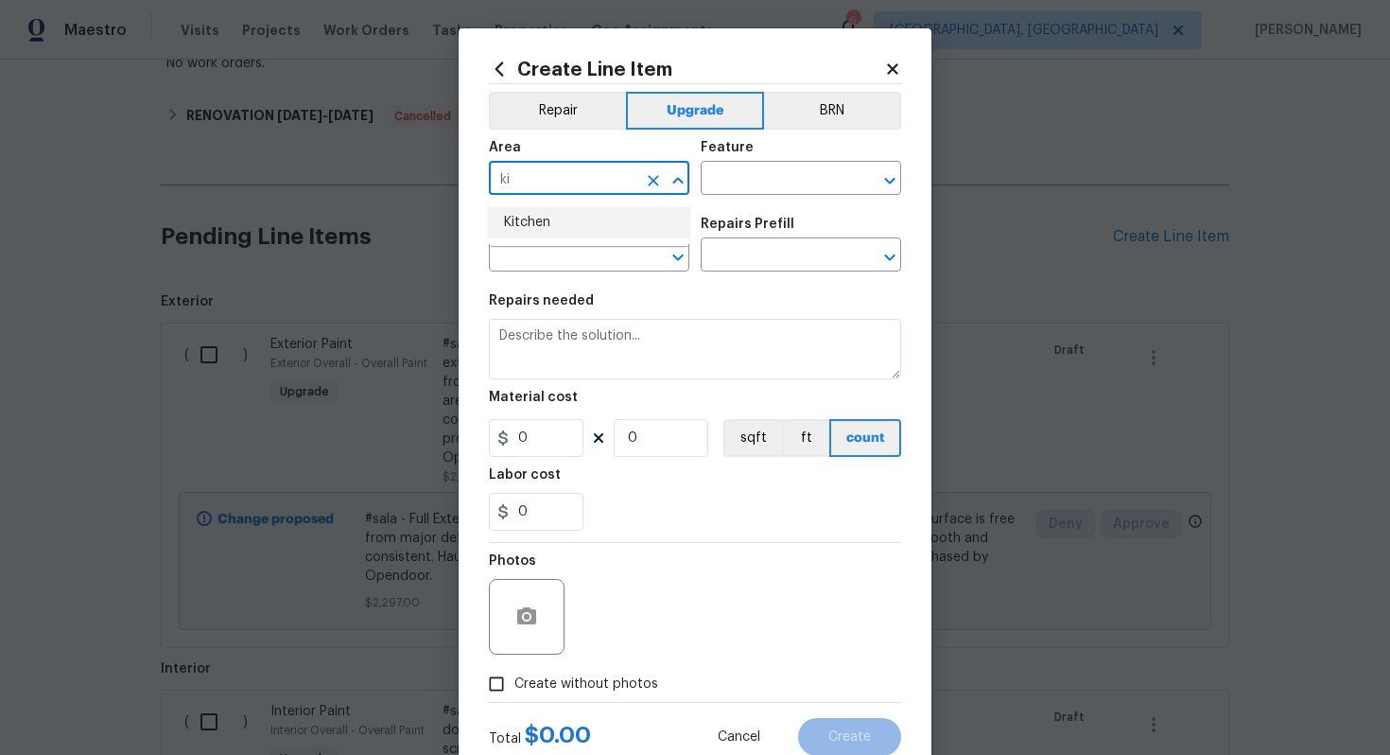
click at [590, 235] on li "Kitchen" at bounding box center [589, 222] width 201 height 31
type input "Kitchen"
click at [759, 198] on div "Area Kitchen ​ Feature ​" at bounding box center [695, 168] width 412 height 77
click at [759, 196] on div "Area Kitchen ​ Feature ​" at bounding box center [695, 168] width 412 height 77
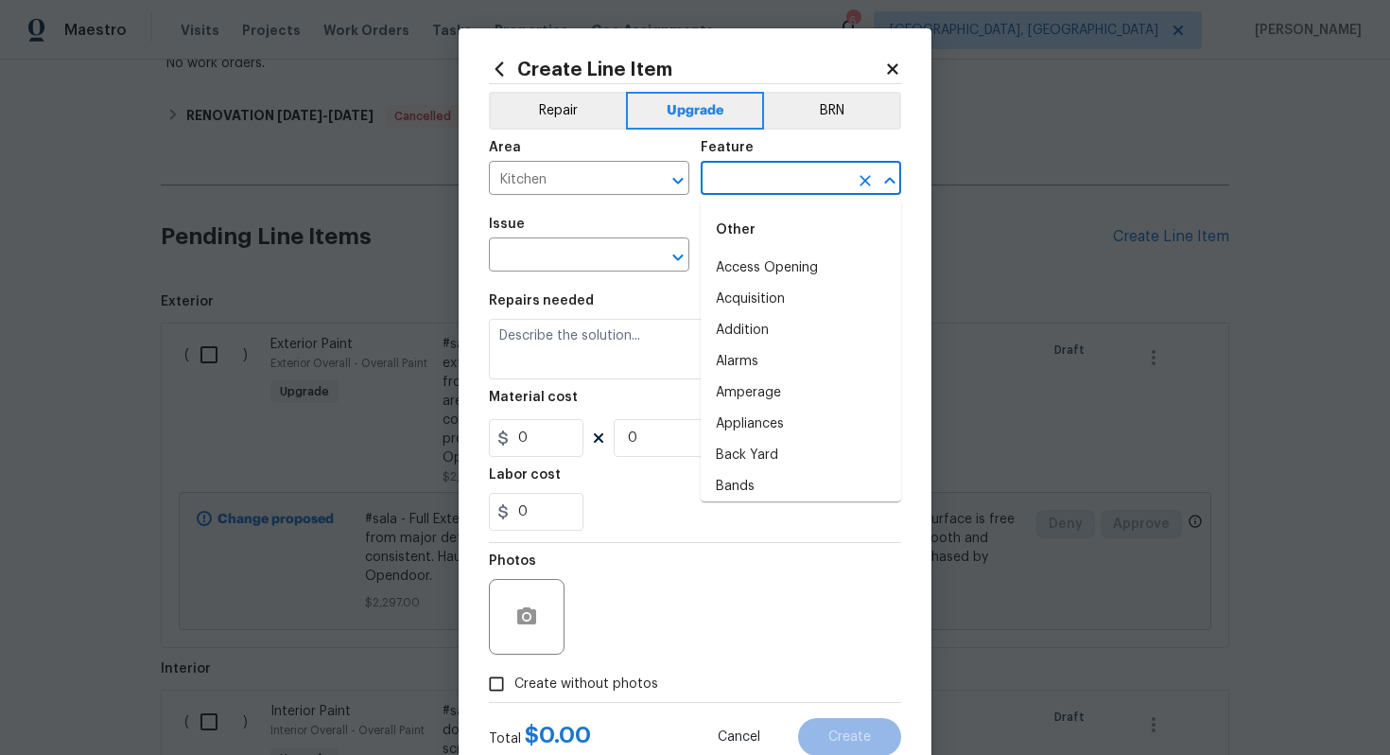
click at [759, 187] on input "text" at bounding box center [775, 180] width 148 height 29
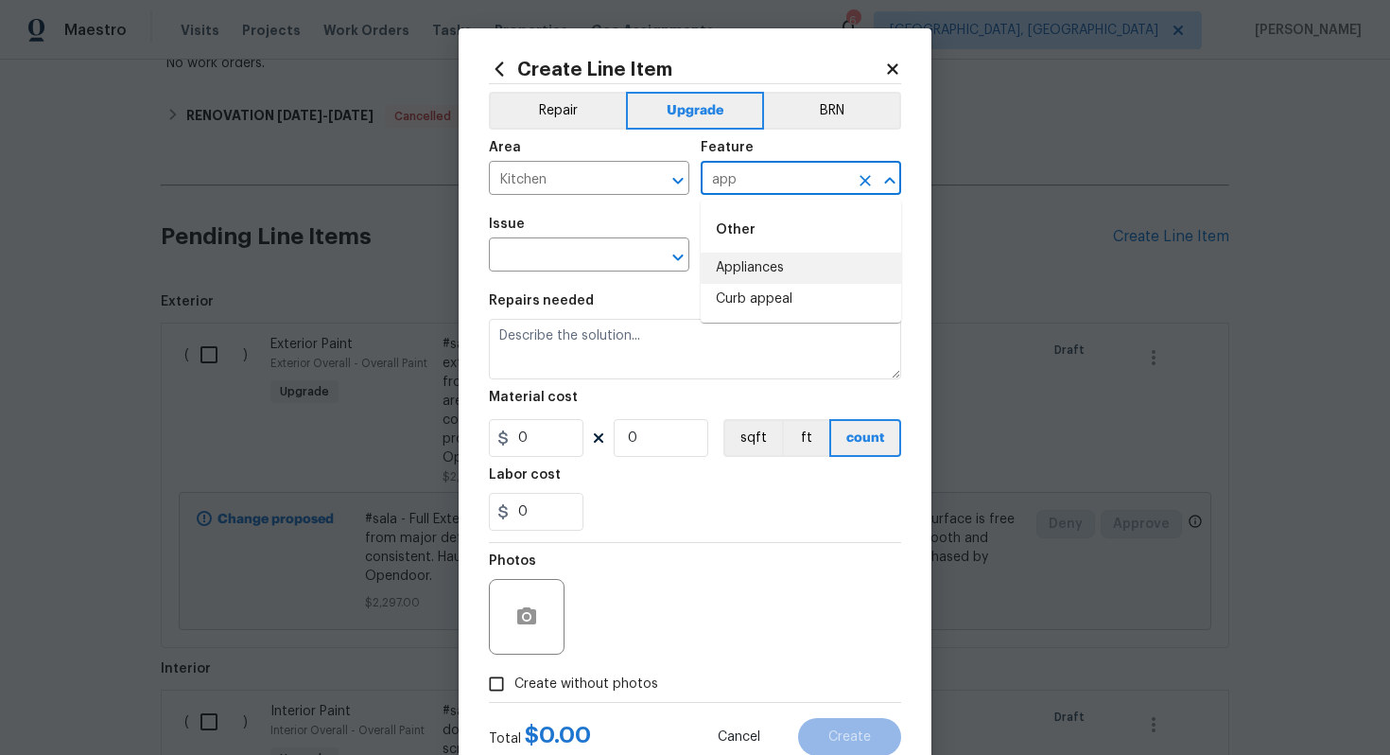
click at [807, 280] on li "Appliances" at bounding box center [801, 268] width 201 height 31
type input "Appliances"
click at [523, 248] on input "text" at bounding box center [563, 256] width 148 height 29
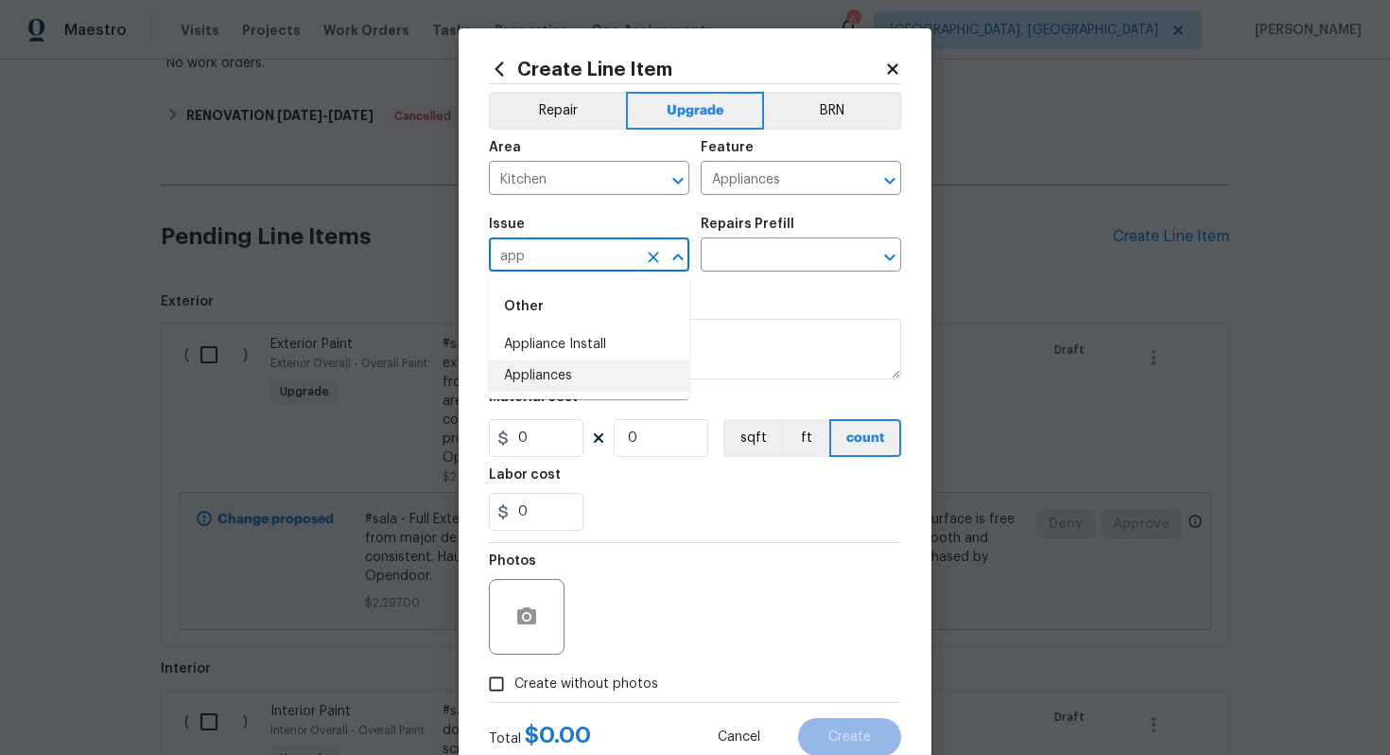
click at [629, 381] on li "Appliances" at bounding box center [589, 375] width 201 height 31
type input "Appliances"
click at [756, 262] on input "text" at bounding box center [775, 256] width 148 height 29
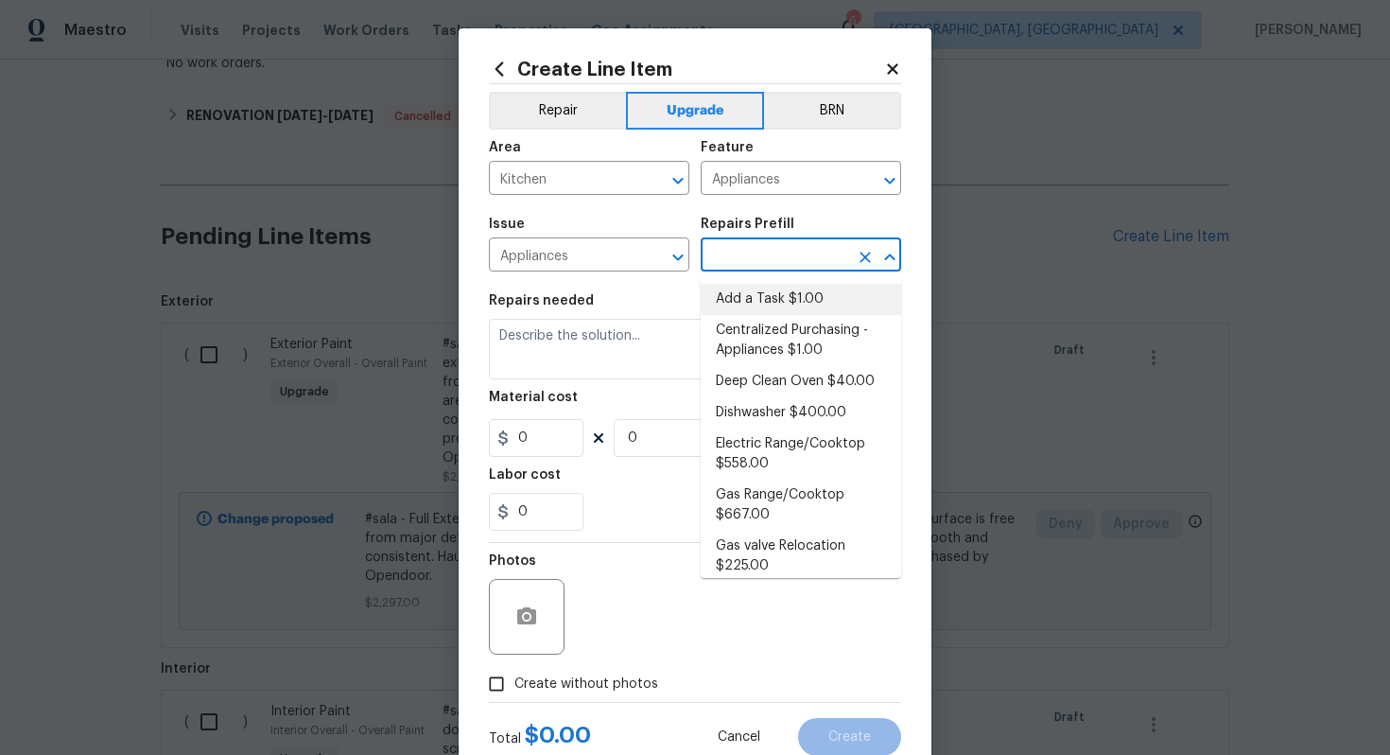
click at [760, 298] on li "Add a Task $1.00" at bounding box center [801, 299] width 201 height 31
type input "Add a Task $1.00"
type textarea "HPM to detail"
type input "1"
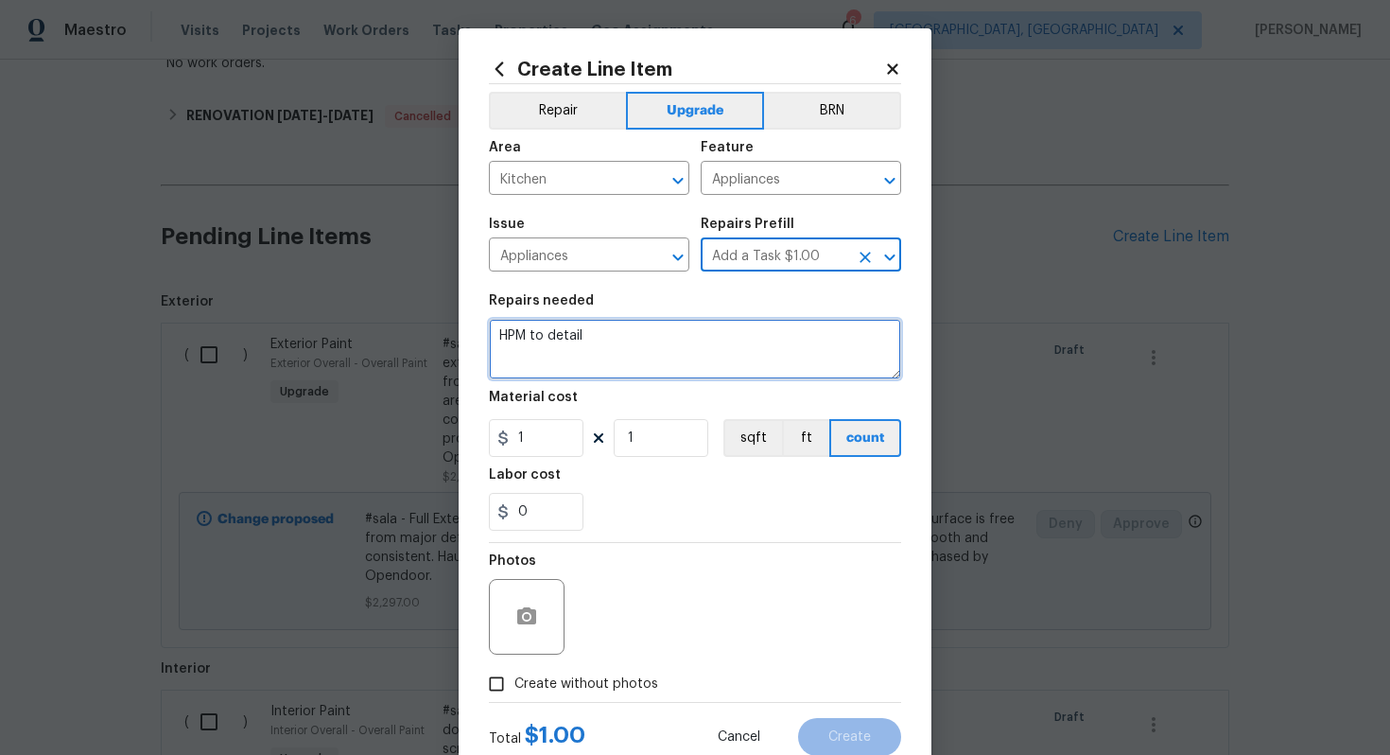
click at [656, 342] on textarea "HPM to detail" at bounding box center [695, 349] width 412 height 61
paste textarea "Replace vent hood"
type textarea "#sala - Replace vent hood"
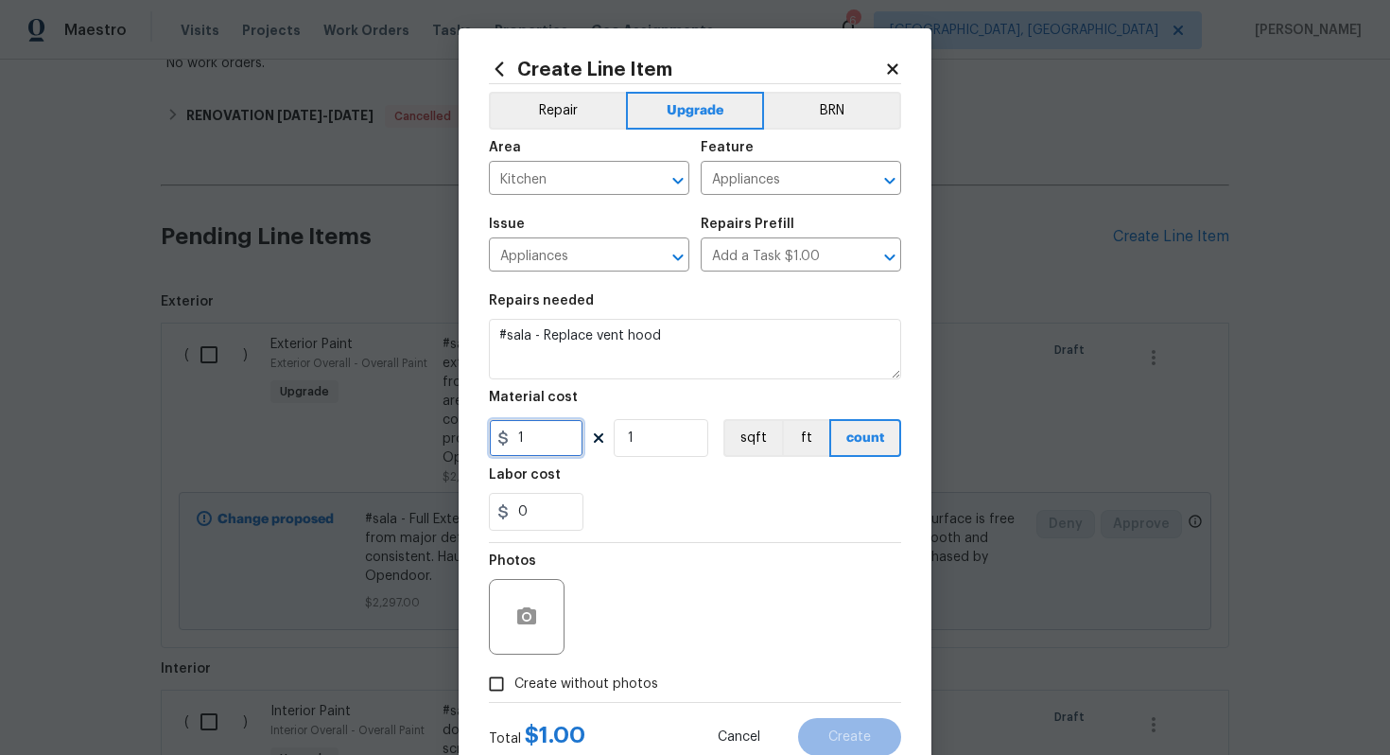
click at [560, 430] on input "1" at bounding box center [536, 438] width 95 height 38
type input "400"
click at [591, 691] on span "Create without photos" at bounding box center [587, 684] width 144 height 20
click at [515, 691] on input "Create without photos" at bounding box center [497, 684] width 36 height 36
checkbox input "true"
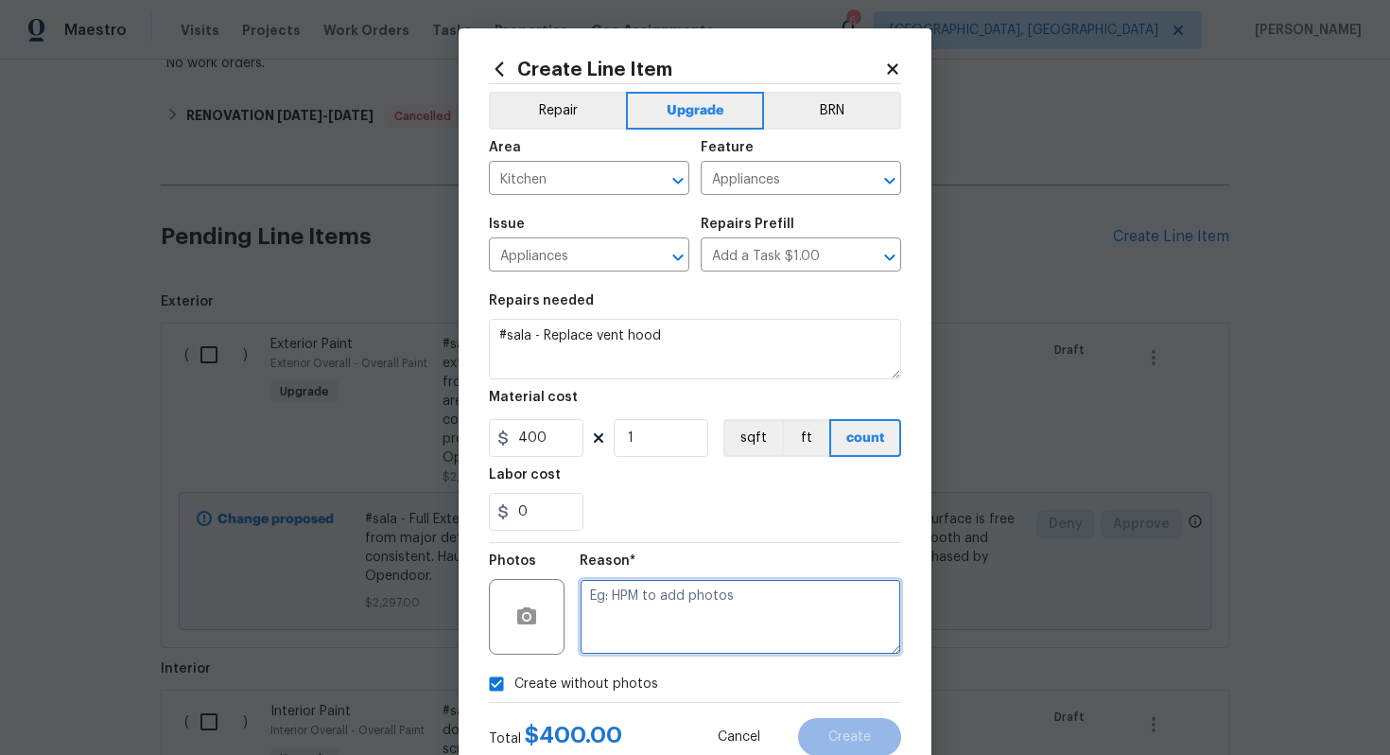
click at [630, 632] on textarea at bounding box center [741, 617] width 322 height 76
type textarea "n/a"
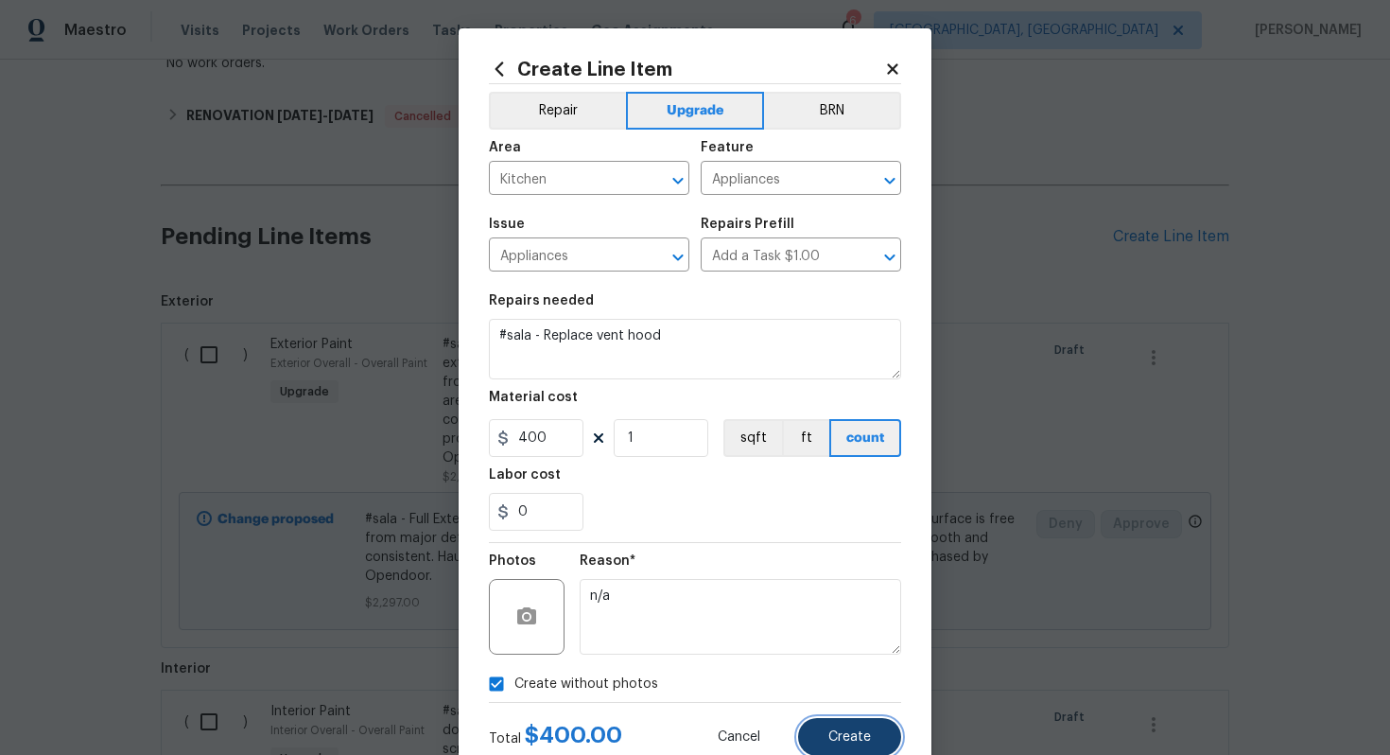
click at [836, 747] on button "Create" at bounding box center [849, 737] width 103 height 38
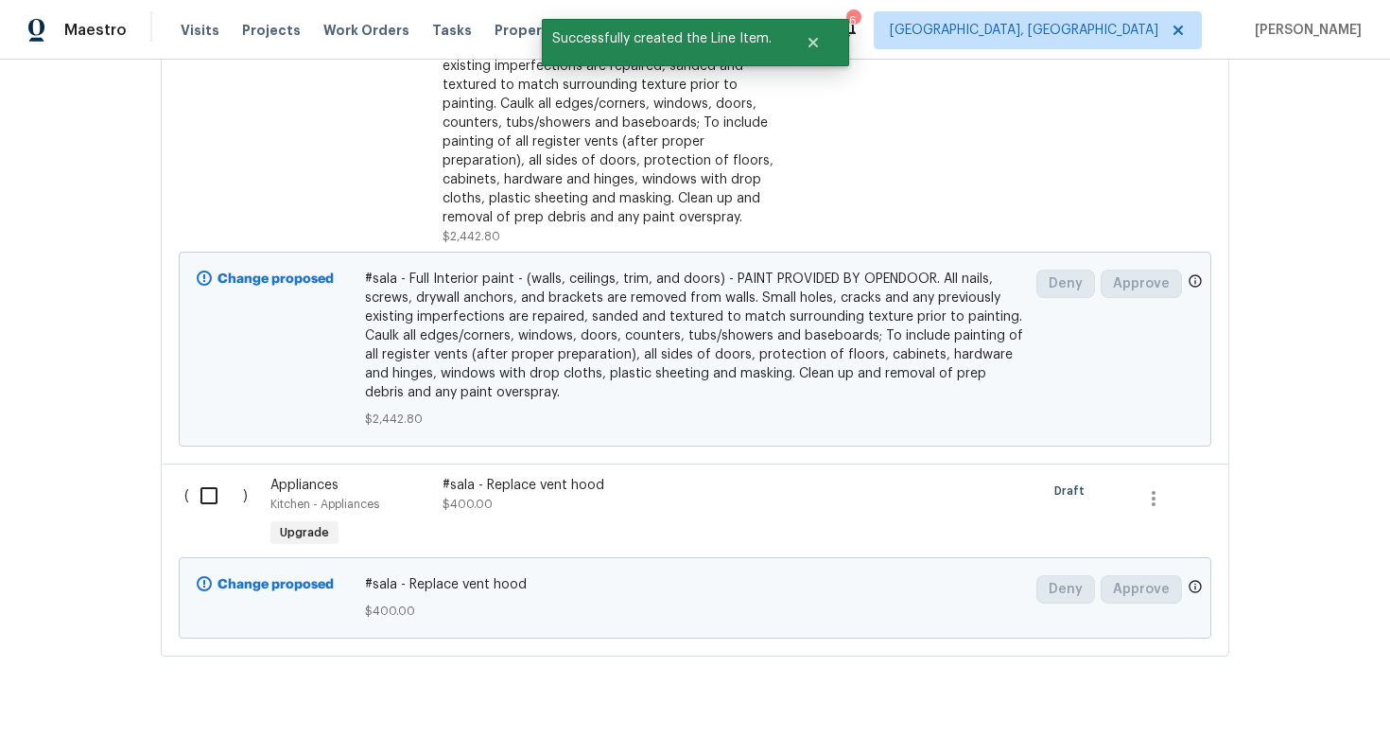
scroll to position [1121, 0]
